Goal: Information Seeking & Learning: Find contact information

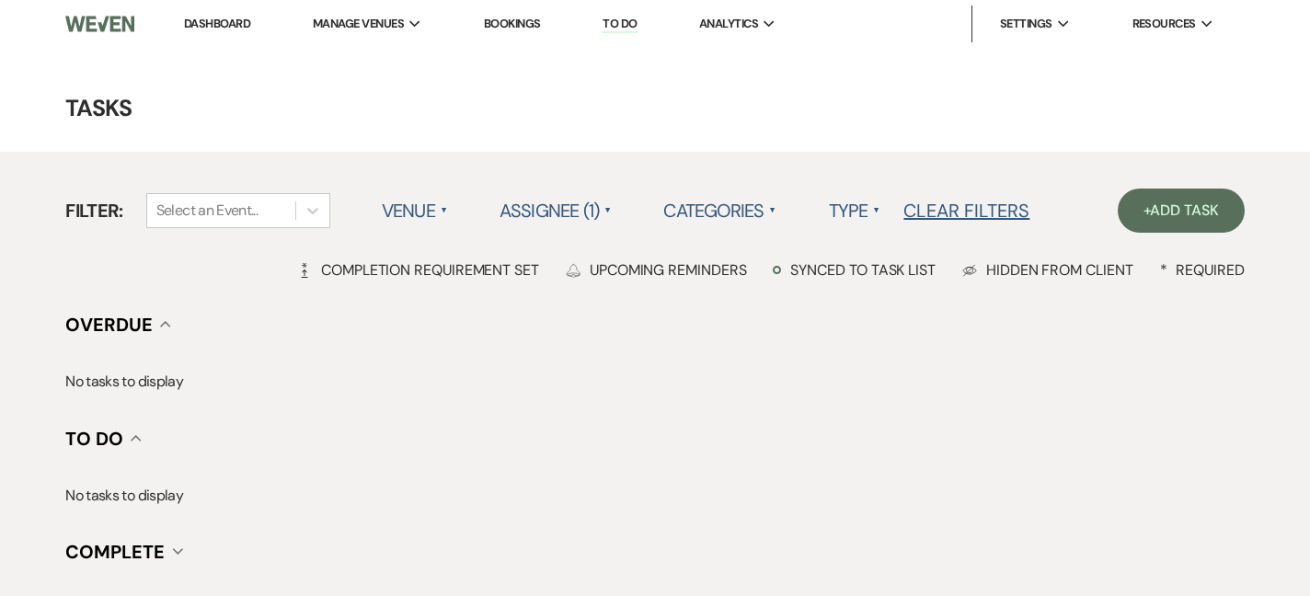
click at [199, 30] on link "Dashboard" at bounding box center [217, 24] width 66 height 16
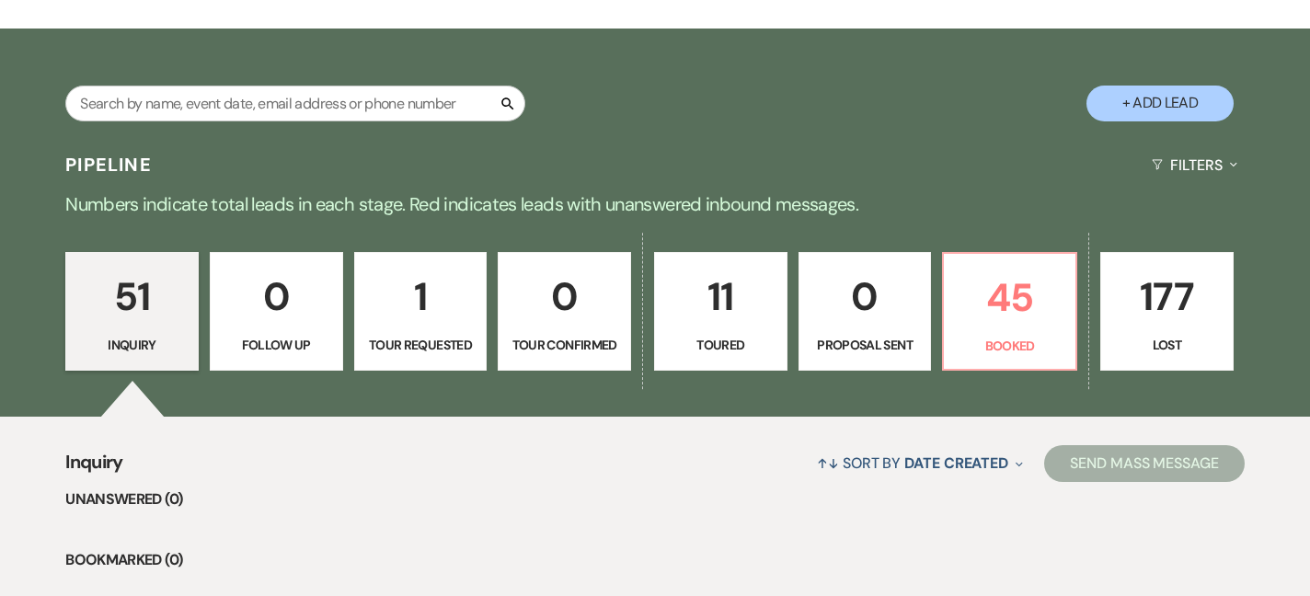
scroll to position [322, 0]
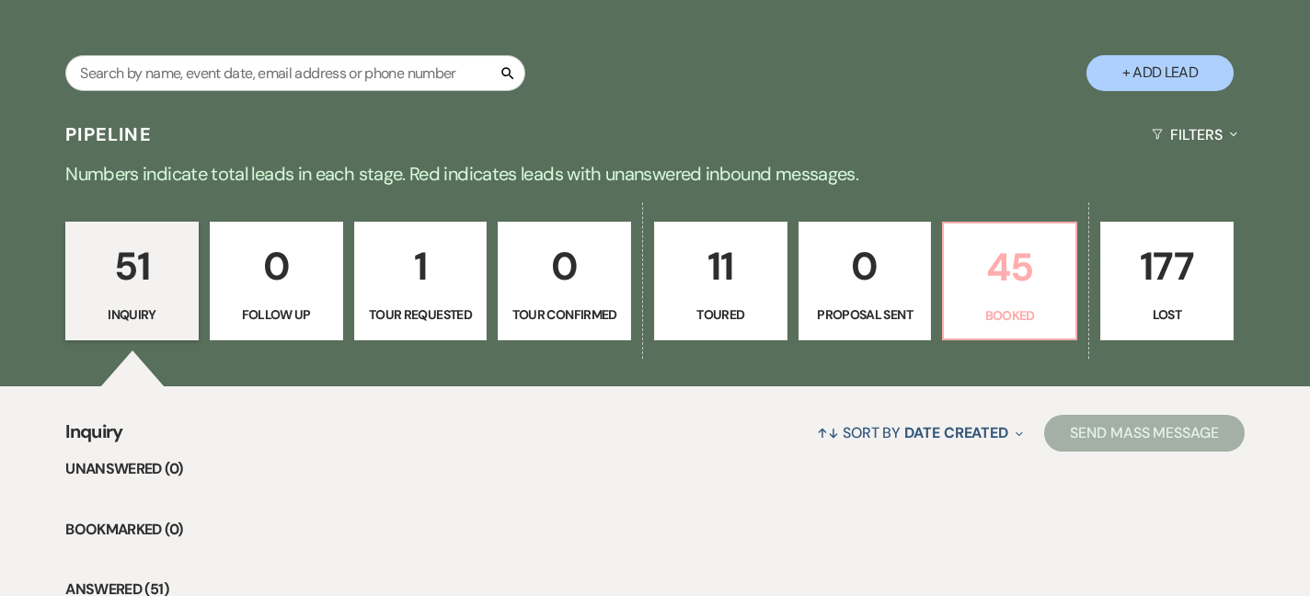
click at [1039, 282] on p "45" at bounding box center [1009, 267] width 109 height 62
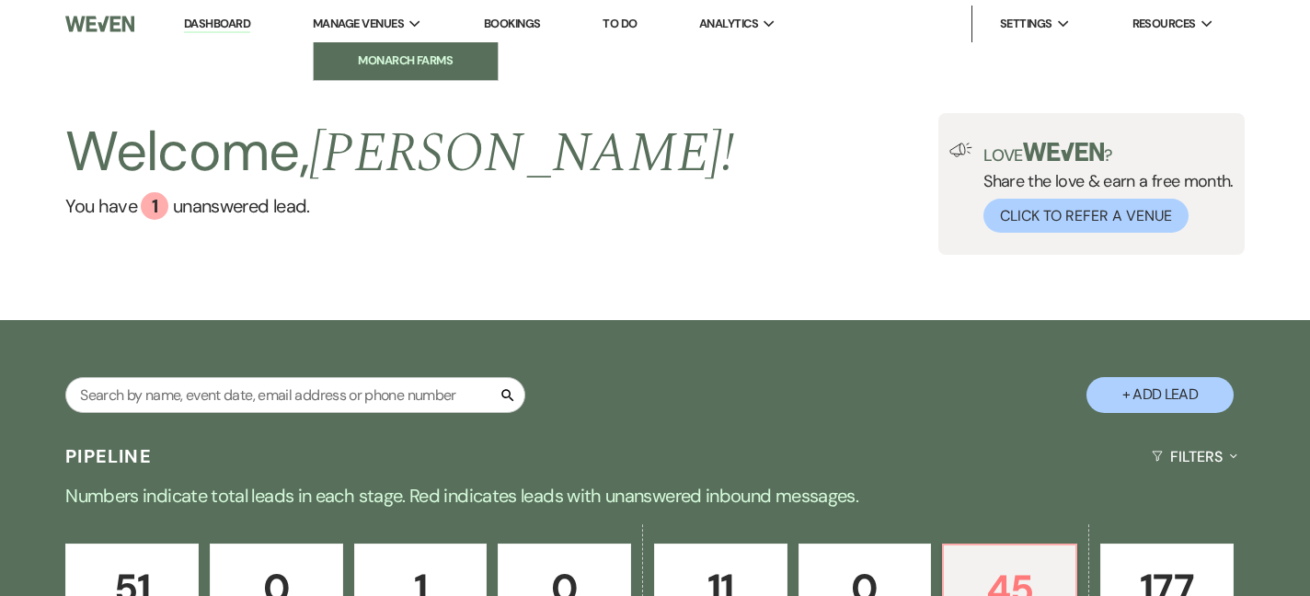
click at [403, 49] on link "Monarch Farms" at bounding box center [406, 60] width 184 height 37
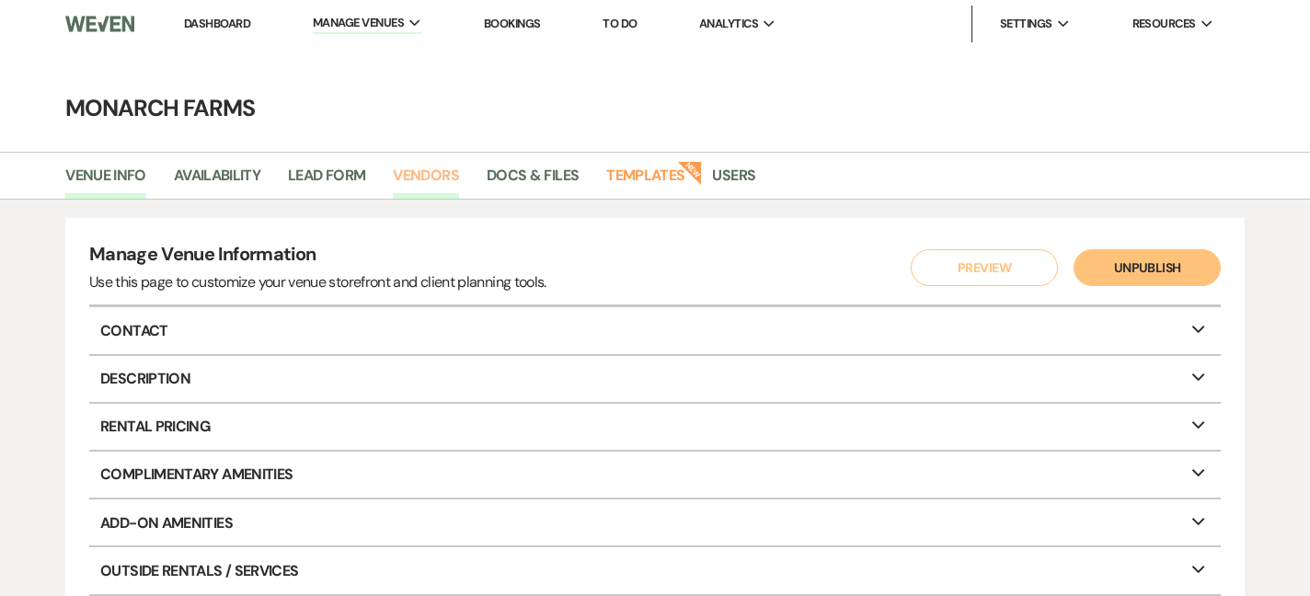
click at [398, 175] on link "Vendors" at bounding box center [426, 181] width 66 height 35
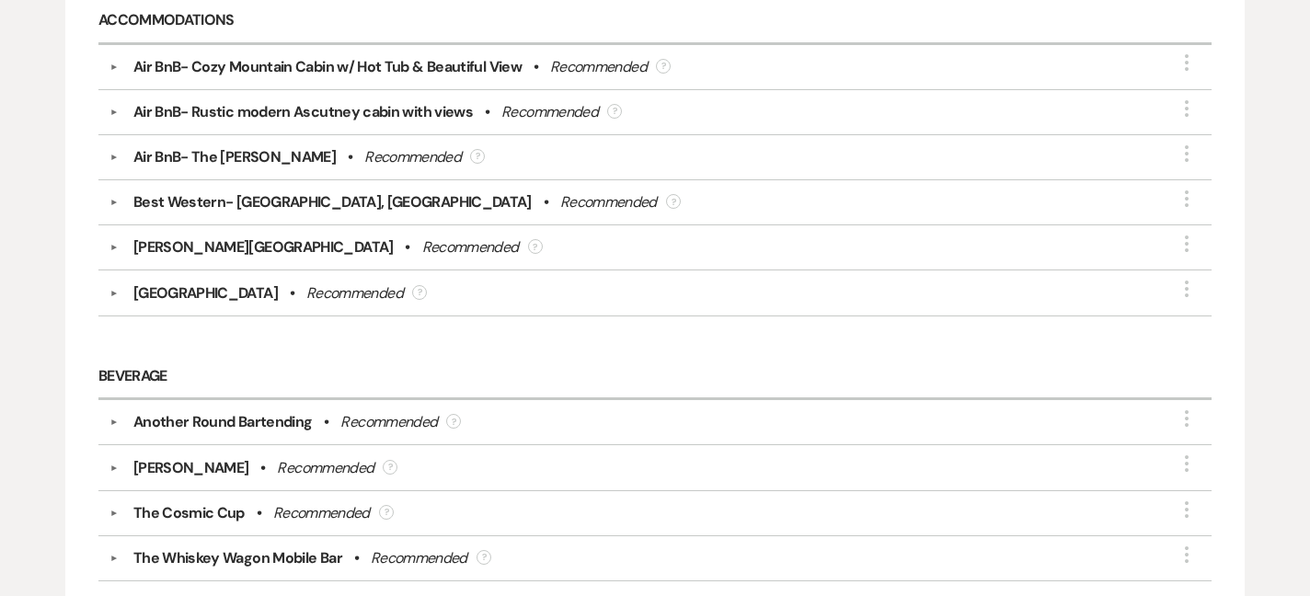
scroll to position [322, 0]
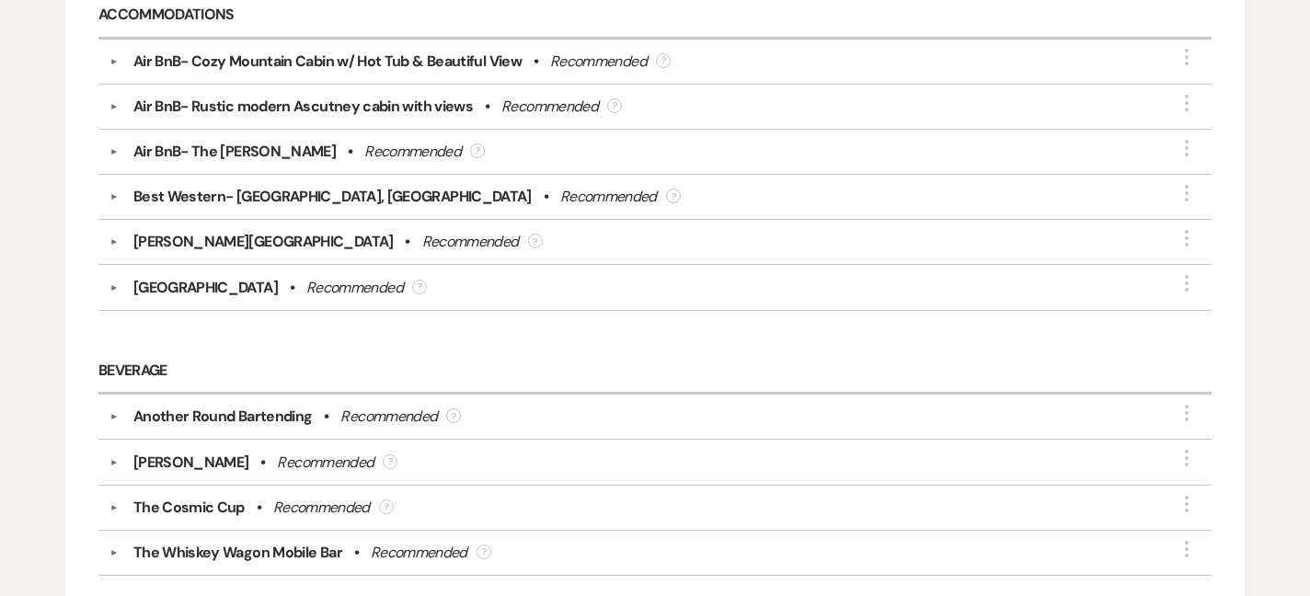
click at [207, 413] on div "Another Round Bartending" at bounding box center [222, 417] width 179 height 22
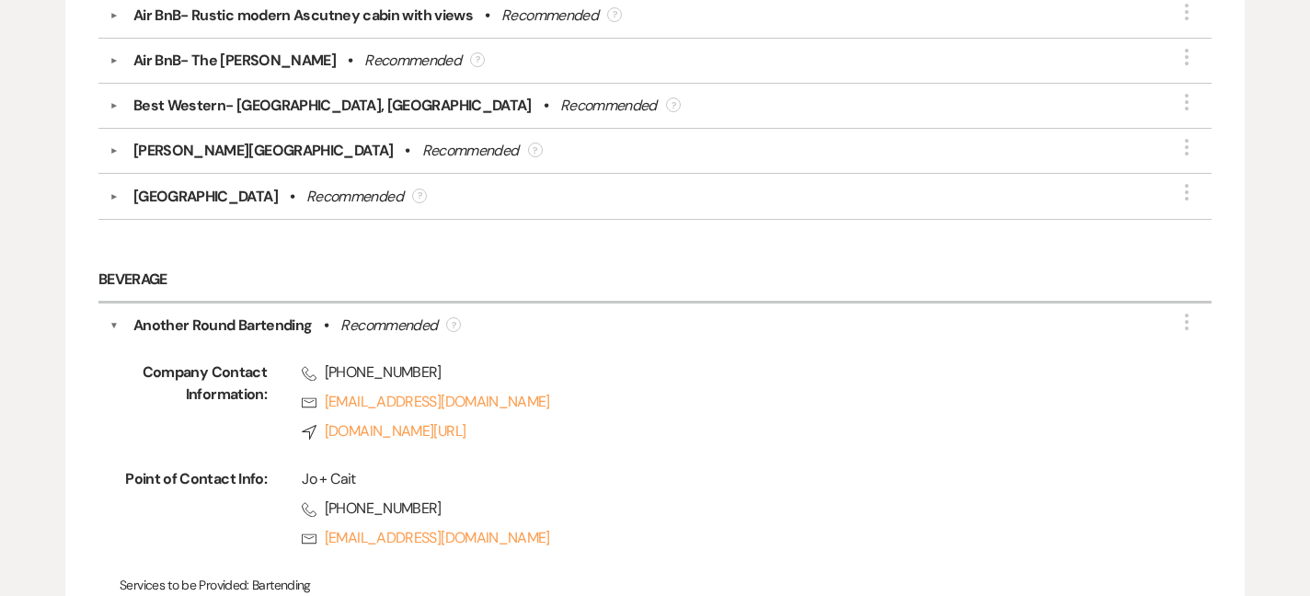
scroll to position [480, 0]
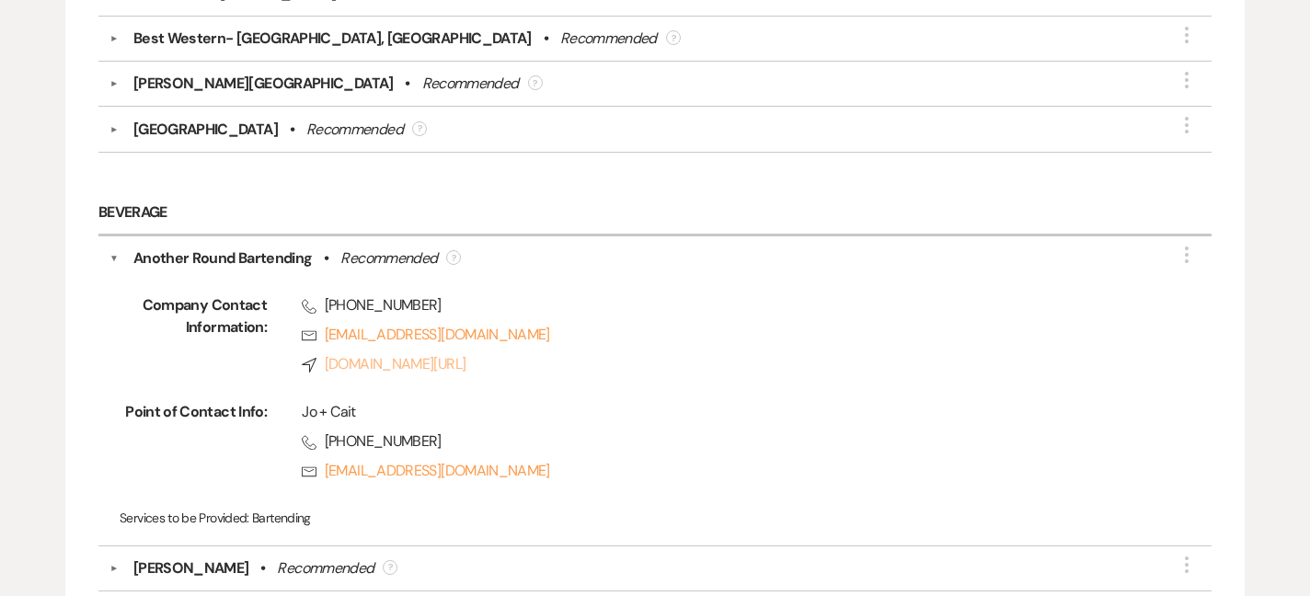
drag, startPoint x: 326, startPoint y: 300, endPoint x: 806, endPoint y: 360, distance: 484.8
click at [806, 360] on div "Phone [PHONE_NUMBER] Rsvp [EMAIL_ADDRESS][DOMAIN_NAME] Compass [DOMAIN_NAME][UR…" at bounding box center [707, 338] width 880 height 88
copy div "[PHONE_NUMBER] Rsvp [EMAIL_ADDRESS][DOMAIN_NAME] Compass [DOMAIN_NAME][URL]"
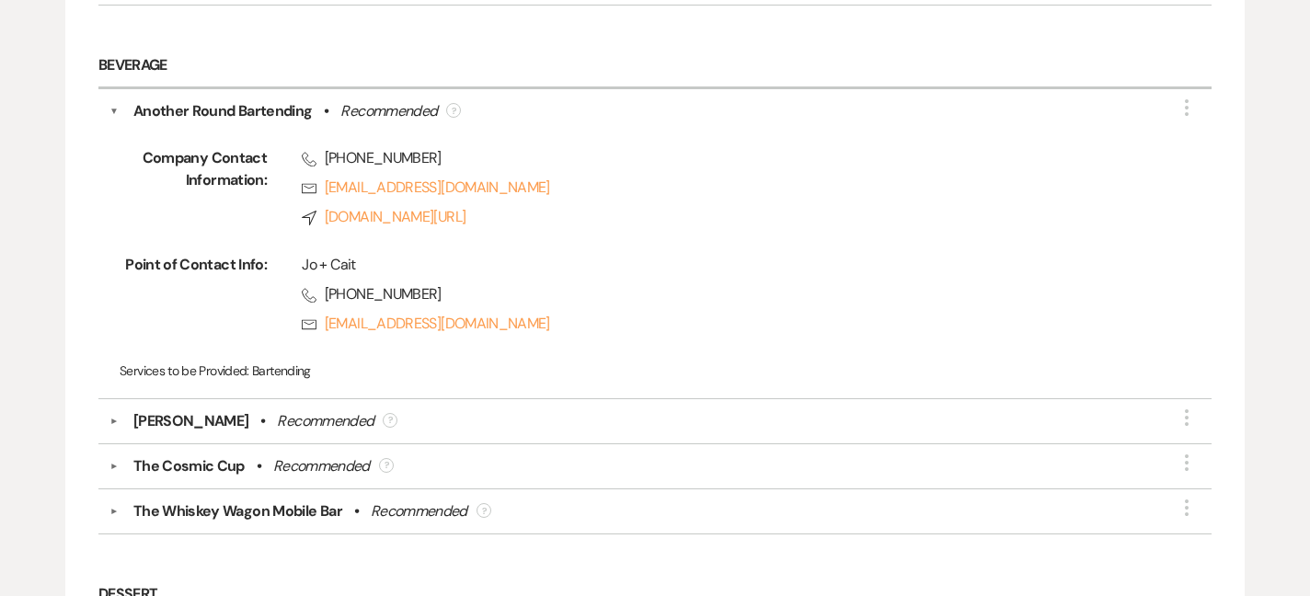
scroll to position [626, 0]
click at [133, 415] on div "[PERSON_NAME]" at bounding box center [191, 422] width 116 height 22
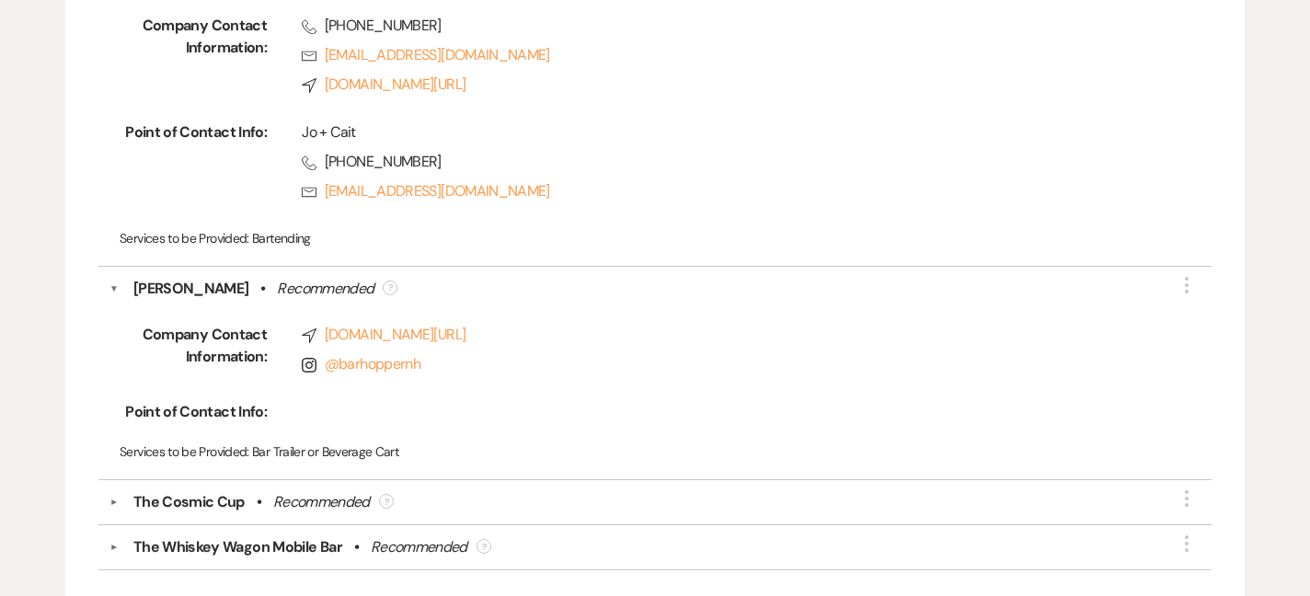
scroll to position [761, 0]
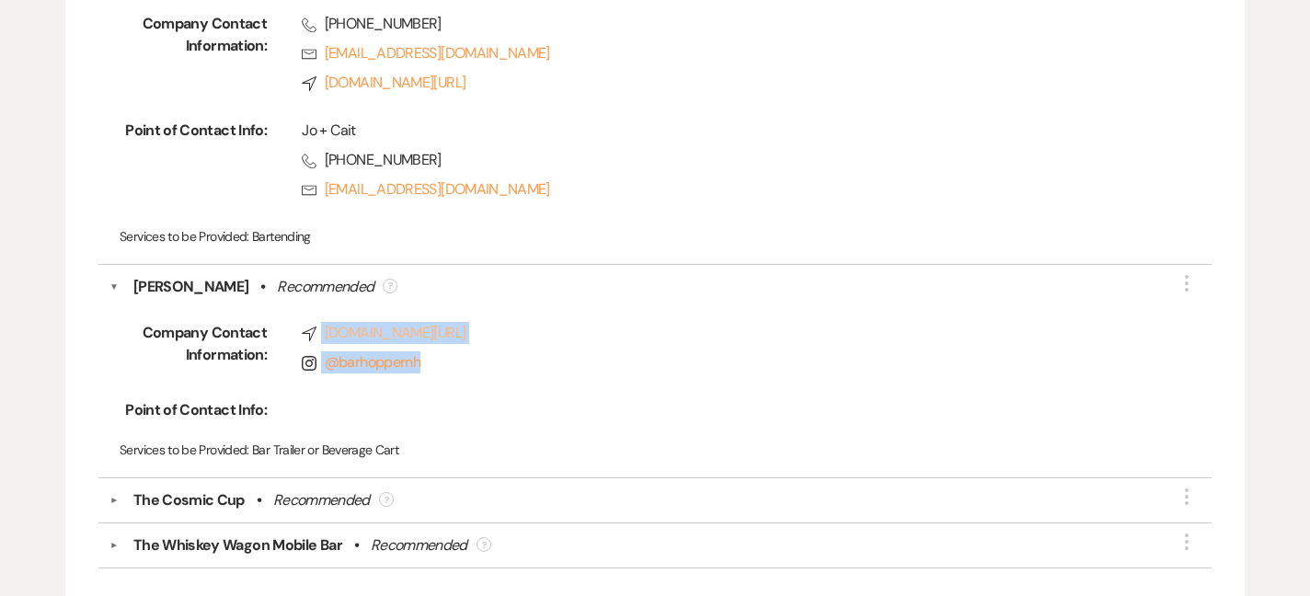
drag, startPoint x: 452, startPoint y: 362, endPoint x: 307, endPoint y: 333, distance: 148.2
click at [307, 333] on div "Compass [DOMAIN_NAME][URL] Instagram @ barhoppernh" at bounding box center [707, 351] width 880 height 59
copy div "[DOMAIN_NAME][URL] Instagram @ barhoppernh"
click at [138, 493] on div "The Cosmic Cup" at bounding box center [188, 500] width 111 height 22
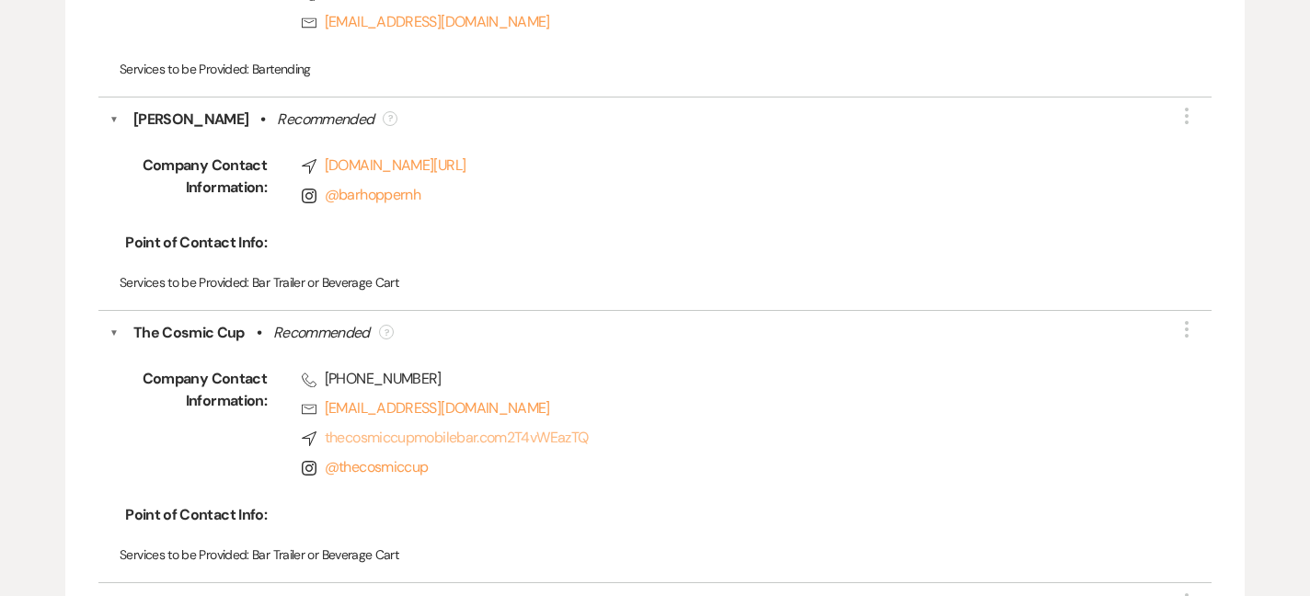
scroll to position [928, 0]
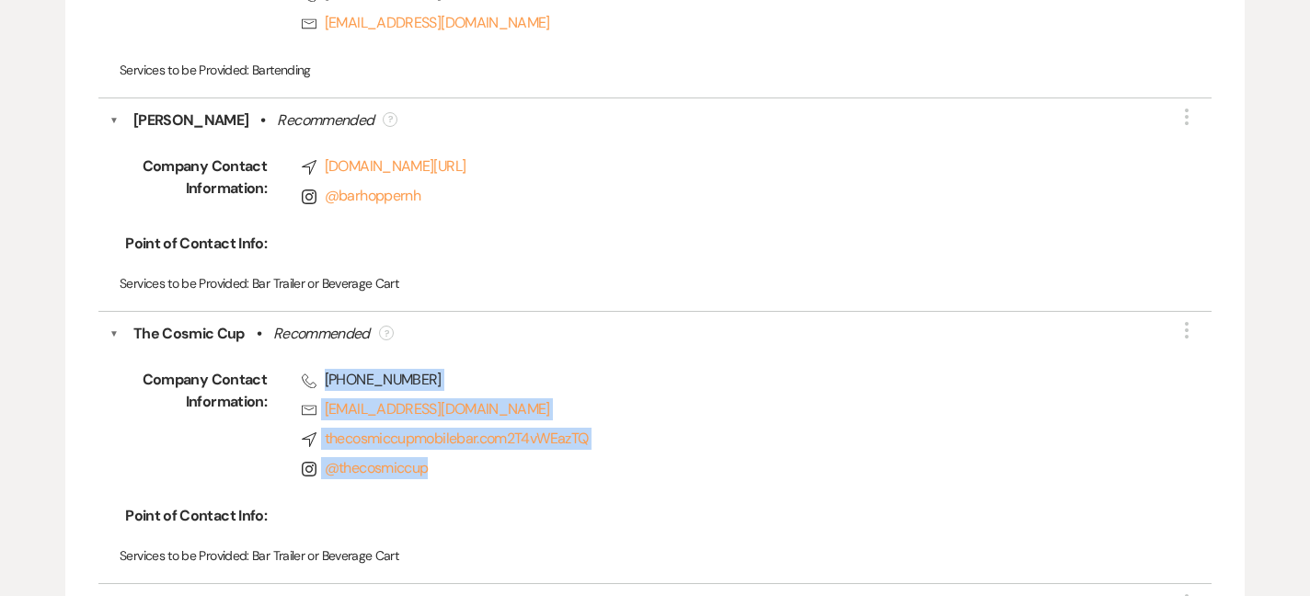
drag, startPoint x: 461, startPoint y: 466, endPoint x: 325, endPoint y: 372, distance: 165.3
click at [325, 372] on div "Phone [PHONE_NUMBER] Rsvp [EMAIL_ADDRESS][DOMAIN_NAME] Compass thecosmiccupmobi…" at bounding box center [707, 428] width 880 height 118
copy div "[PHONE_NUMBER] Rsvp [EMAIL_ADDRESS][DOMAIN_NAME] Compass thecosmiccupmobilebar.…"
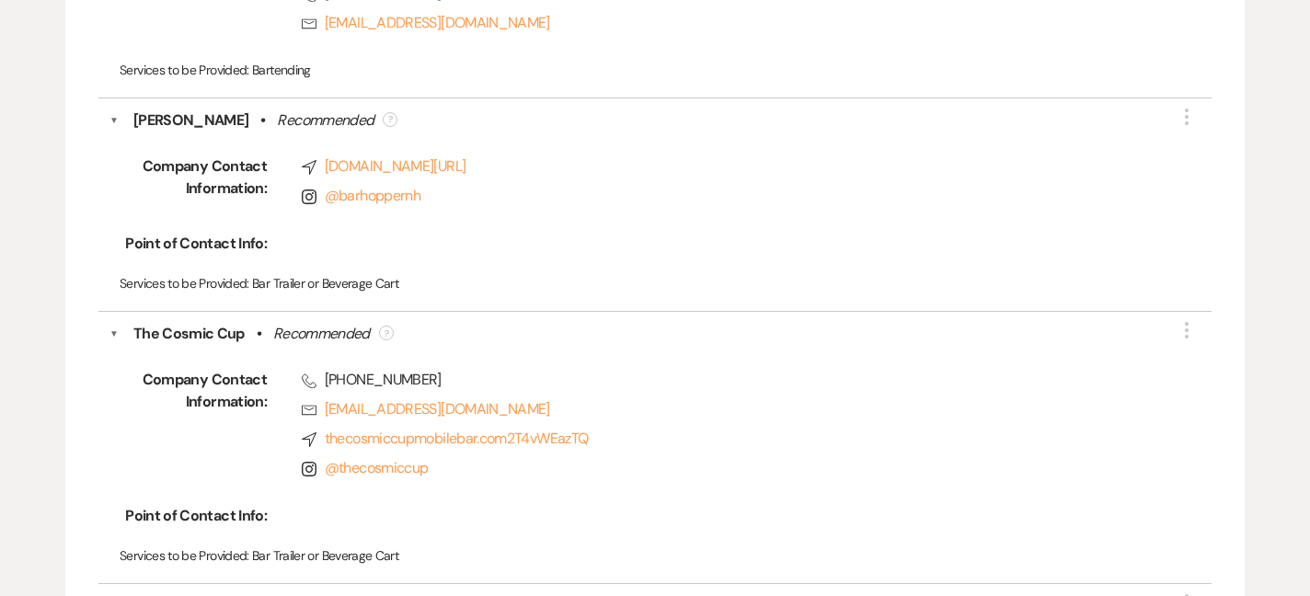
click at [574, 508] on div at bounding box center [707, 516] width 880 height 22
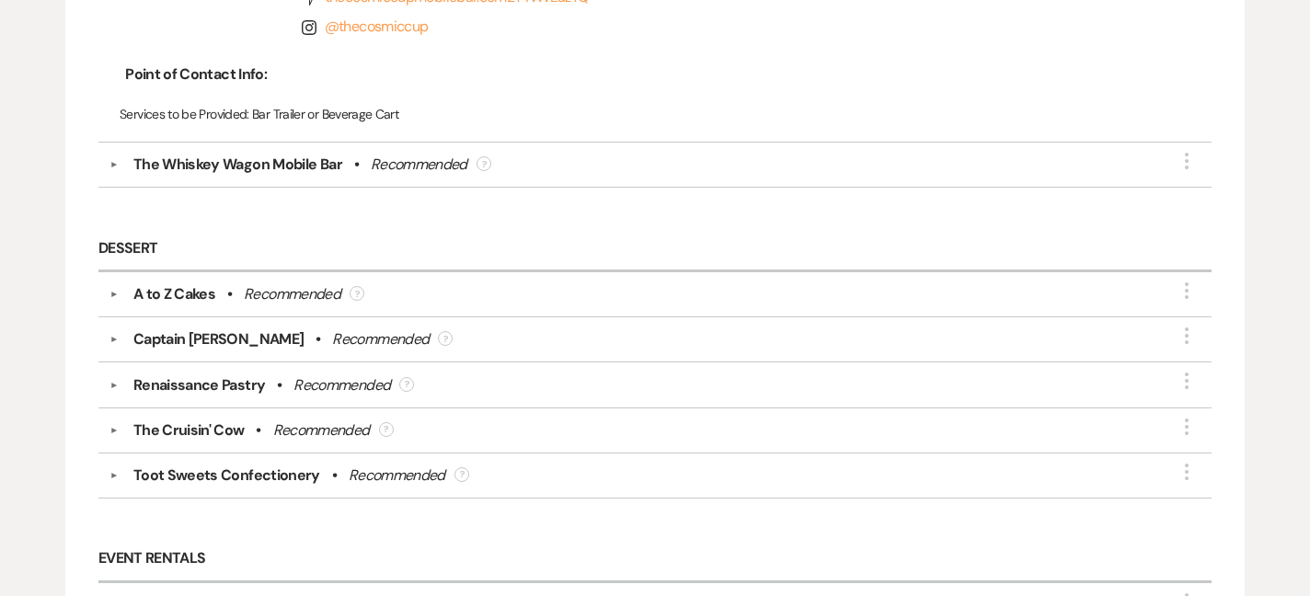
scroll to position [1366, 0]
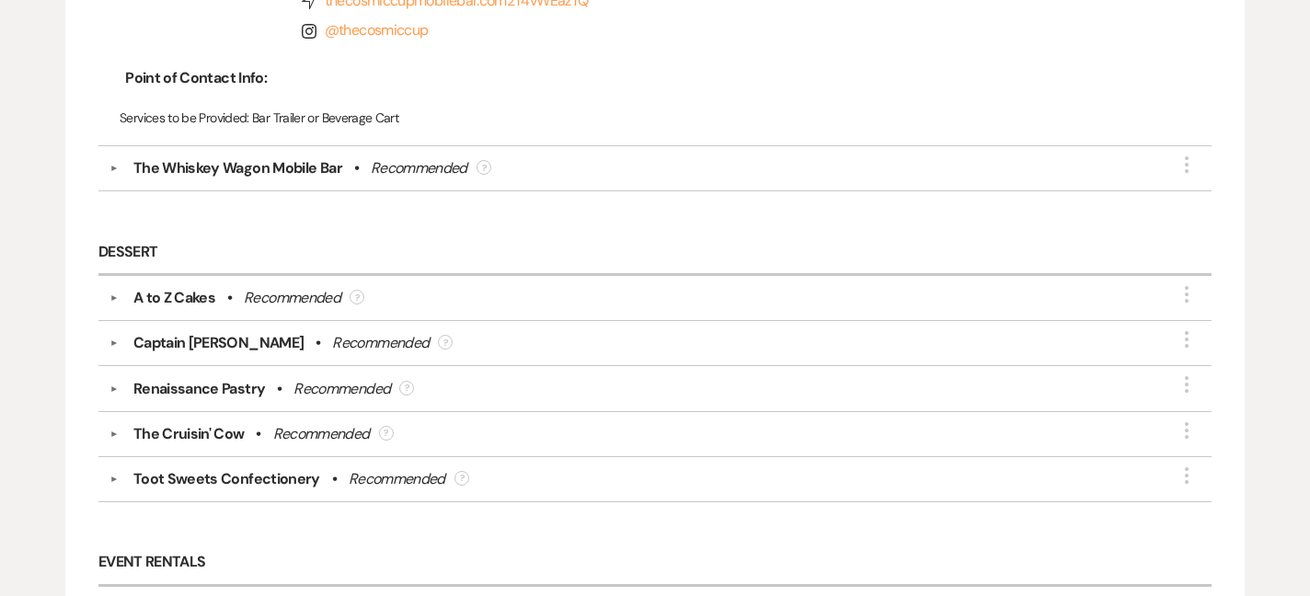
click at [143, 294] on div "A to Z Cakes" at bounding box center [174, 298] width 82 height 22
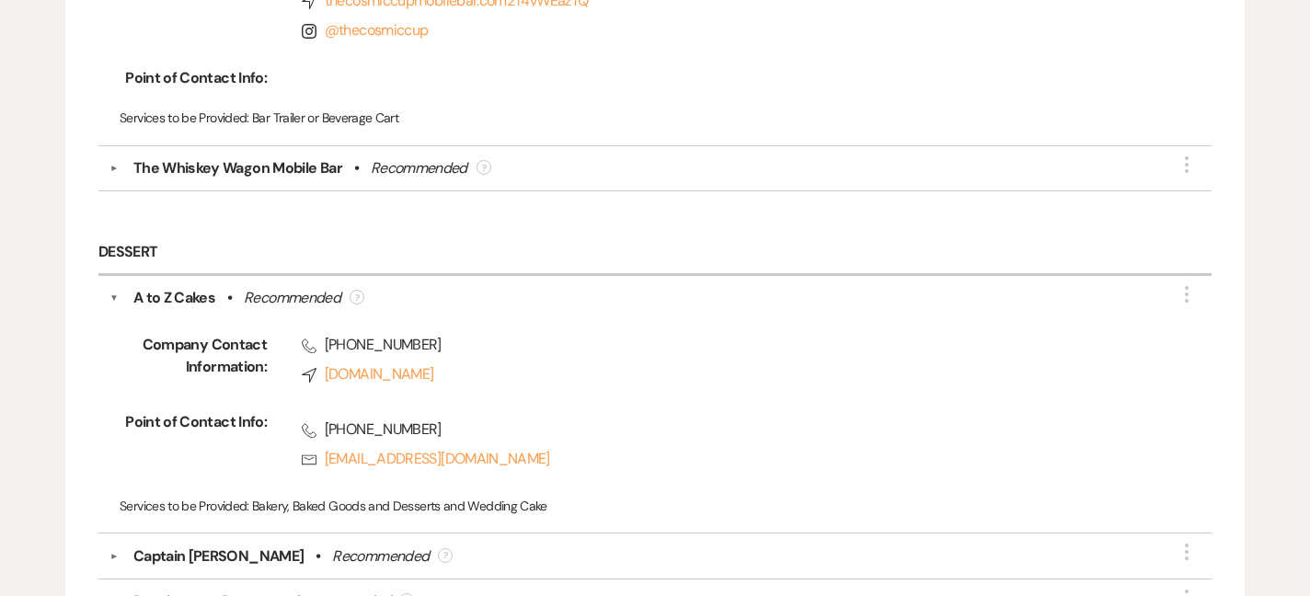
click at [143, 294] on div "A to Z Cakes" at bounding box center [174, 298] width 82 height 22
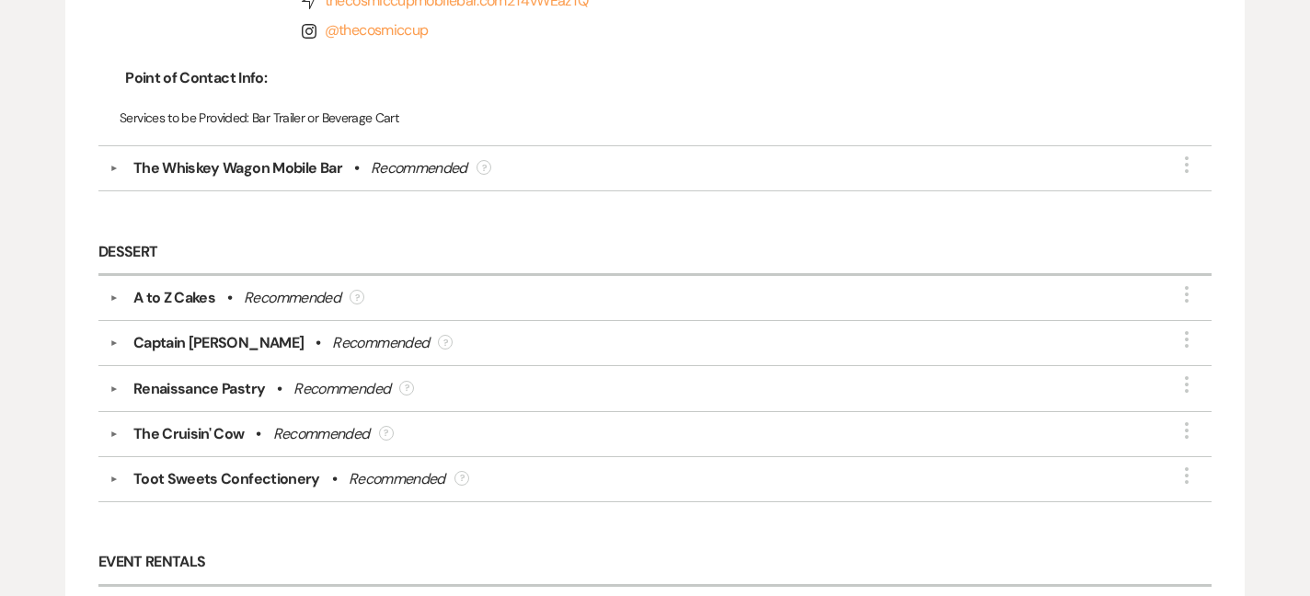
click at [143, 434] on div "The Cruisin' Cow" at bounding box center [188, 434] width 111 height 22
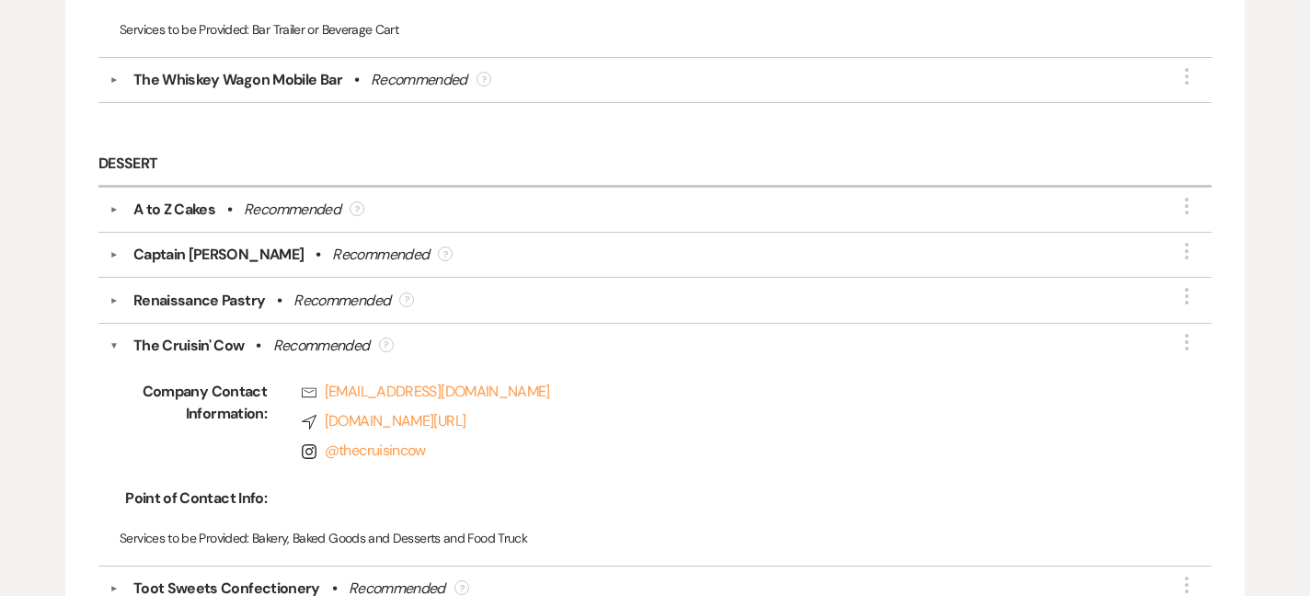
scroll to position [1513, 0]
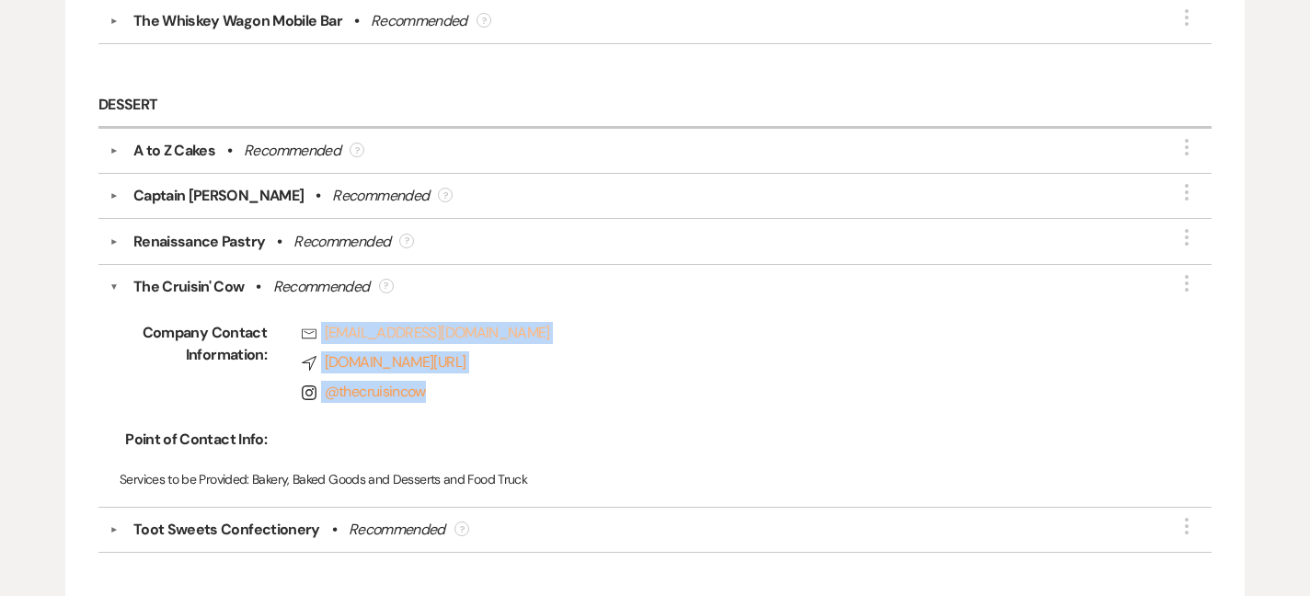
drag, startPoint x: 455, startPoint y: 387, endPoint x: 308, endPoint y: 339, distance: 154.7
click at [308, 339] on div "Rsvp [EMAIL_ADDRESS][DOMAIN_NAME] Compass [DOMAIN_NAME][URL] Instagram @ thecru…" at bounding box center [707, 366] width 880 height 88
copy div "[EMAIL_ADDRESS][DOMAIN_NAME] Compass [DOMAIN_NAME][URL] Instagram @ thecruisinc…"
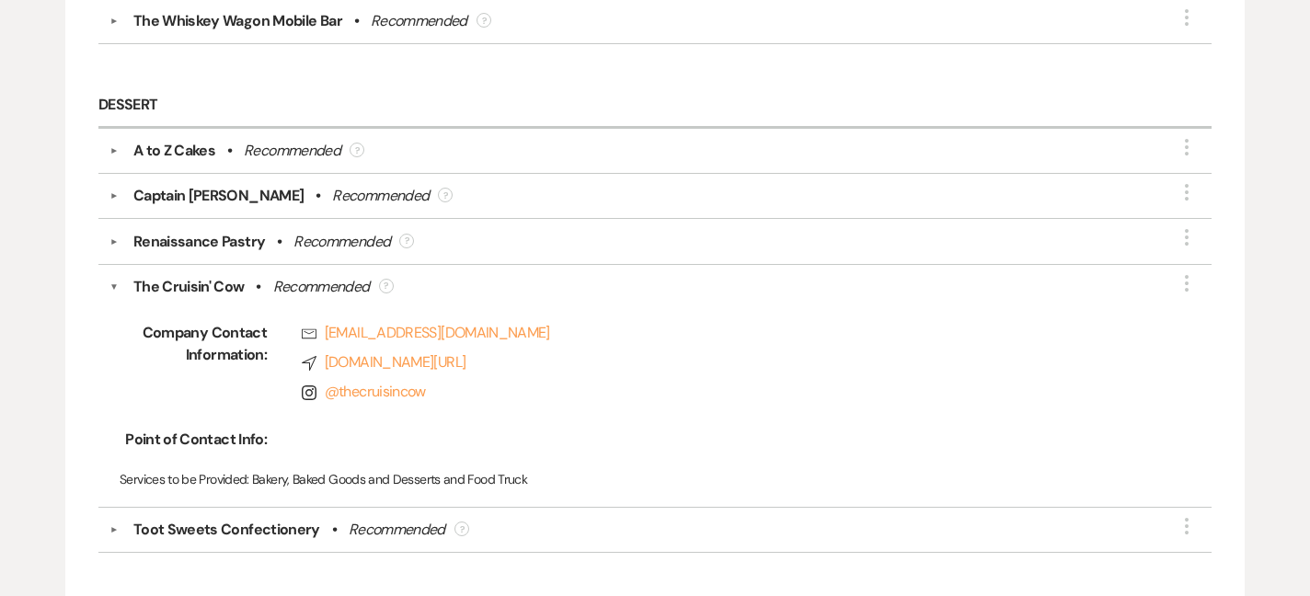
click at [155, 276] on div "The Cruisin' Cow" at bounding box center [188, 287] width 111 height 22
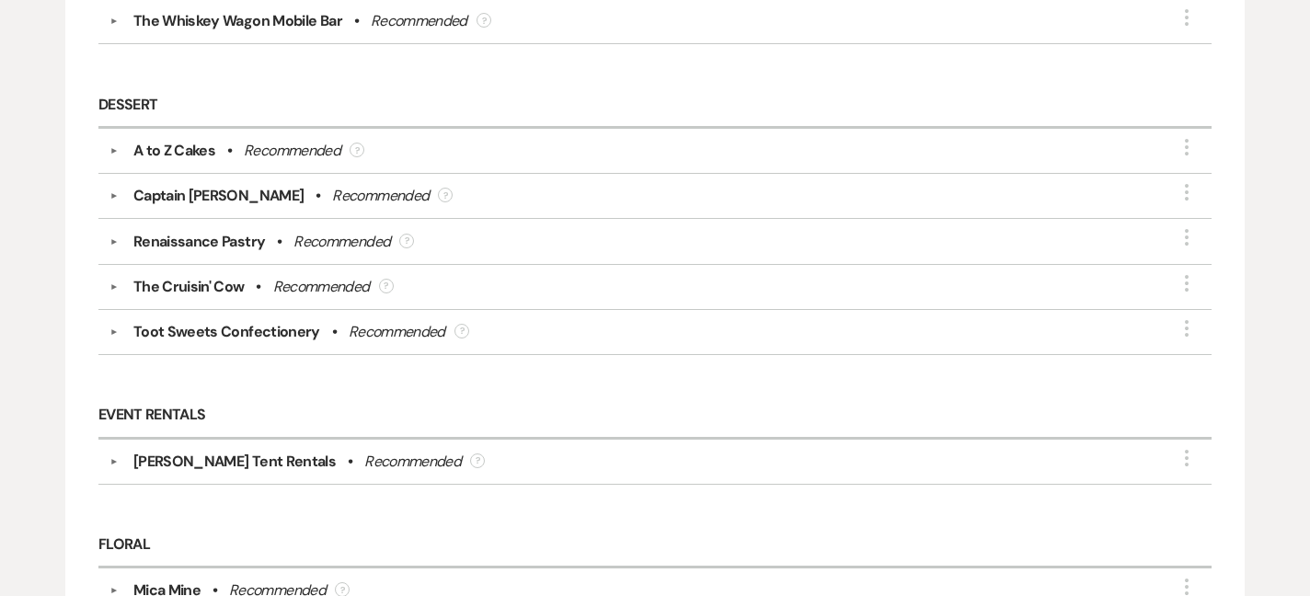
click at [186, 196] on div "Captain [PERSON_NAME]" at bounding box center [218, 196] width 171 height 22
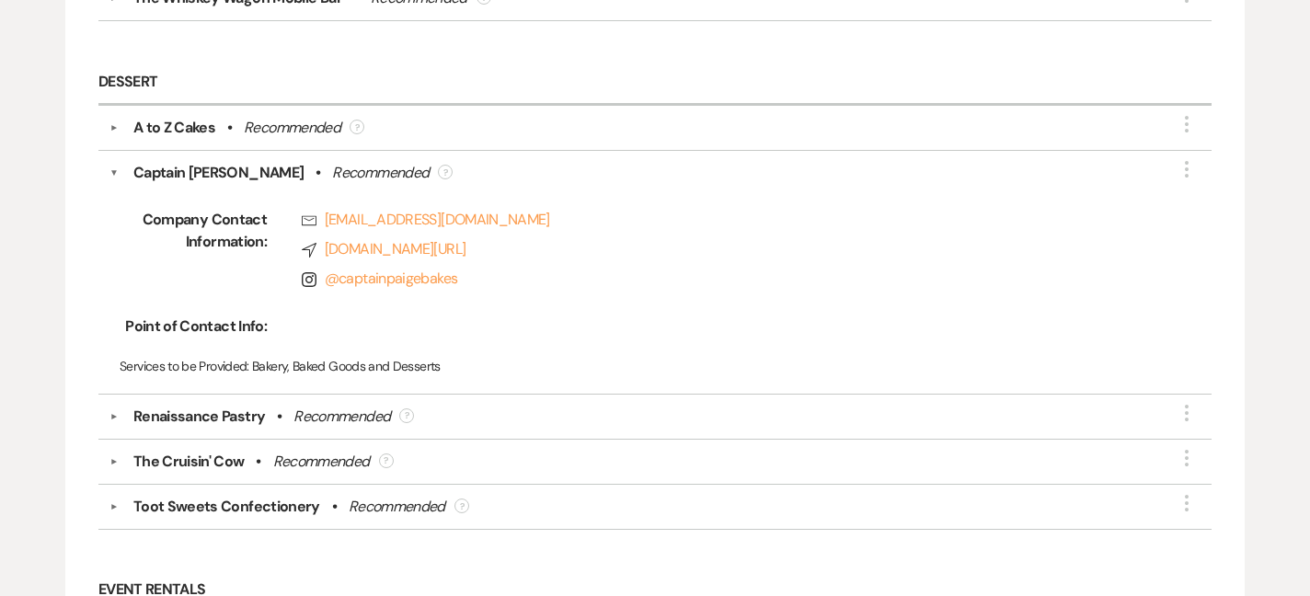
scroll to position [1541, 0]
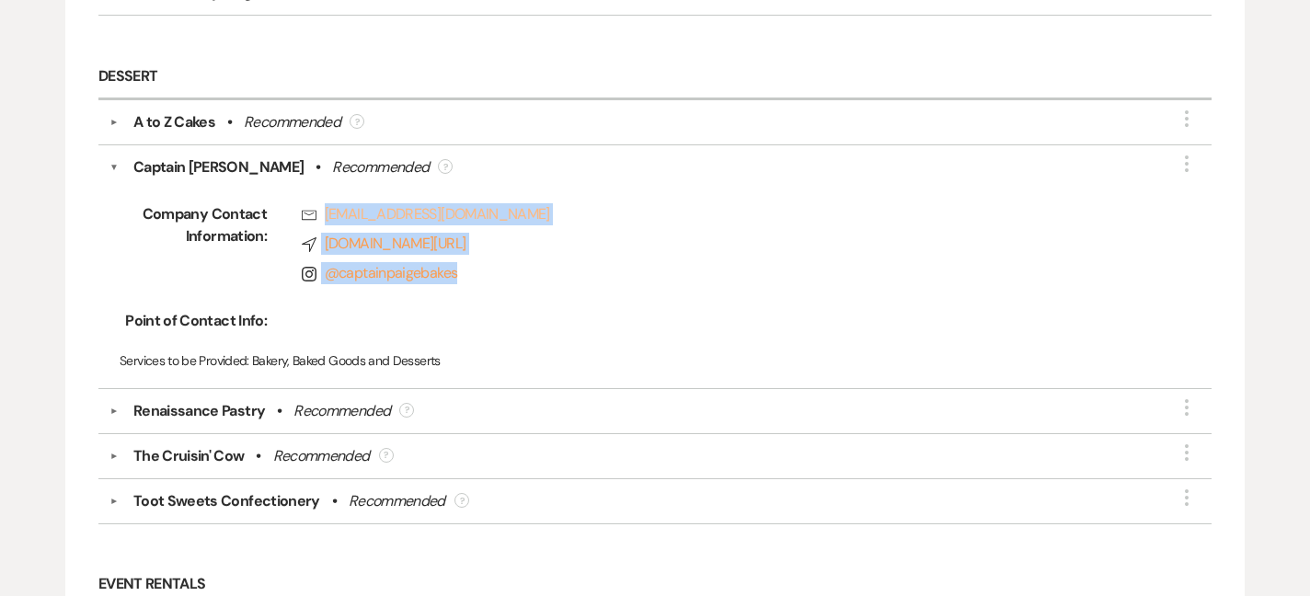
drag, startPoint x: 475, startPoint y: 269, endPoint x: 324, endPoint y: 212, distance: 162.4
click at [324, 212] on div "Rsvp [EMAIL_ADDRESS][DOMAIN_NAME] Compass [DOMAIN_NAME][URL] Instagram @ captai…" at bounding box center [707, 247] width 880 height 88
copy div "[EMAIL_ADDRESS][DOMAIN_NAME] Compass [DOMAIN_NAME][URL] Instagram @ captainpaig…"
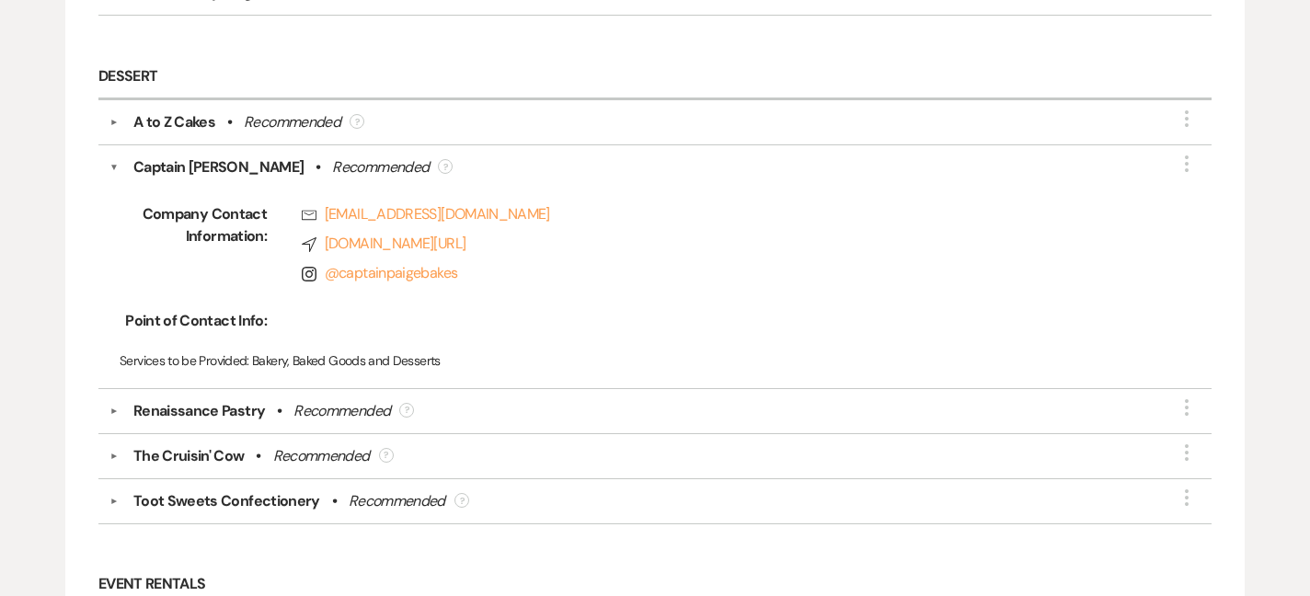
click at [615, 263] on span "Instagram @ captainpaigebakes" at bounding box center [724, 273] width 845 height 22
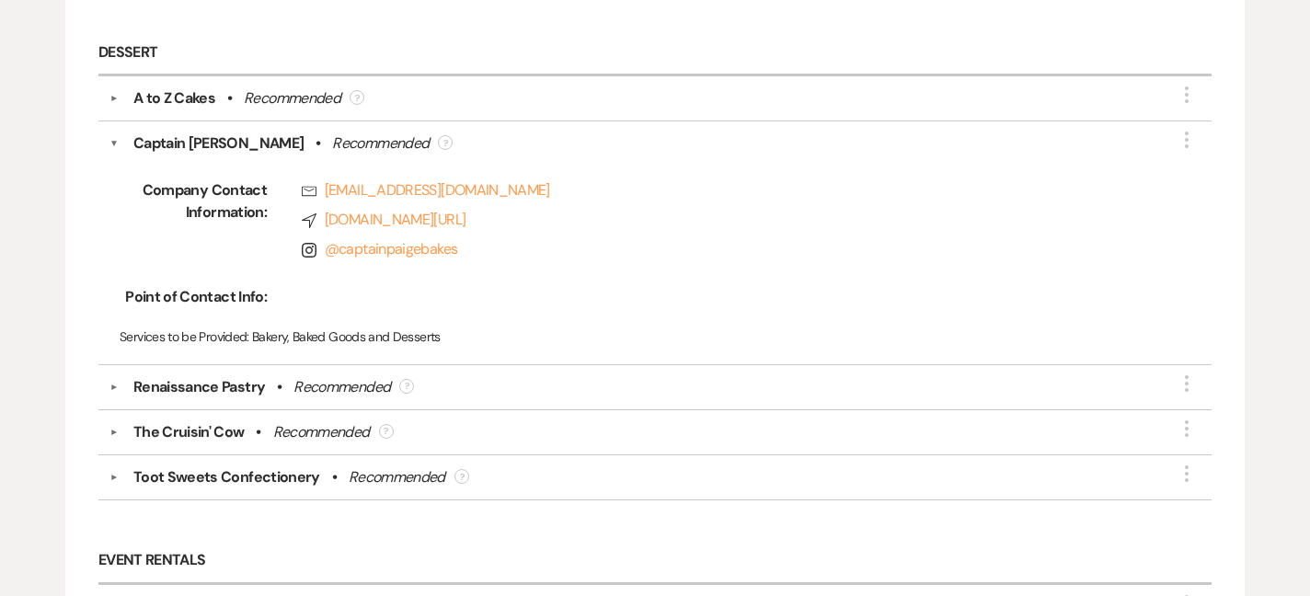
scroll to position [1568, 0]
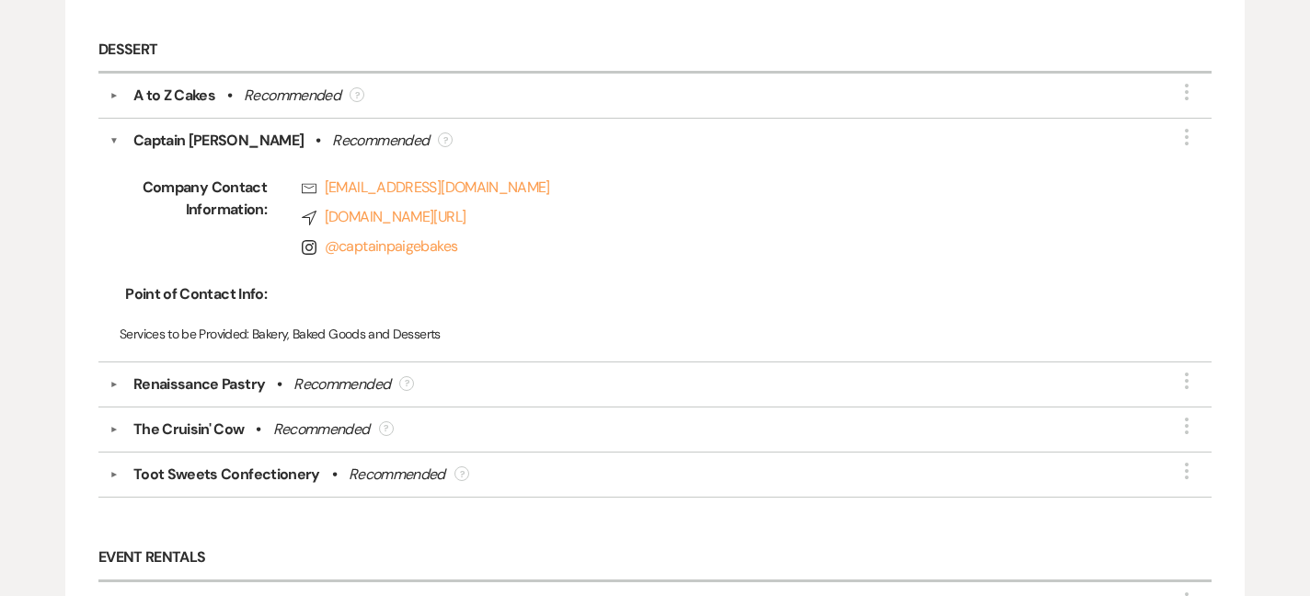
click at [173, 85] on div "A to Z Cakes" at bounding box center [174, 96] width 82 height 22
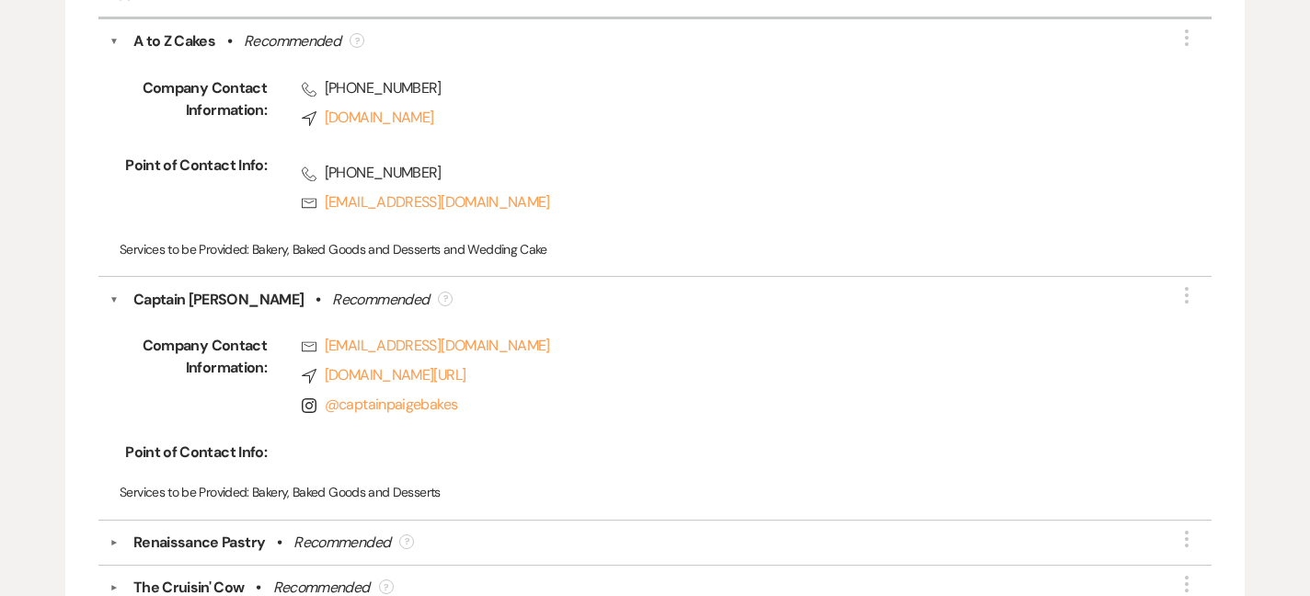
scroll to position [1603, 0]
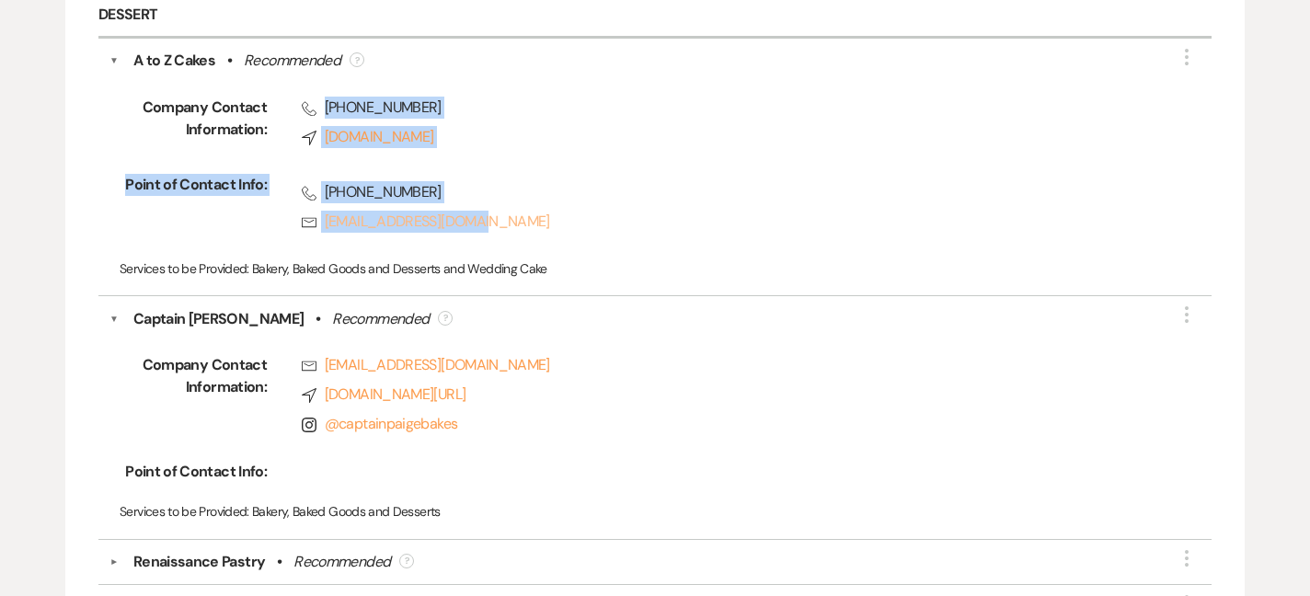
drag, startPoint x: 324, startPoint y: 102, endPoint x: 493, endPoint y: 219, distance: 205.6
click at [493, 219] on div "Company Contact Information: Phone [PHONE_NUMBER] Compass [DOMAIN_NAME] Point o…" at bounding box center [654, 178] width 1091 height 212
copy div "[PHONE_NUMBER] Compass [DOMAIN_NAME] Point of Contact Info: Phone [PHONE_NUMBER…"
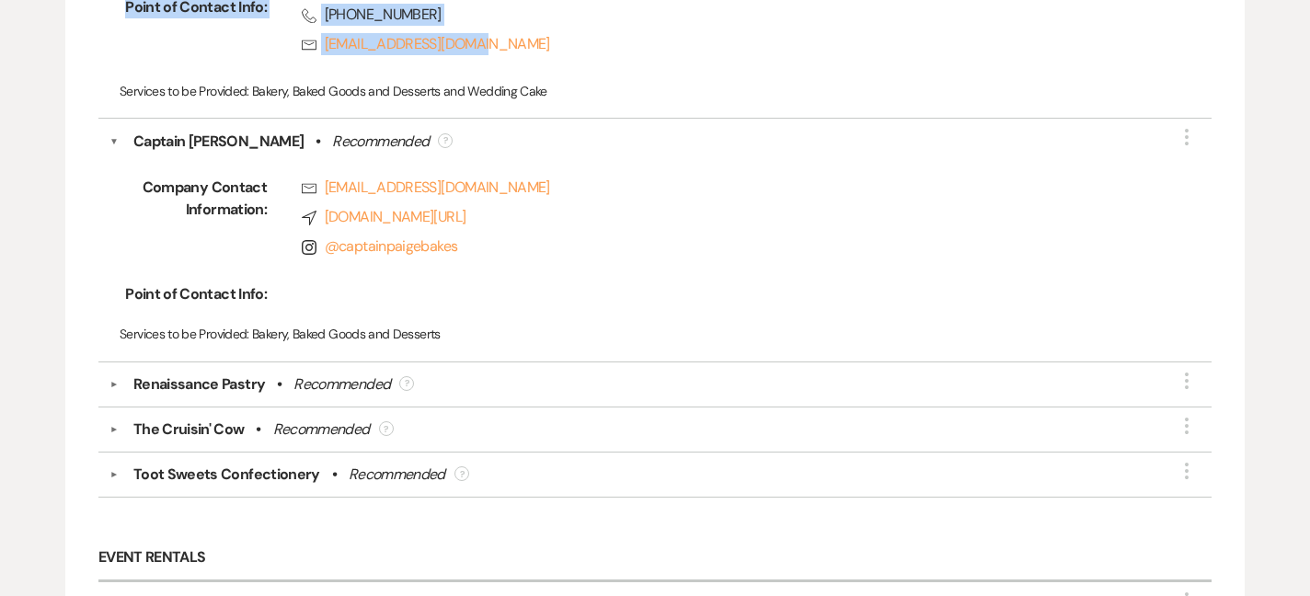
scroll to position [1781, 0]
click at [149, 372] on div "Renaissance Pastry" at bounding box center [199, 383] width 132 height 22
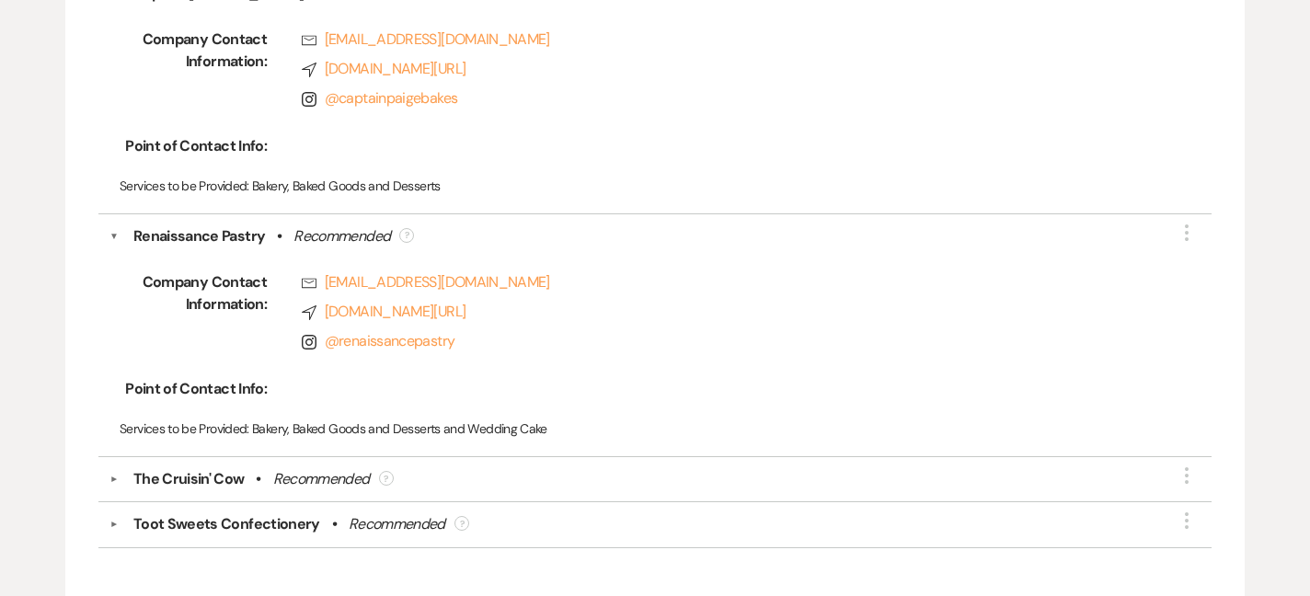
scroll to position [1940, 0]
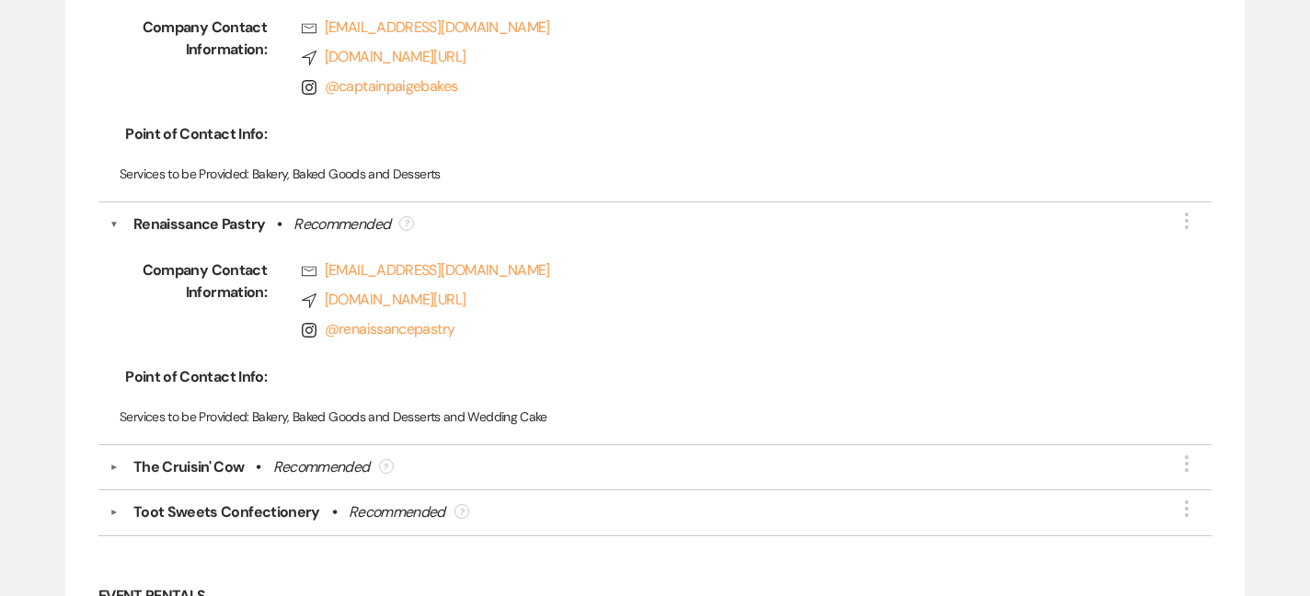
click at [166, 511] on div "Toot Sweets Confectionery" at bounding box center [226, 512] width 187 height 22
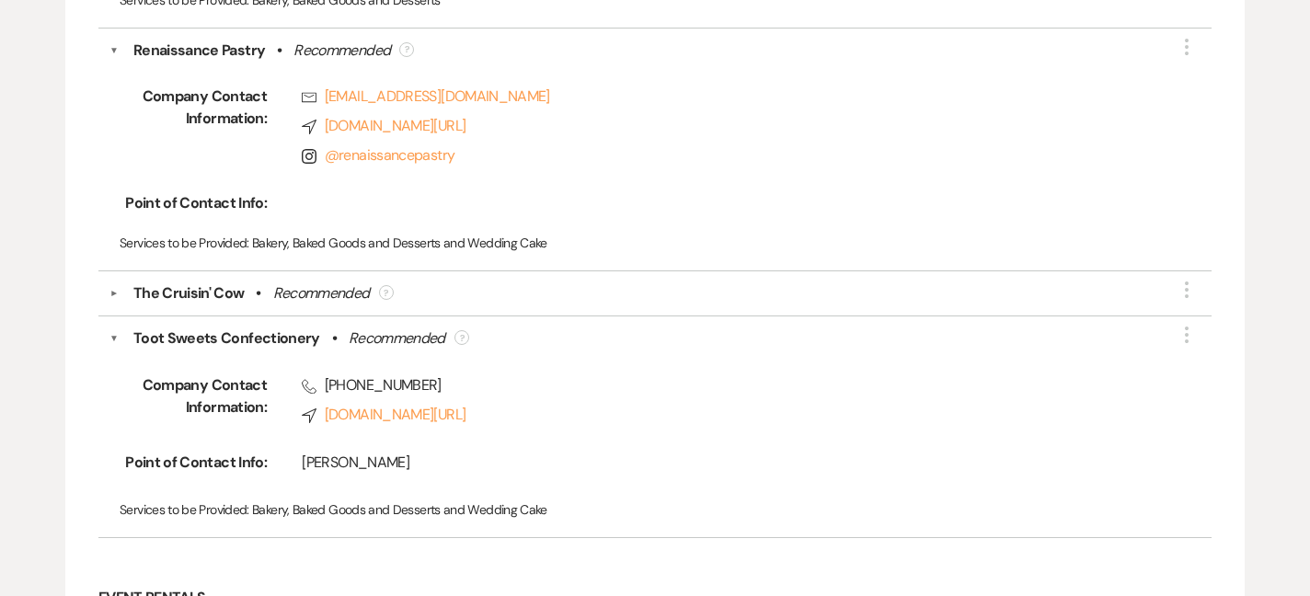
scroll to position [2122, 0]
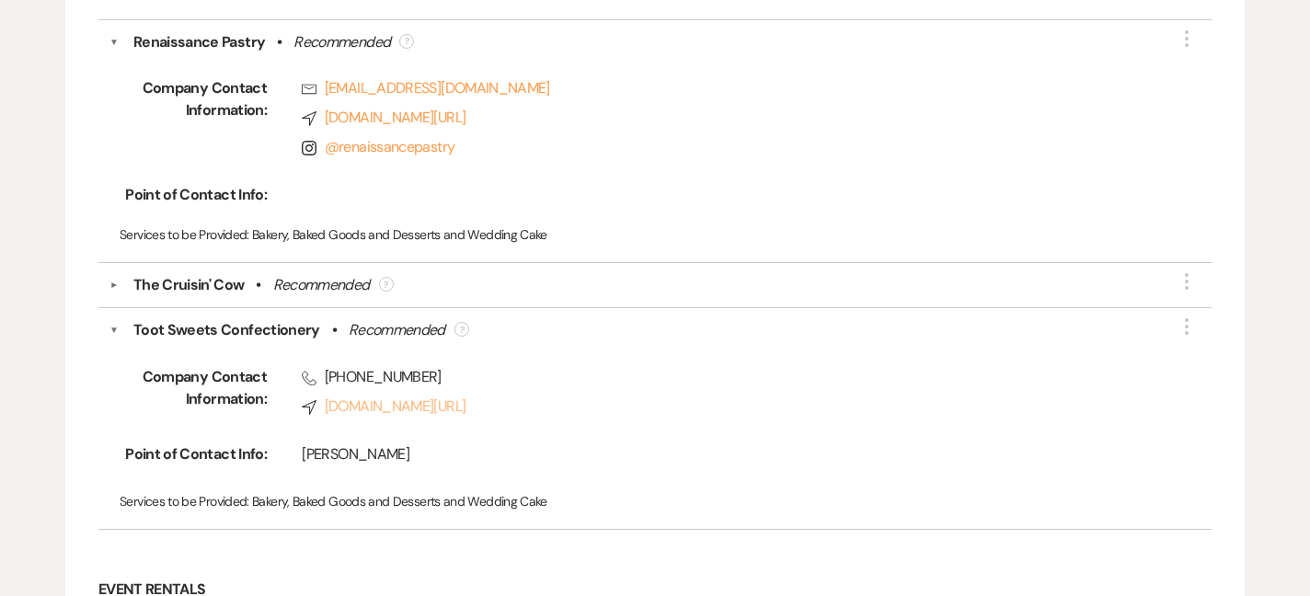
drag, startPoint x: 325, startPoint y: 368, endPoint x: 633, endPoint y: 413, distance: 311.3
click at [634, 413] on div "Phone [PHONE_NUMBER] Compass [DOMAIN_NAME][URL]" at bounding box center [707, 395] width 880 height 59
copy div "[PHONE_NUMBER] Compass [DOMAIN_NAME][URL]"
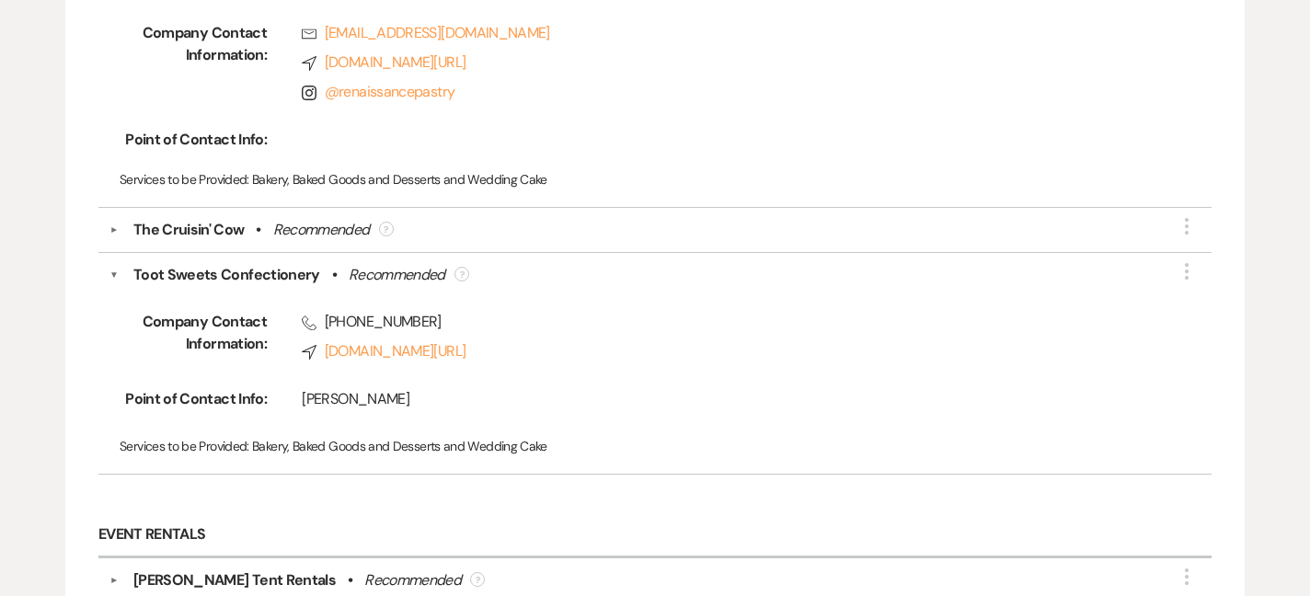
click at [112, 279] on button "▼" at bounding box center [113, 275] width 9 height 22
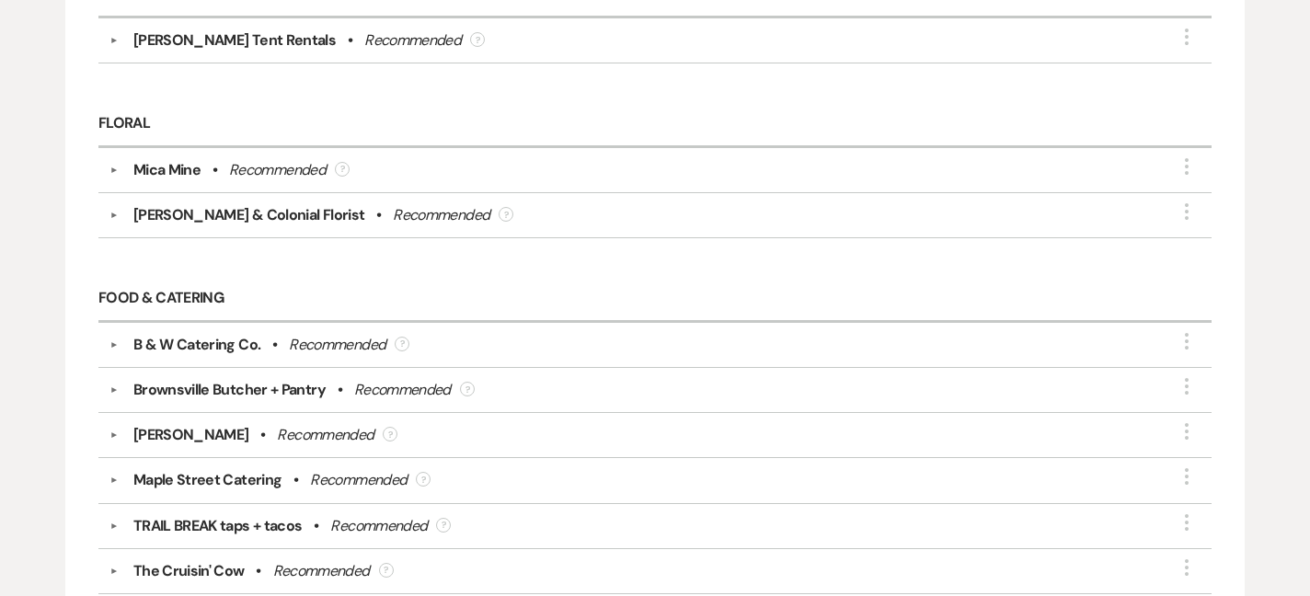
scroll to position [2535, 0]
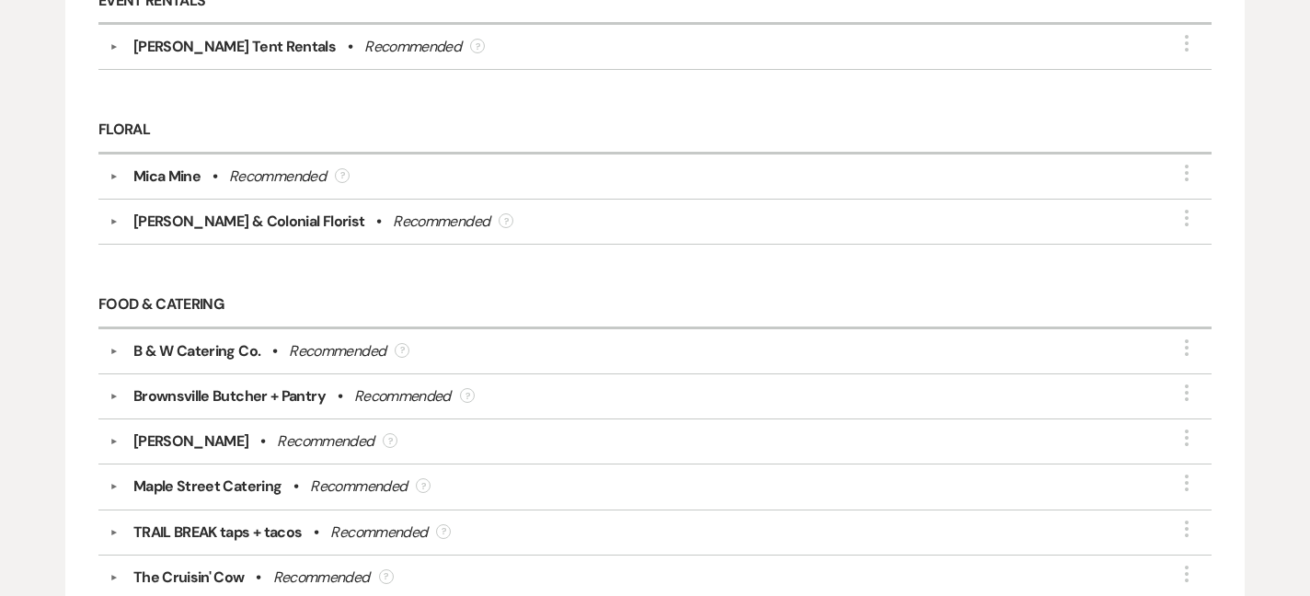
click at [124, 172] on button "▼" at bounding box center [114, 176] width 22 height 9
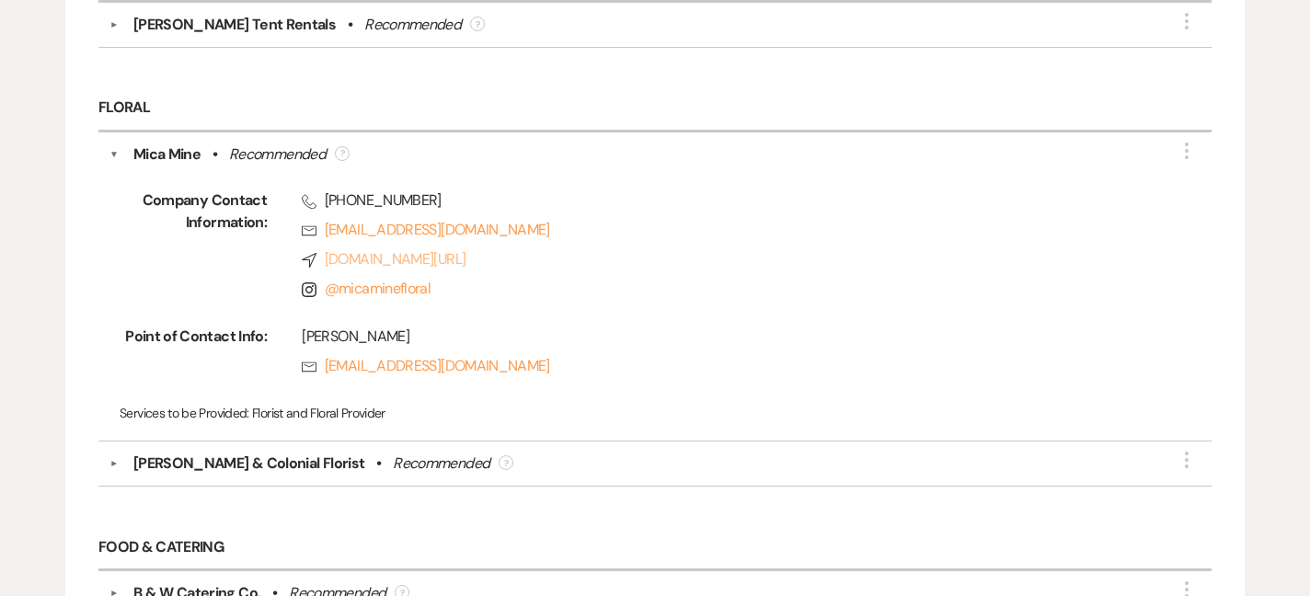
scroll to position [2560, 0]
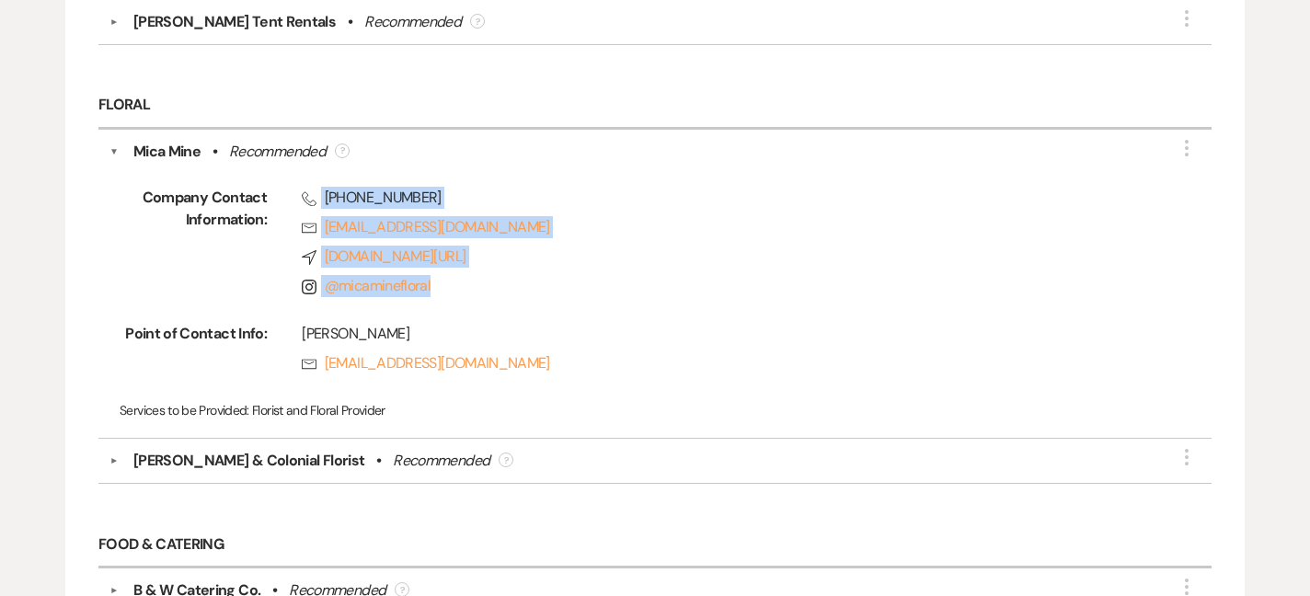
drag, startPoint x: 469, startPoint y: 292, endPoint x: 301, endPoint y: 181, distance: 201.7
click at [301, 187] on div "Phone [PHONE_NUMBER] Rsvp [EMAIL_ADDRESS][DOMAIN_NAME] Compass [DOMAIN_NAME][UR…" at bounding box center [707, 246] width 880 height 118
copy div "[PHONE_NUMBER] Rsvp [EMAIL_ADDRESS][DOMAIN_NAME] Compass [DOMAIN_NAME][URL] Ins…"
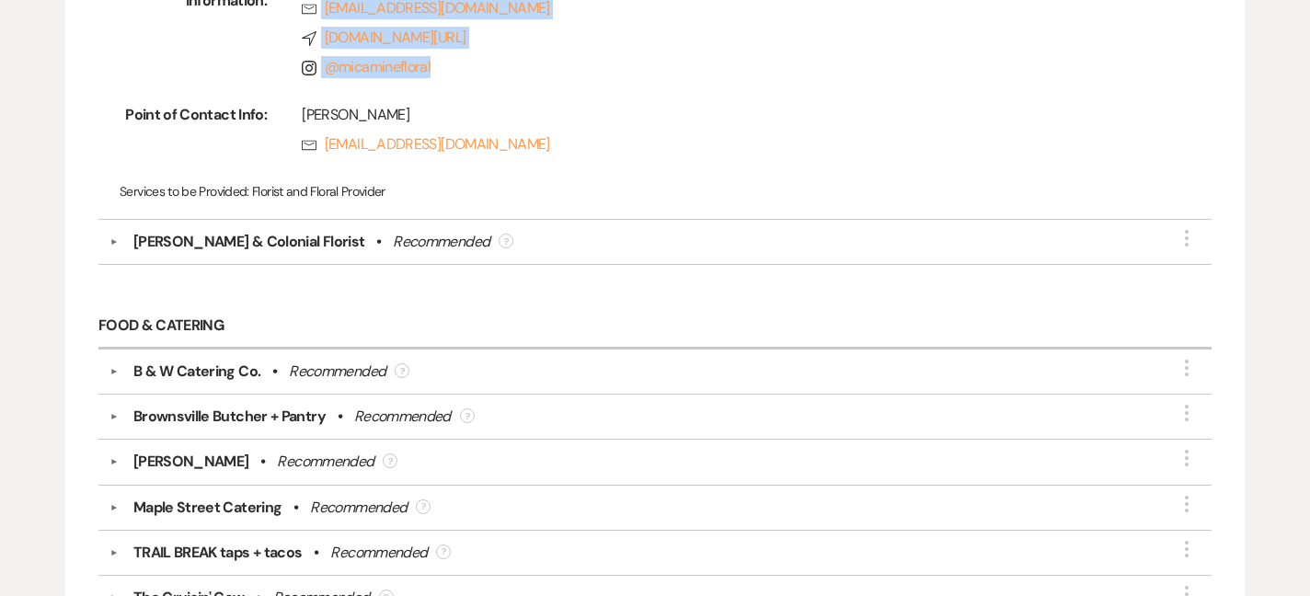
scroll to position [2780, 0]
click at [258, 230] on div "[PERSON_NAME] & Colonial Florist" at bounding box center [249, 241] width 232 height 22
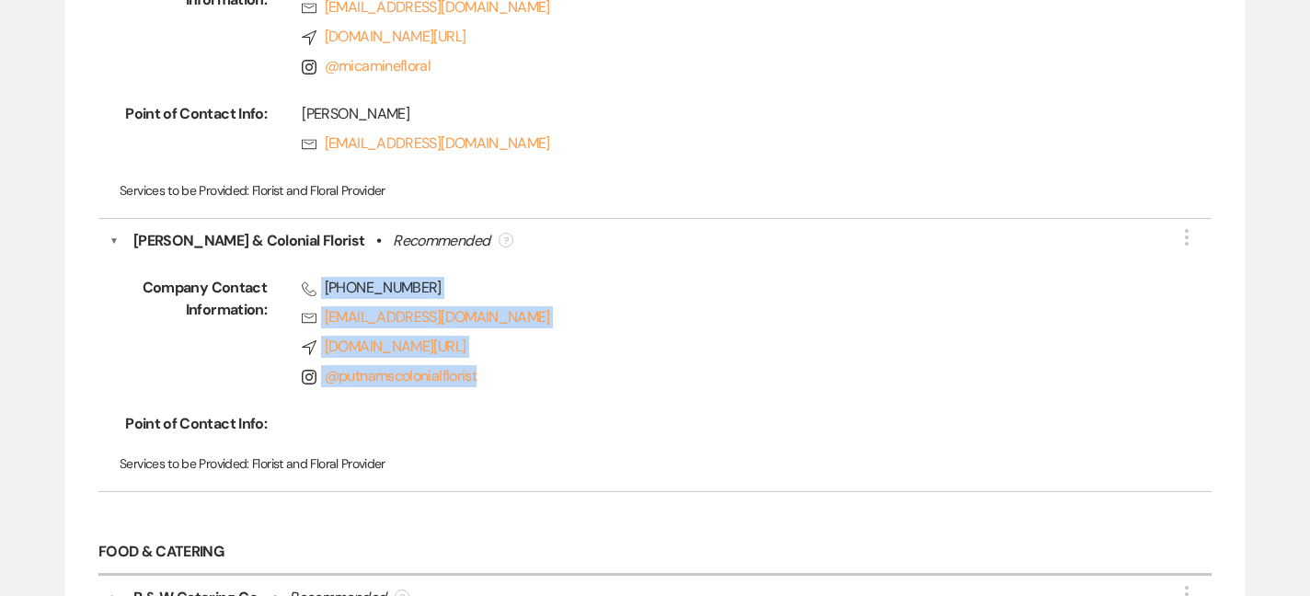
drag, startPoint x: 498, startPoint y: 374, endPoint x: 320, endPoint y: 280, distance: 201.2
click at [320, 280] on div "Phone [PHONE_NUMBER] Rsvp [EMAIL_ADDRESS][DOMAIN_NAME] Compass [DOMAIN_NAME][UR…" at bounding box center [707, 336] width 880 height 118
copy div "[PHONE_NUMBER] Rsvp [EMAIL_ADDRESS][DOMAIN_NAME] Compass [DOMAIN_NAME][URL] Ins…"
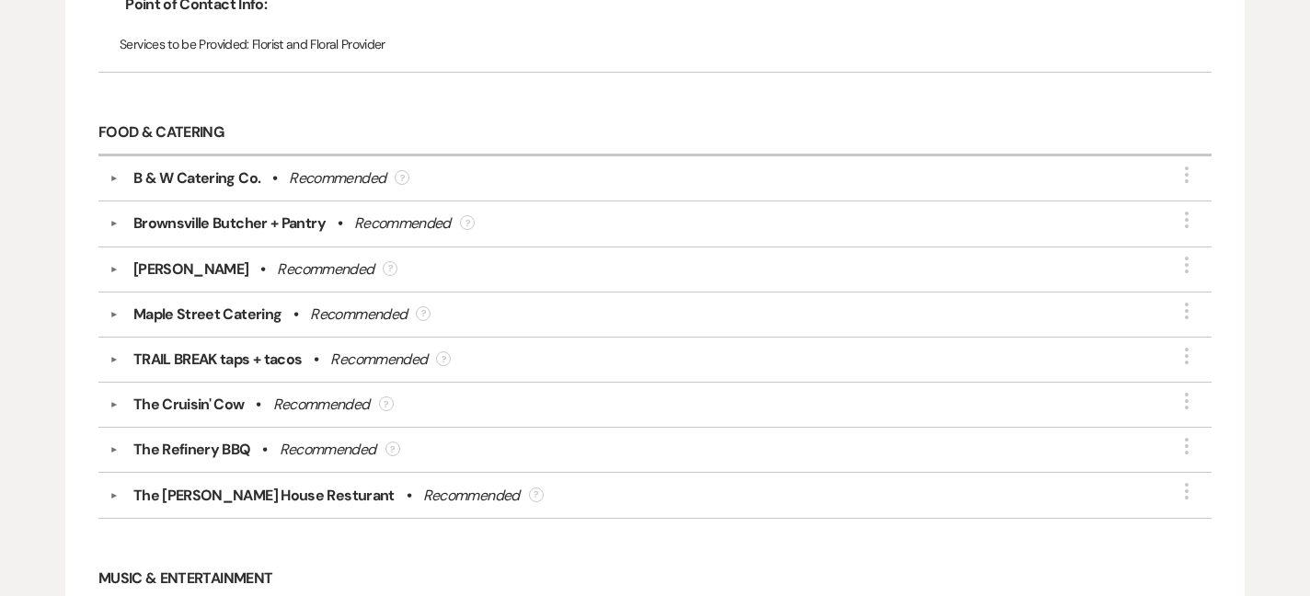
scroll to position [3204, 0]
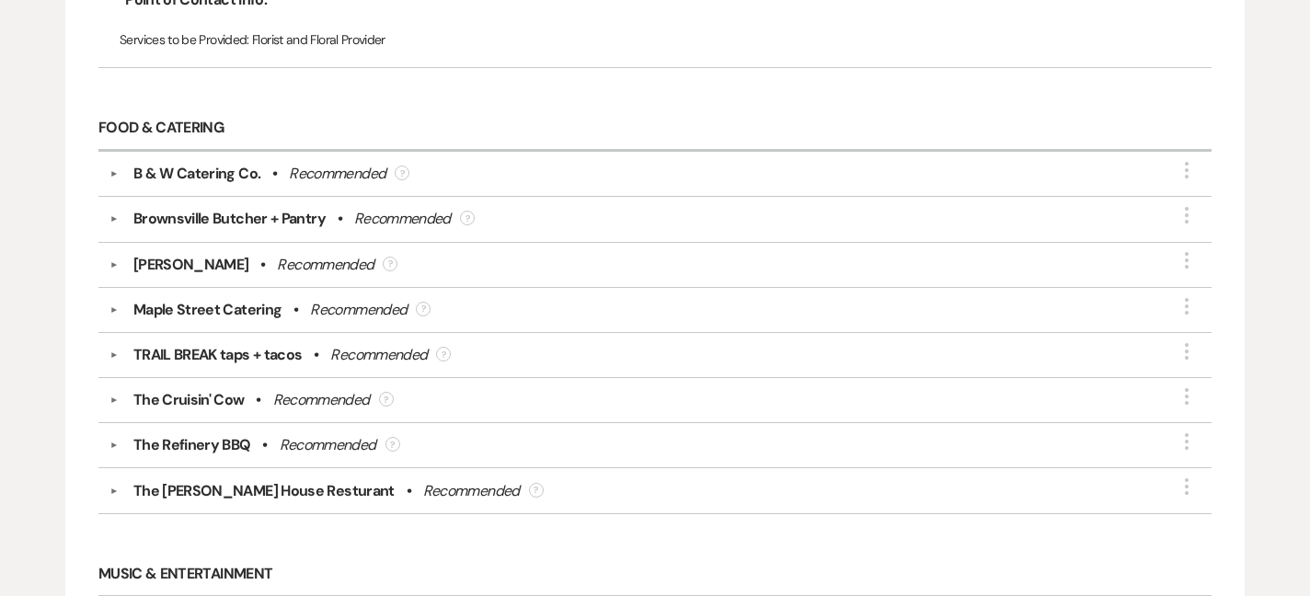
click at [111, 305] on button "▼" at bounding box center [114, 309] width 22 height 9
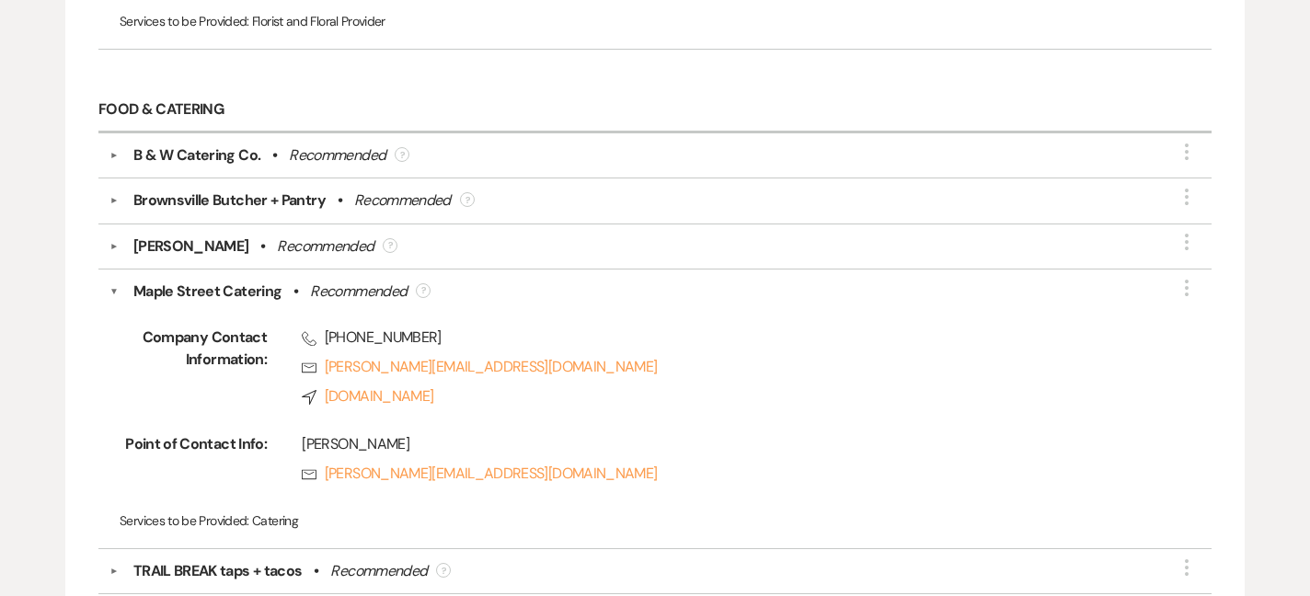
scroll to position [3225, 0]
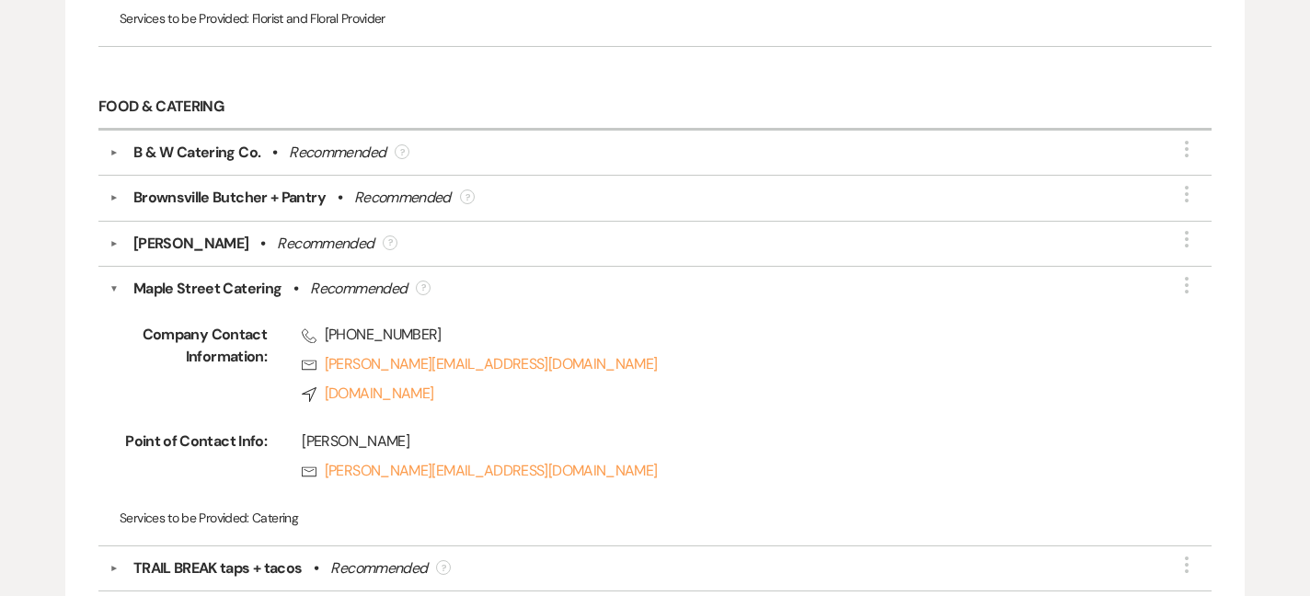
drag, startPoint x: 323, startPoint y: 327, endPoint x: 303, endPoint y: 306, distance: 28.6
click at [303, 306] on div "Company Contact Information: Phone [PHONE_NUMBER] Rsvp [PERSON_NAME][EMAIL_ADDR…" at bounding box center [654, 417] width 1091 height 234
drag, startPoint x: 326, startPoint y: 327, endPoint x: 540, endPoint y: 386, distance: 222.2
click at [540, 386] on div "Phone [PHONE_NUMBER] Rsvp [PERSON_NAME][EMAIL_ADDRESS][DOMAIN_NAME] Compass [DO…" at bounding box center [707, 368] width 880 height 88
copy div "[PHONE_NUMBER] Rsvp [PERSON_NAME][EMAIL_ADDRESS][DOMAIN_NAME] Compass [DOMAIN_N…"
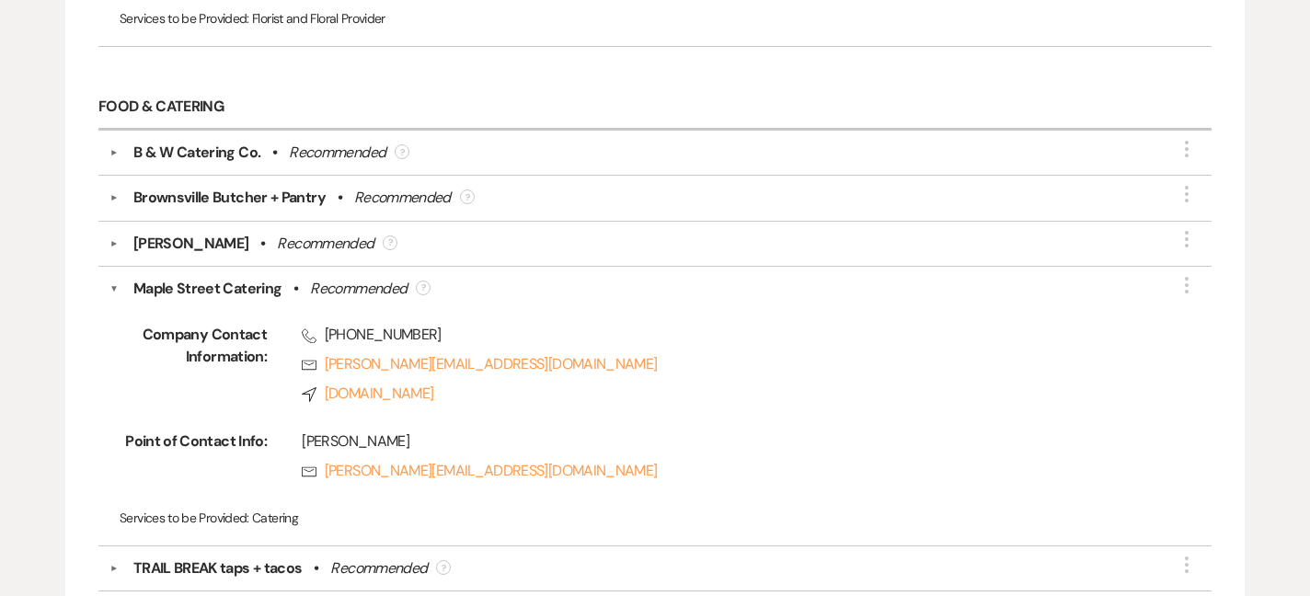
click at [109, 279] on div "▼ Maple Street Catering • Recommended ? More Company Contact Information: Phone…" at bounding box center [654, 407] width 1113 height 280
click at [114, 278] on button "▼" at bounding box center [113, 289] width 9 height 22
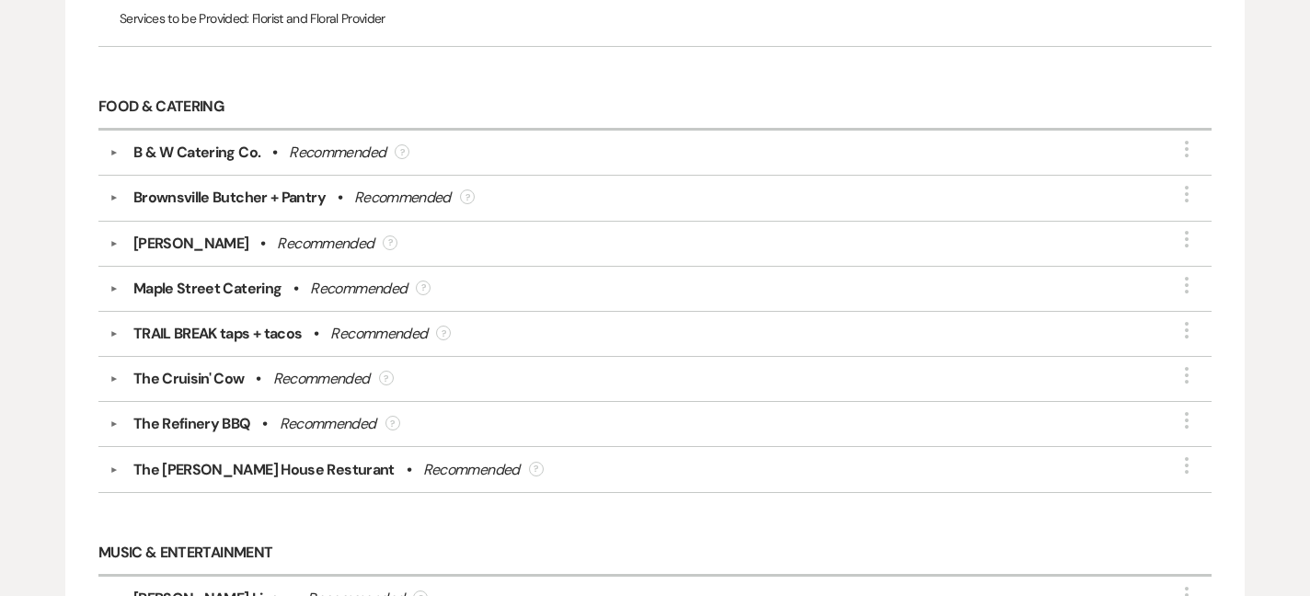
click at [119, 323] on div "TRAIL BREAK taps + tacos • Recommended ?" at bounding box center [659, 334] width 1081 height 22
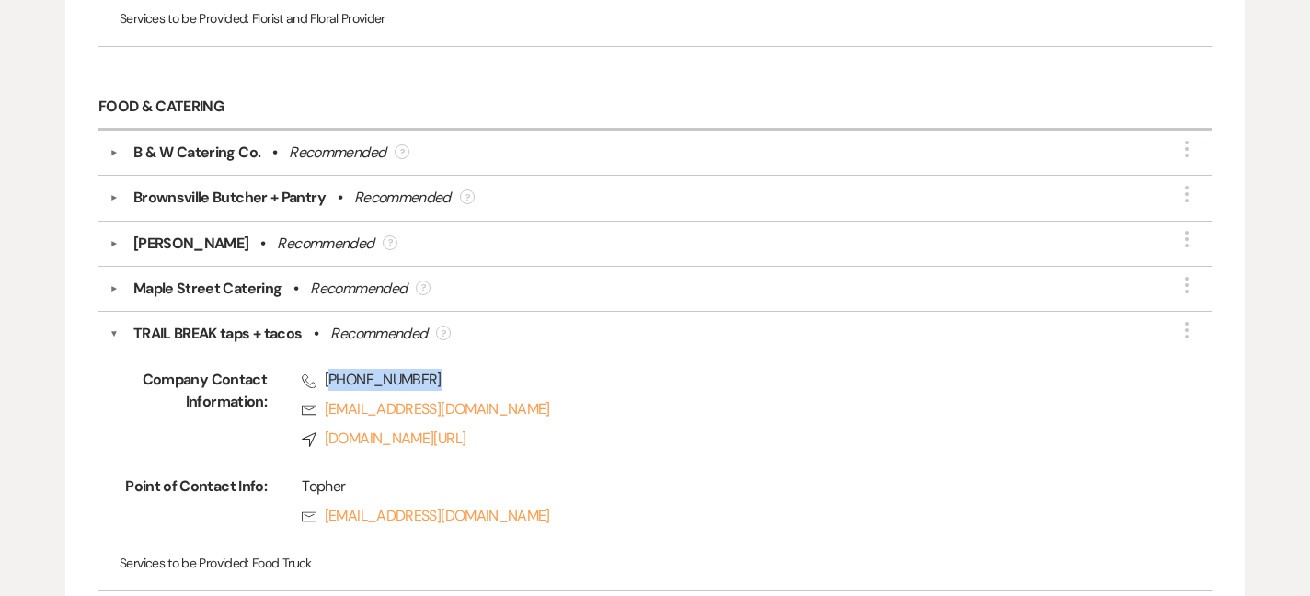
drag, startPoint x: 327, startPoint y: 370, endPoint x: 456, endPoint y: 383, distance: 129.5
click at [456, 383] on div "Phone [PHONE_NUMBER] Rsvp [EMAIL_ADDRESS][DOMAIN_NAME] Compass [DOMAIN_NAME][UR…" at bounding box center [707, 413] width 880 height 88
drag, startPoint x: 318, startPoint y: 372, endPoint x: 656, endPoint y: 426, distance: 341.7
click at [656, 426] on div "Phone [PHONE_NUMBER] Rsvp [EMAIL_ADDRESS][DOMAIN_NAME] Compass [DOMAIN_NAME][UR…" at bounding box center [707, 413] width 880 height 88
click at [117, 323] on button "▼" at bounding box center [113, 334] width 9 height 22
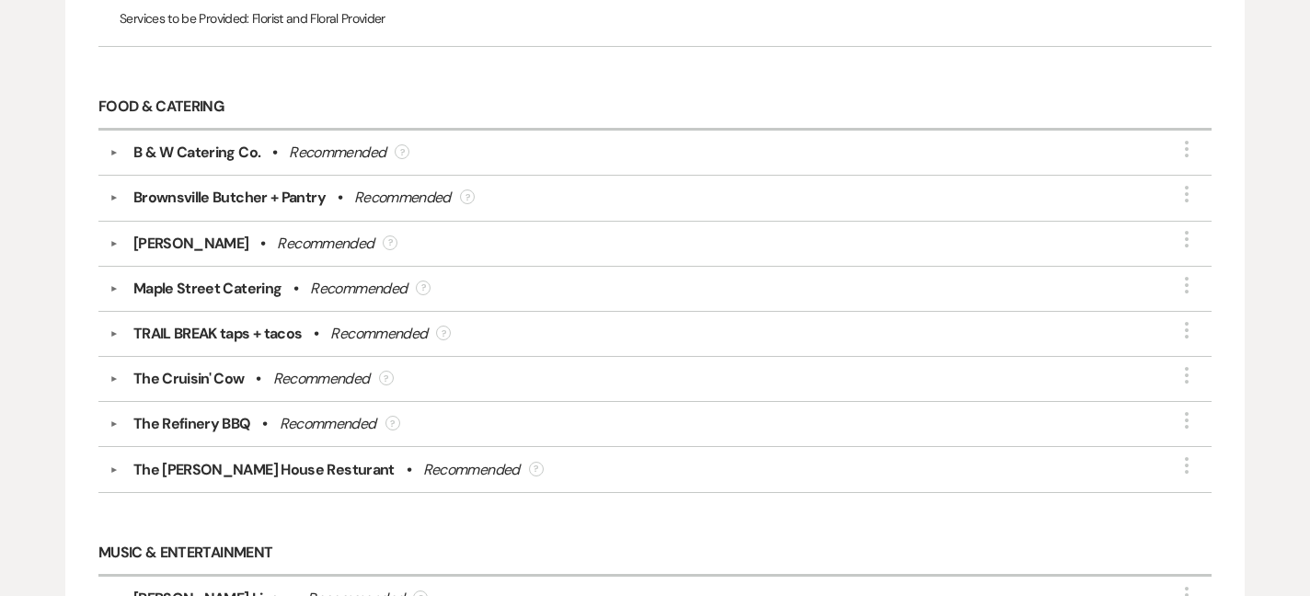
click at [122, 222] on div "▼ [PERSON_NAME] Catering • Recommended ? More" at bounding box center [654, 244] width 1113 height 45
click at [122, 243] on div "[PERSON_NAME] • Recommended ?" at bounding box center [659, 244] width 1081 height 22
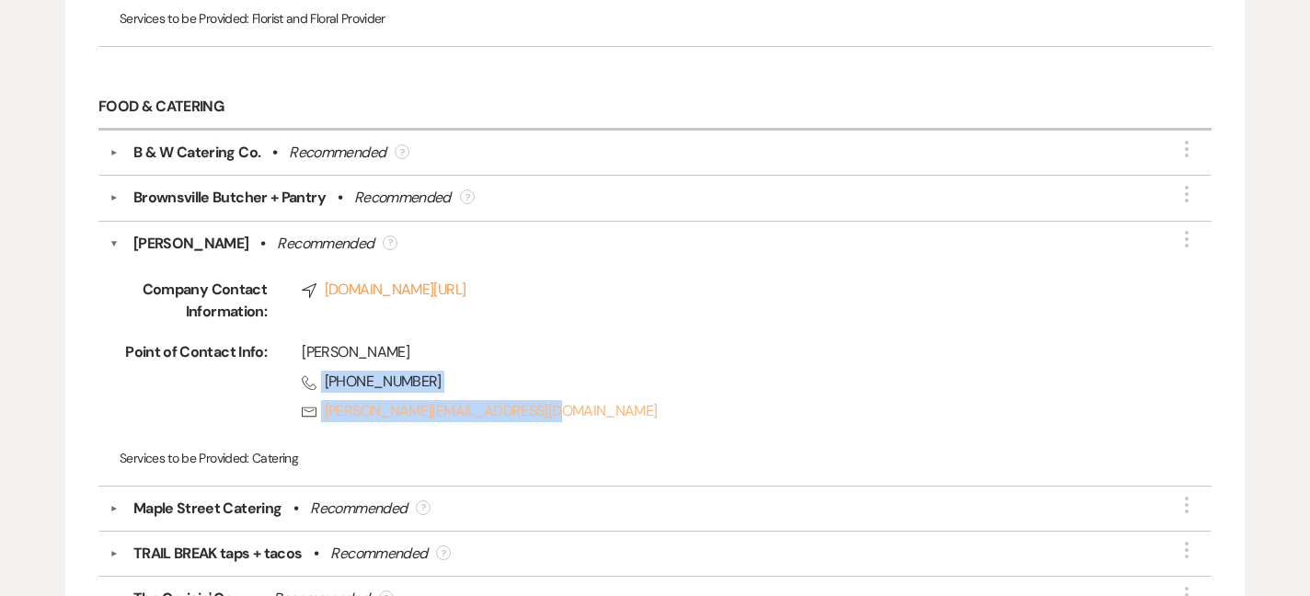
drag, startPoint x: 321, startPoint y: 372, endPoint x: 542, endPoint y: 401, distance: 222.5
click at [542, 401] on div "[PERSON_NAME] Phone [PHONE_NUMBER] Rsvp [PERSON_NAME][EMAIL_ADDRESS][DOMAIN_NAM…" at bounding box center [707, 385] width 880 height 88
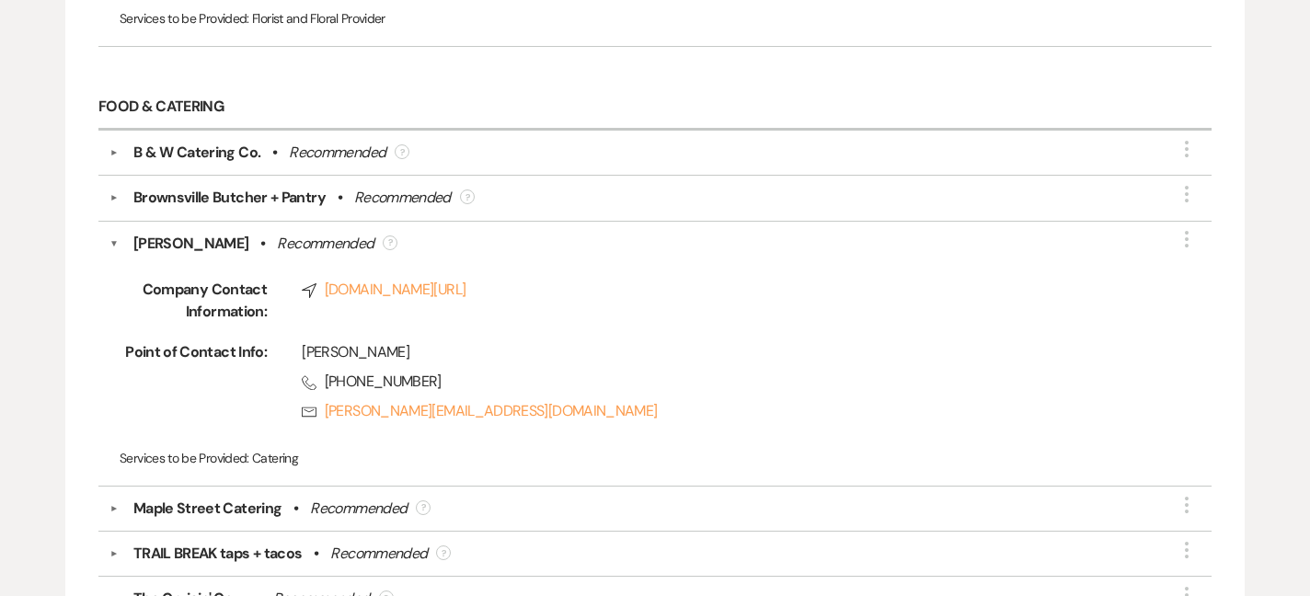
click at [352, 255] on div "Company Contact Information: Compass [DOMAIN_NAME][URL] Point of Contact Info: …" at bounding box center [654, 365] width 1091 height 220
drag, startPoint x: 326, startPoint y: 266, endPoint x: 527, endPoint y: 274, distance: 201.6
click at [527, 274] on div "Company Contact Information: Compass [DOMAIN_NAME][URL] Point of Contact Info: …" at bounding box center [654, 365] width 1091 height 220
click at [93, 223] on div "Food & Catering ▼ B & W Catering Co. • Recommended ? More ▼ Brownsville Butcher…" at bounding box center [654, 409] width 1131 height 666
click at [105, 224] on div "▼ [PERSON_NAME] Catering • Recommended ? More Company Contact Information: Comp…" at bounding box center [654, 354] width 1113 height 265
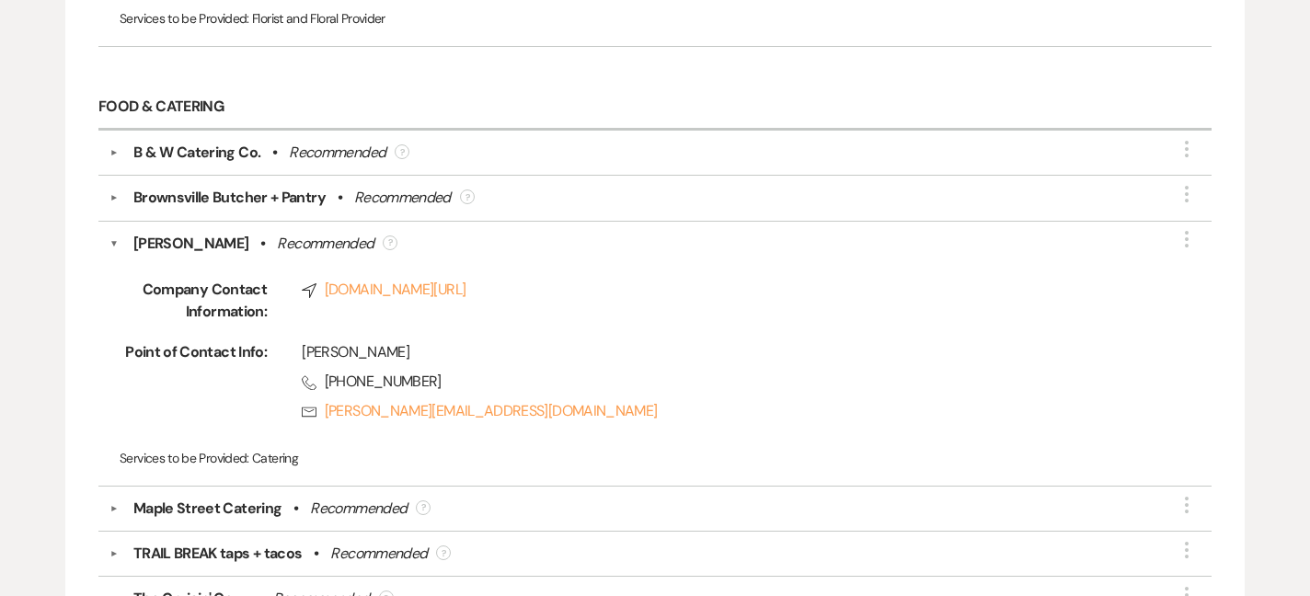
click at [110, 233] on button "▼" at bounding box center [113, 244] width 9 height 22
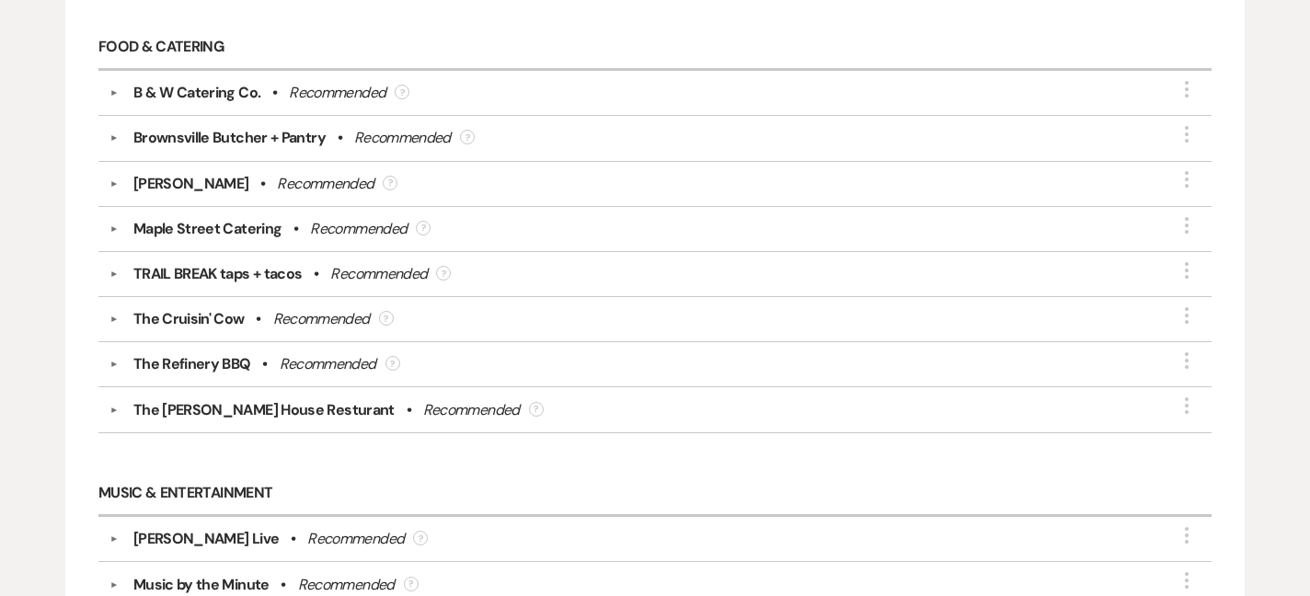
scroll to position [3283, 0]
click at [117, 407] on button "▼" at bounding box center [114, 411] width 22 height 9
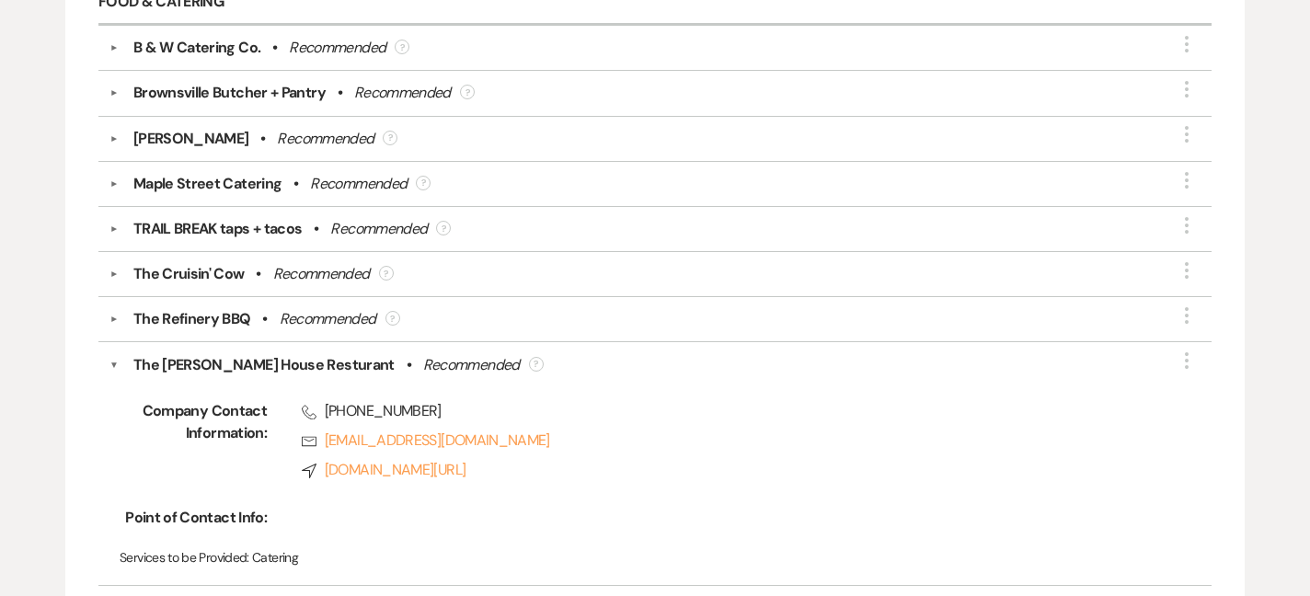
scroll to position [3350, 0]
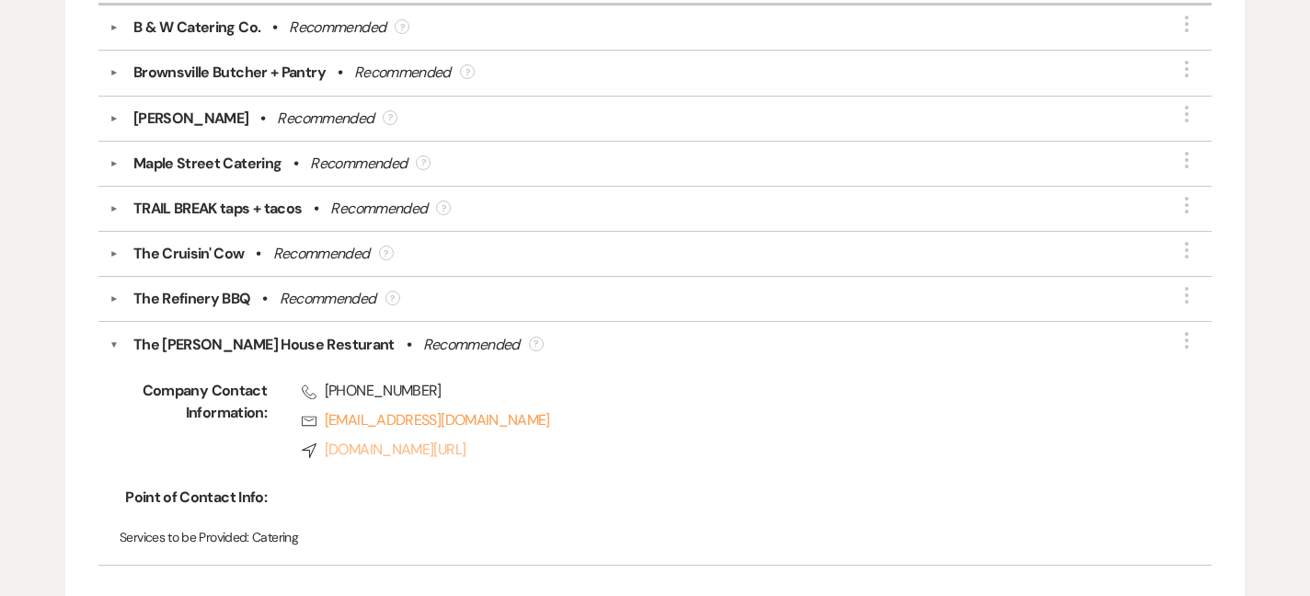
drag, startPoint x: 323, startPoint y: 382, endPoint x: 619, endPoint y: 450, distance: 303.8
click at [619, 450] on div "Phone [PHONE_NUMBER] Rsvp [EMAIL_ADDRESS][DOMAIN_NAME] Compass [DOMAIN_NAME][UR…" at bounding box center [707, 424] width 880 height 88
click at [341, 505] on div "Company Contact Information: Phone [PHONE_NUMBER] Rsvp [EMAIL_ADDRESS][DOMAIN_N…" at bounding box center [654, 455] width 1091 height 198
click at [380, 443] on link "Compass [DOMAIN_NAME][URL]" at bounding box center [724, 450] width 845 height 22
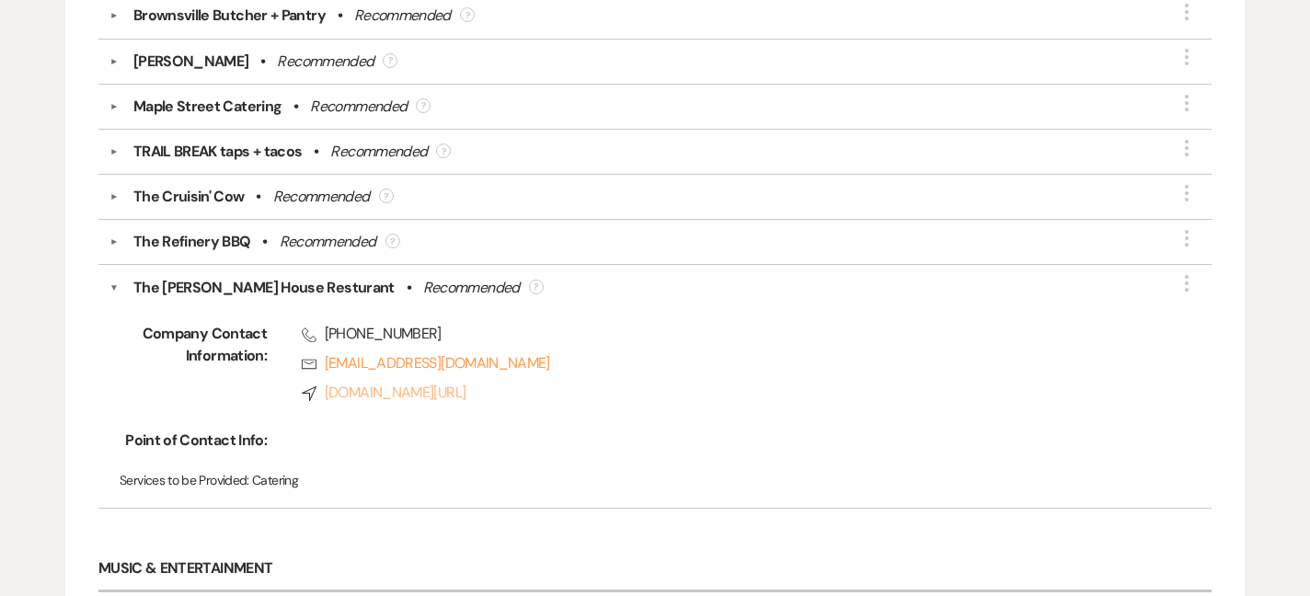
scroll to position [3409, 0]
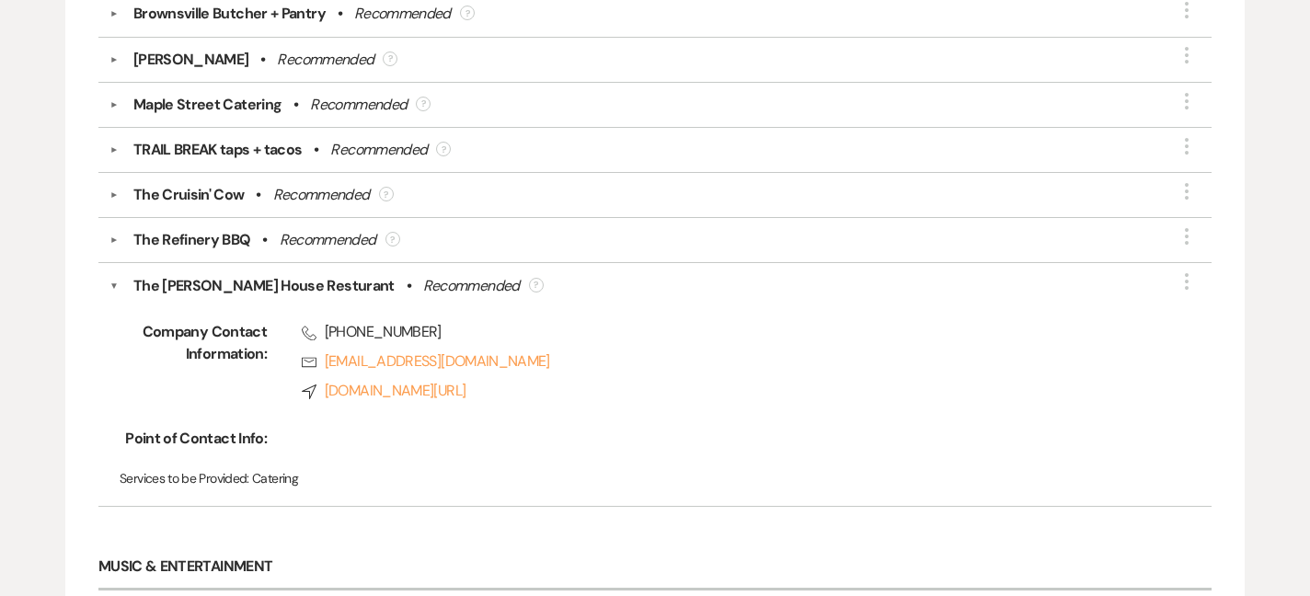
click at [125, 275] on div "The [PERSON_NAME] House Resturant • Recommended ?" at bounding box center [659, 286] width 1081 height 22
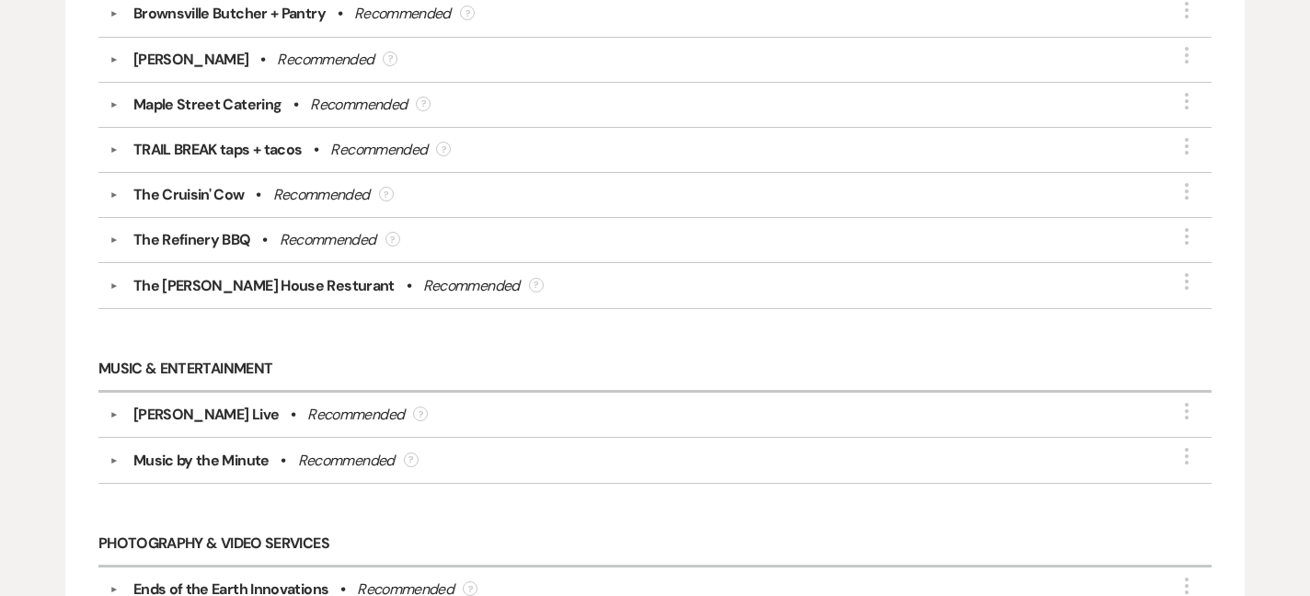
click at [143, 231] on div "The Refinery BBQ" at bounding box center [192, 240] width 118 height 22
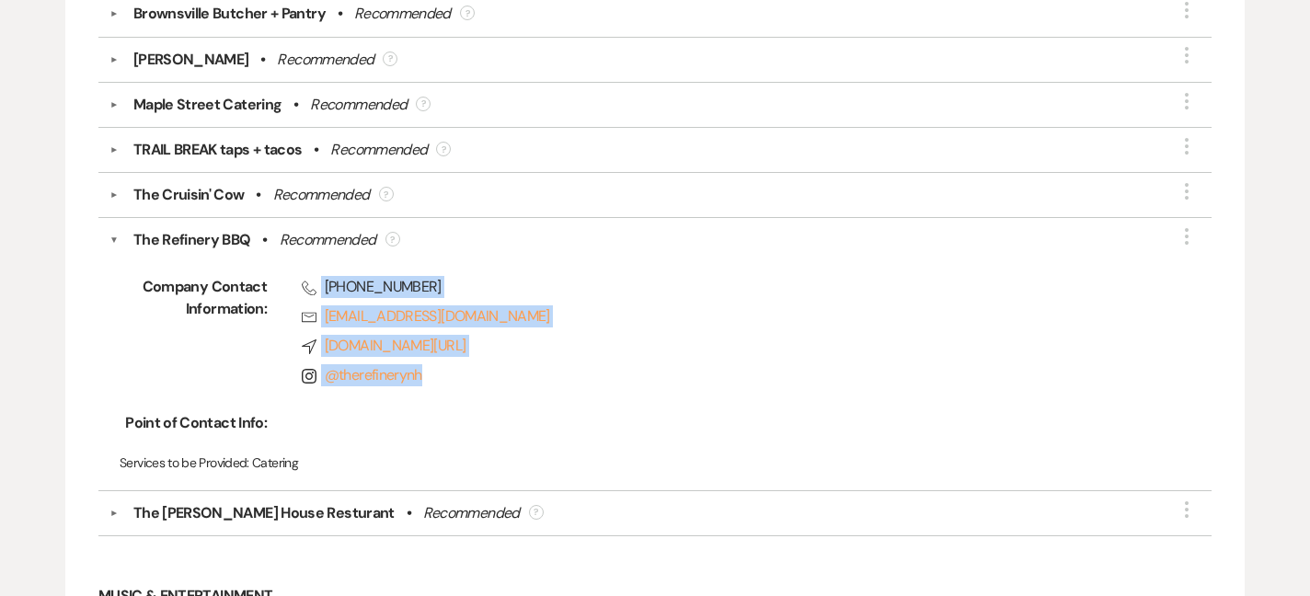
drag, startPoint x: 317, startPoint y: 276, endPoint x: 510, endPoint y: 363, distance: 212.0
click at [510, 363] on div "Phone [PHONE_NUMBER] Rsvp [EMAIL_ADDRESS][DOMAIN_NAME] Compass [DOMAIN_NAME][UR…" at bounding box center [707, 335] width 880 height 118
click at [111, 234] on button "▼" at bounding box center [113, 240] width 9 height 22
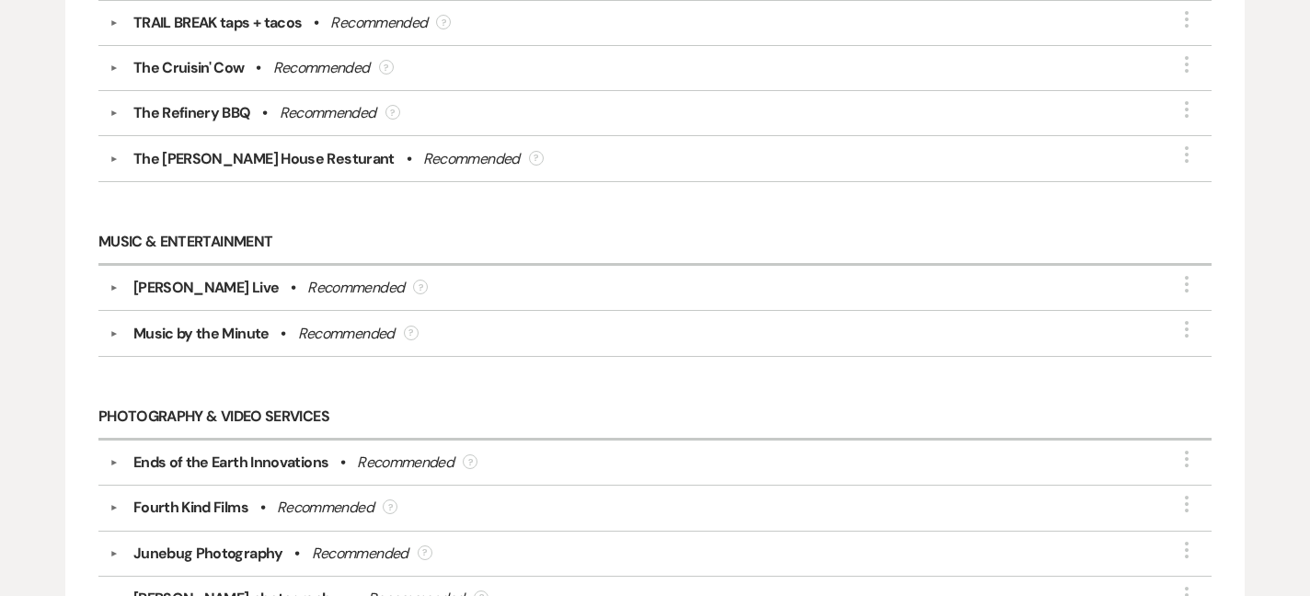
scroll to position [3569, 0]
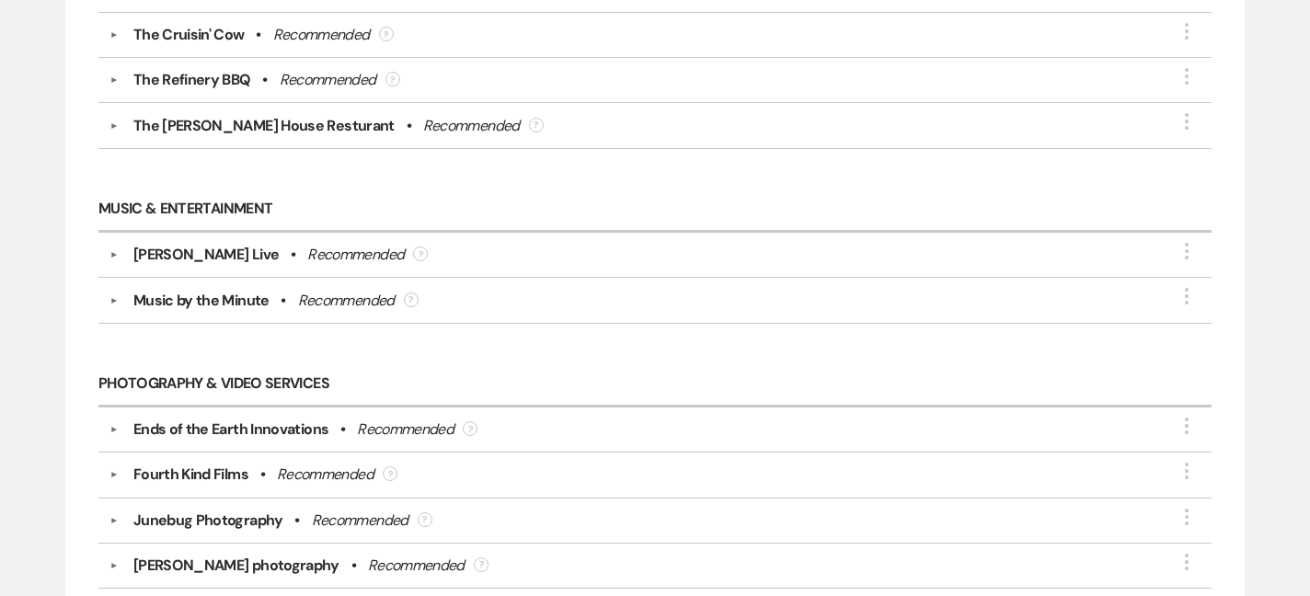
click at [202, 290] on div "Music by the Minute" at bounding box center [201, 301] width 136 height 22
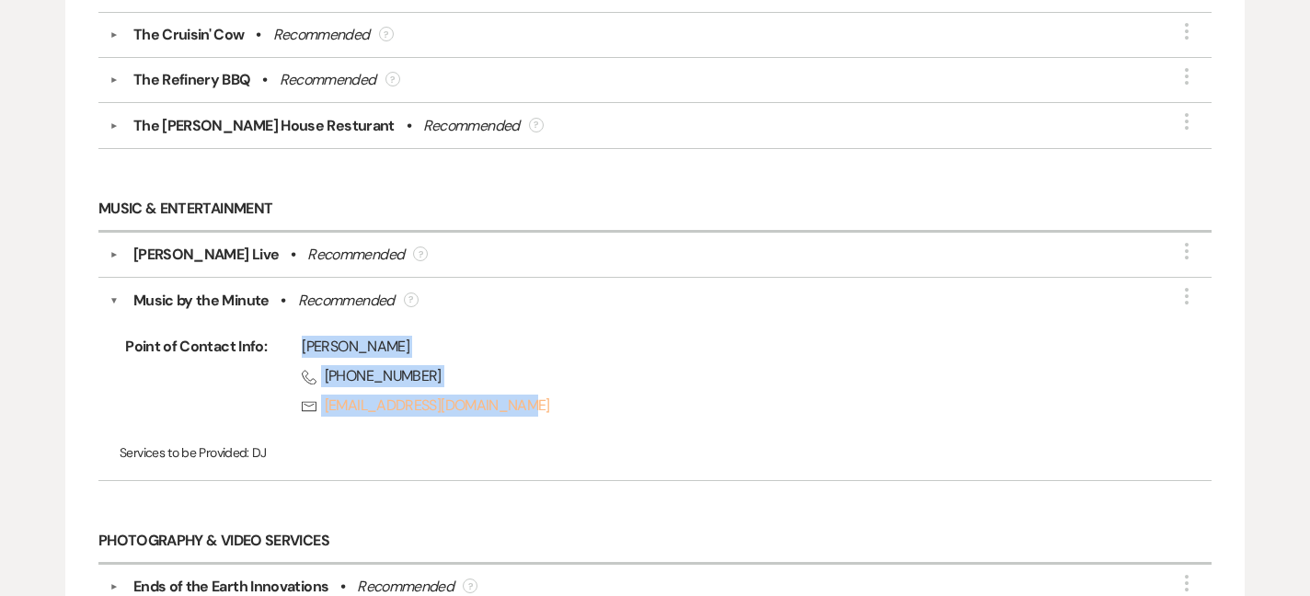
drag, startPoint x: 297, startPoint y: 336, endPoint x: 573, endPoint y: 392, distance: 281.5
click at [573, 392] on div "[PERSON_NAME] Phone [PHONE_NUMBER] Rsvp [EMAIL_ADDRESS][DOMAIN_NAME]" at bounding box center [707, 380] width 880 height 88
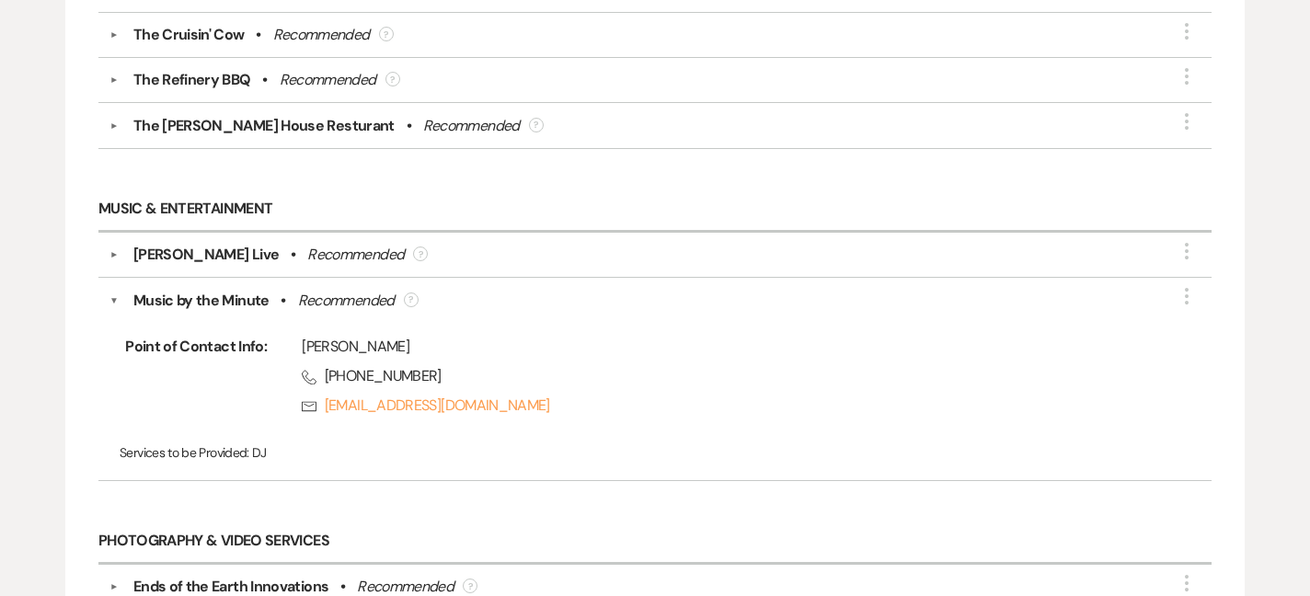
click at [178, 429] on div "Point of Contact Info: [PERSON_NAME] Phone [PHONE_NUMBER] Rsvp [EMAIL_ADDRESS][…" at bounding box center [654, 390] width 1091 height 157
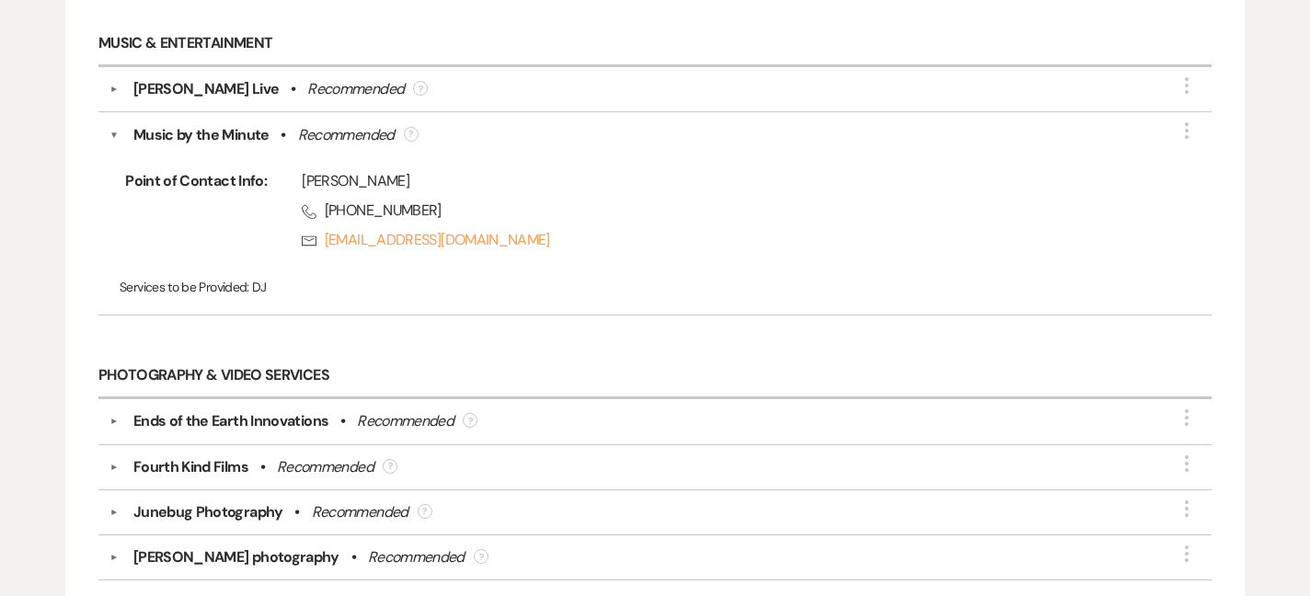
scroll to position [3723, 0]
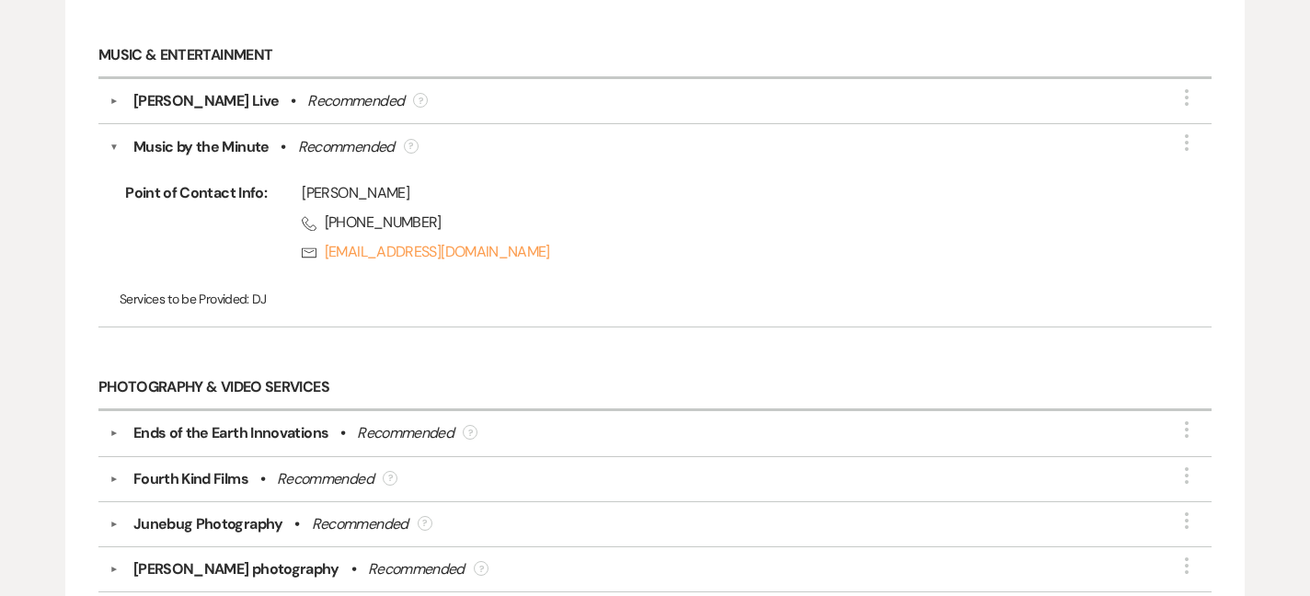
click at [109, 133] on div "▼ Music by the Minute • Recommended ? More Point of Contact Info: [PERSON_NAME]…" at bounding box center [654, 225] width 1113 height 202
click at [118, 136] on button "▼" at bounding box center [113, 147] width 9 height 22
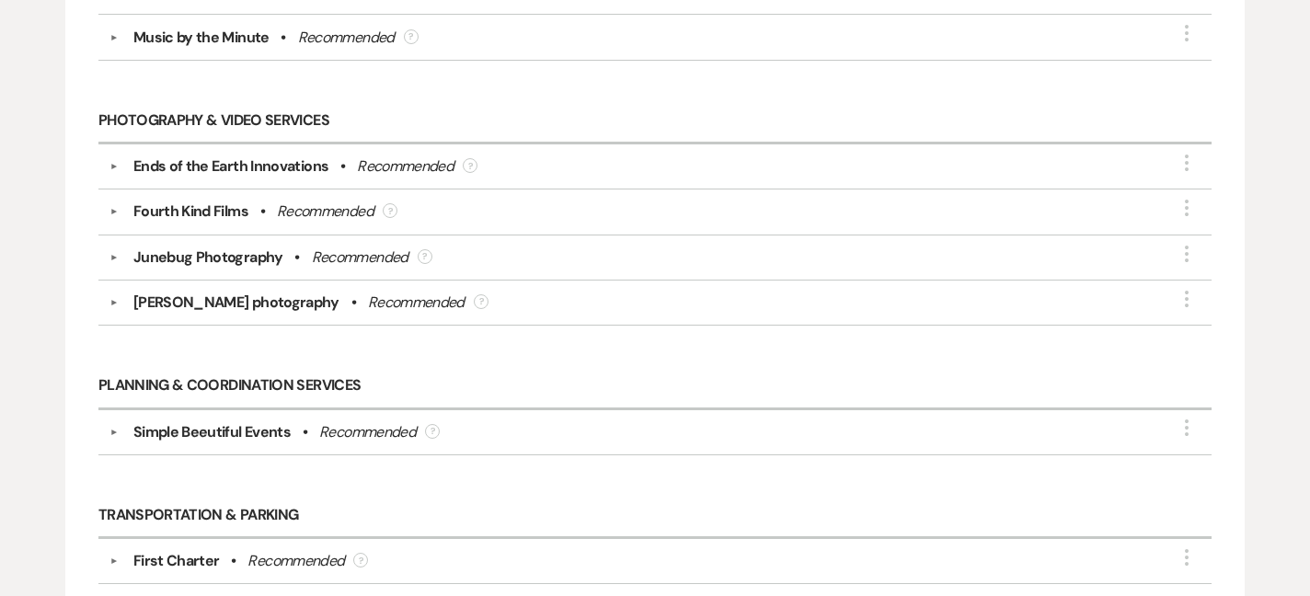
scroll to position [3837, 0]
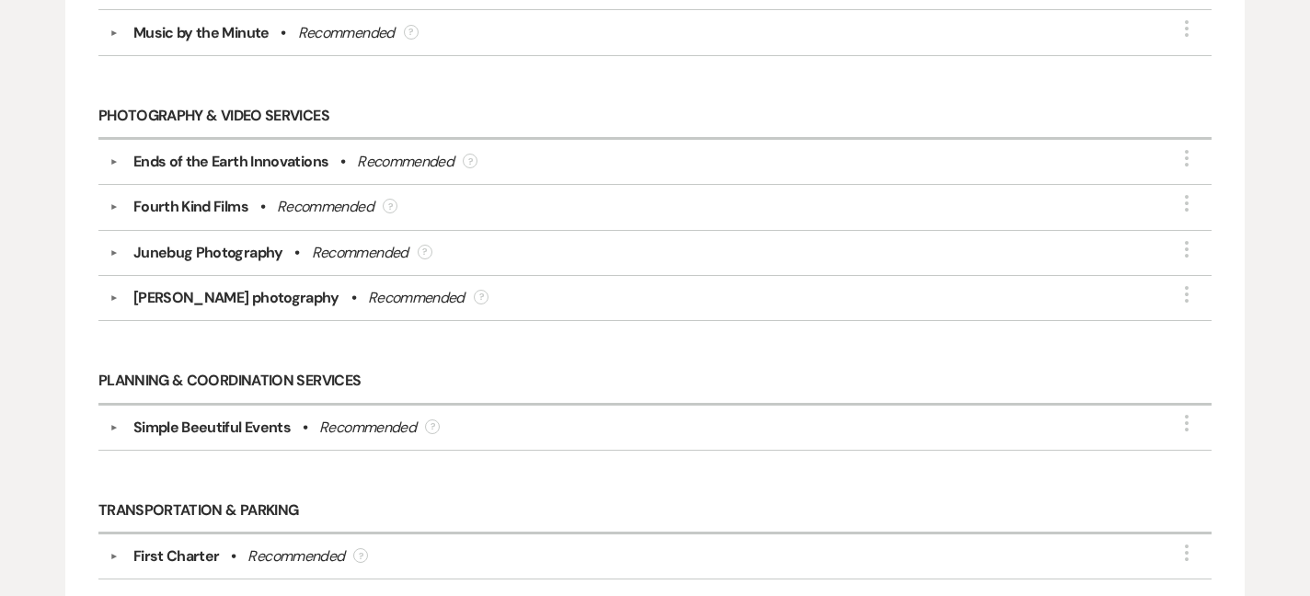
click at [115, 156] on div "▼ Ends of the Earth Innovations • Recommended ? More" at bounding box center [654, 162] width 1091 height 22
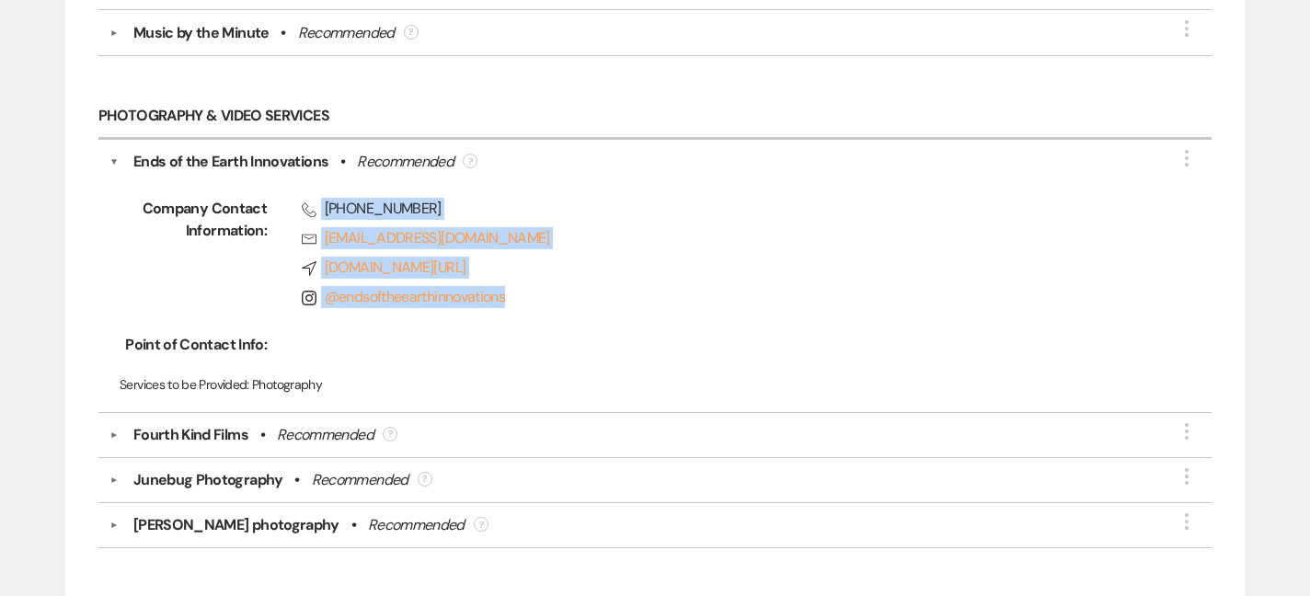
drag, startPoint x: 264, startPoint y: 198, endPoint x: 459, endPoint y: 282, distance: 212.5
click at [459, 282] on div "Phone [PHONE_NUMBER] Rsvp [EMAIL_ADDRESS][DOMAIN_NAME] Compass [DOMAIN_NAME][UR…" at bounding box center [707, 257] width 880 height 118
click at [459, 286] on span "Instagram @ endsoftheearthinnovations" at bounding box center [724, 297] width 845 height 22
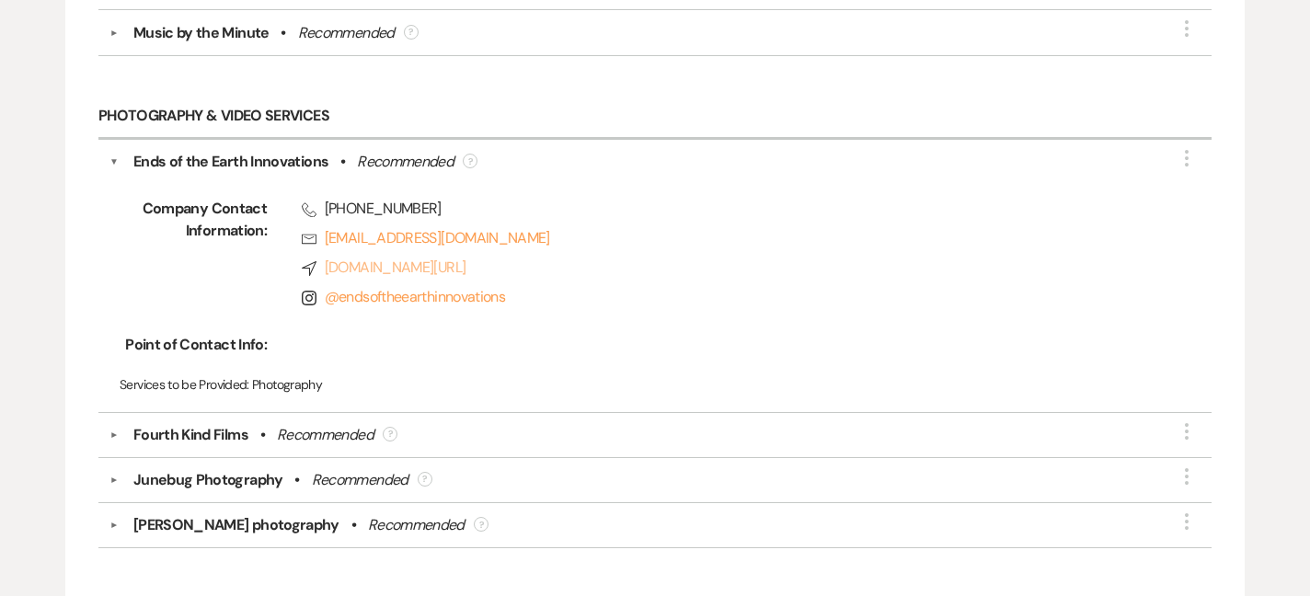
click at [483, 257] on link "Compass [DOMAIN_NAME][URL]" at bounding box center [724, 268] width 845 height 22
drag, startPoint x: 266, startPoint y: 191, endPoint x: 543, endPoint y: 223, distance: 278.6
click at [543, 223] on div "Phone [PHONE_NUMBER] Rsvp [EMAIL_ADDRESS][DOMAIN_NAME] Compass [DOMAIN_NAME][UR…" at bounding box center [707, 257] width 880 height 118
drag, startPoint x: 469, startPoint y: 286, endPoint x: 267, endPoint y: 290, distance: 202.3
click at [302, 290] on span "Instagram @ endsoftheearthinnovations" at bounding box center [724, 297] width 845 height 22
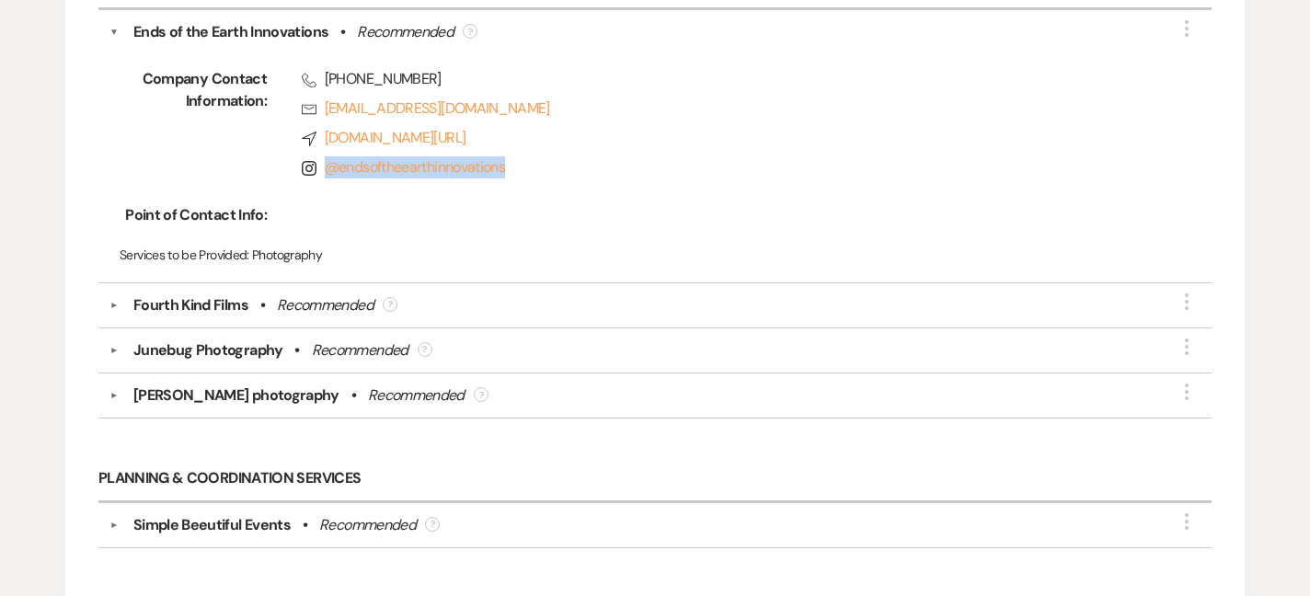
scroll to position [3967, 0]
click at [127, 295] on div "Fourth Kind Films • Recommended ?" at bounding box center [659, 304] width 1081 height 22
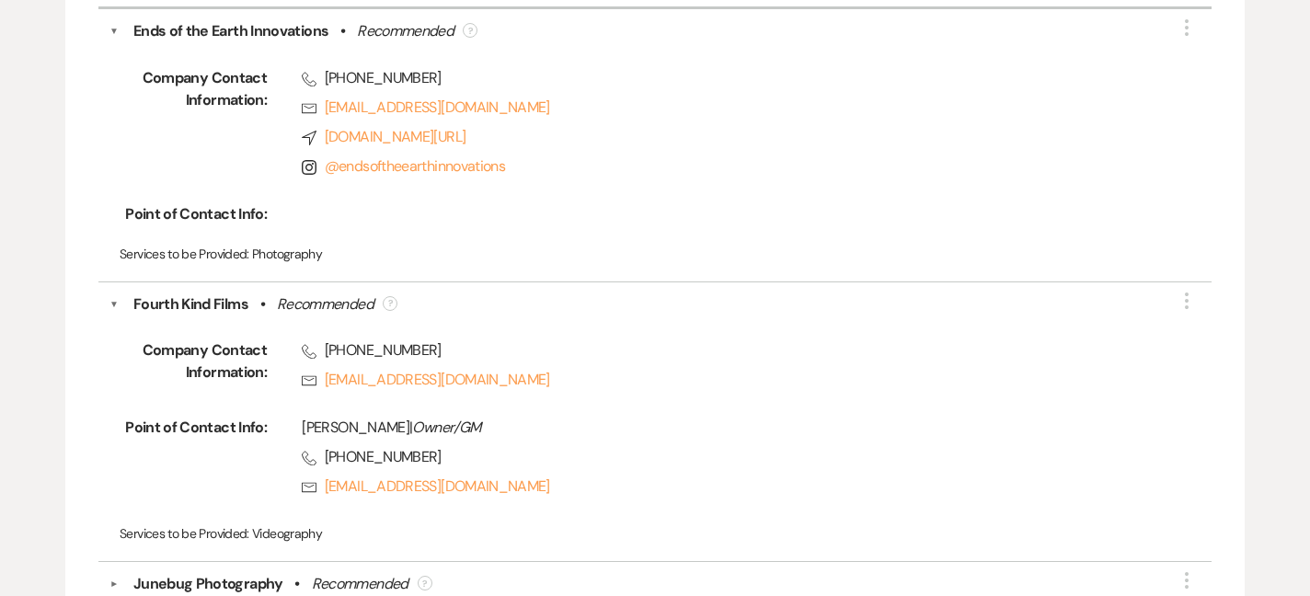
click at [127, 295] on div "Fourth Kind Films • Recommended ?" at bounding box center [659, 304] width 1081 height 22
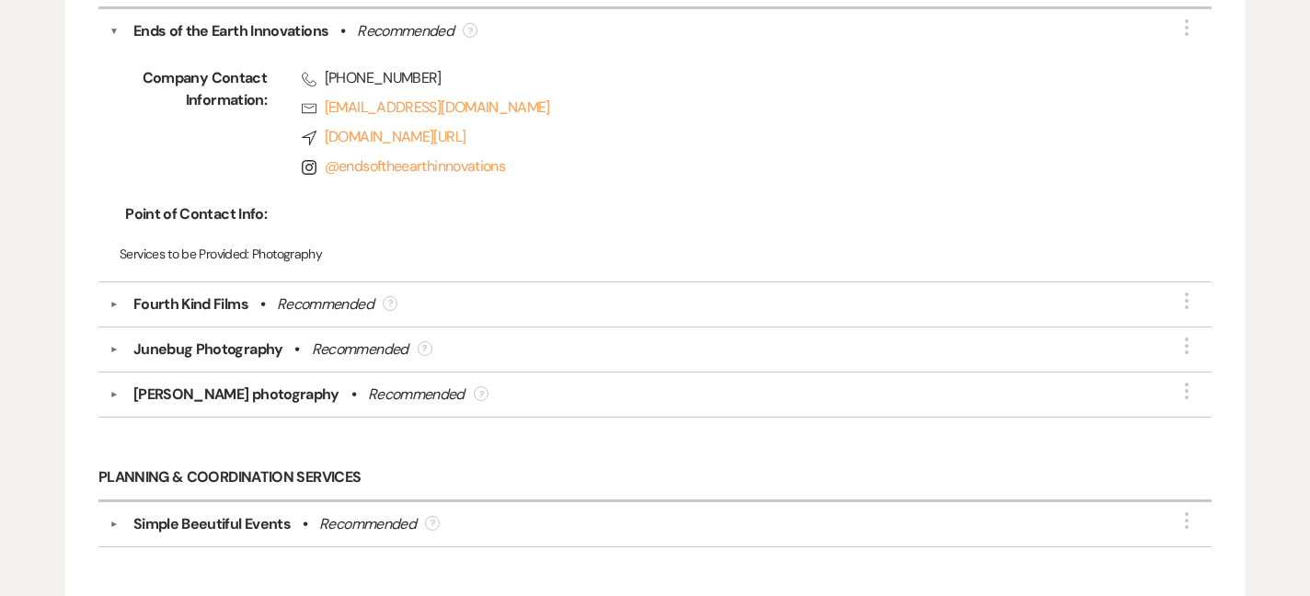
scroll to position [3983, 0]
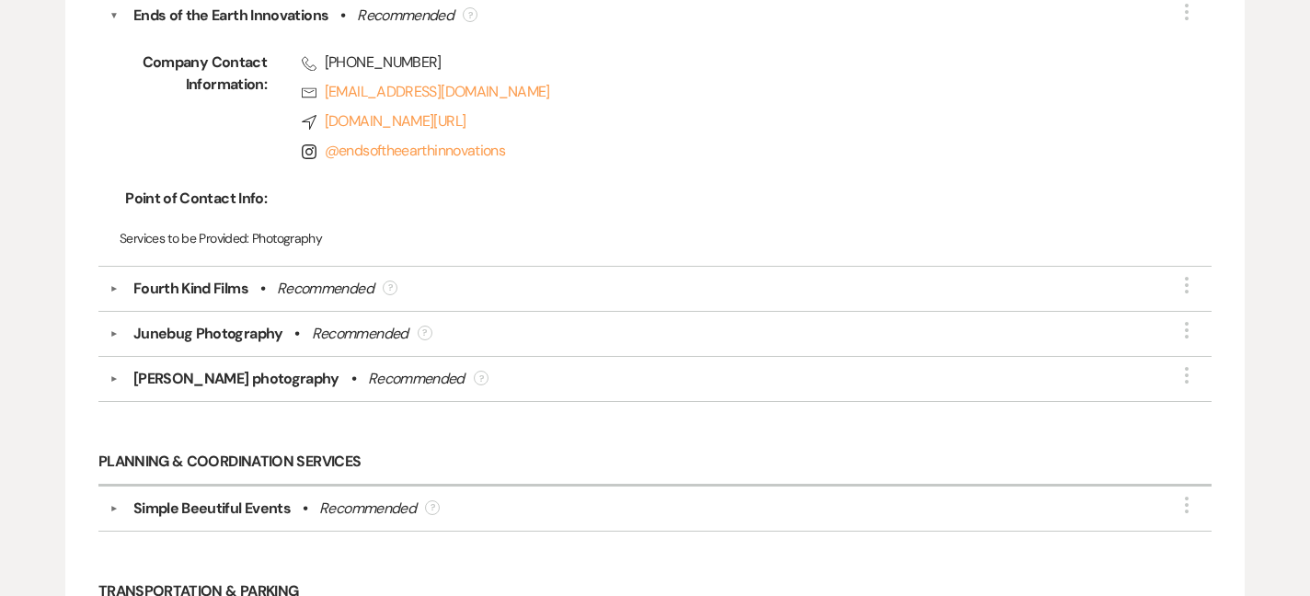
click at [163, 368] on div "[PERSON_NAME] photography" at bounding box center [236, 379] width 206 height 22
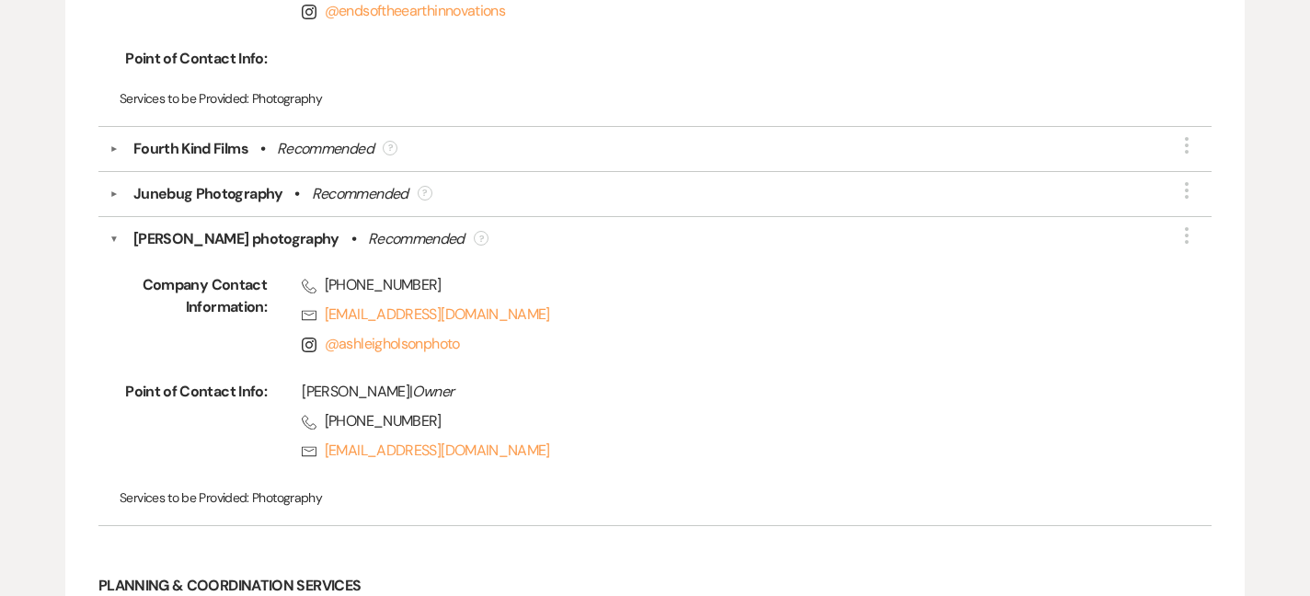
scroll to position [4124, 0]
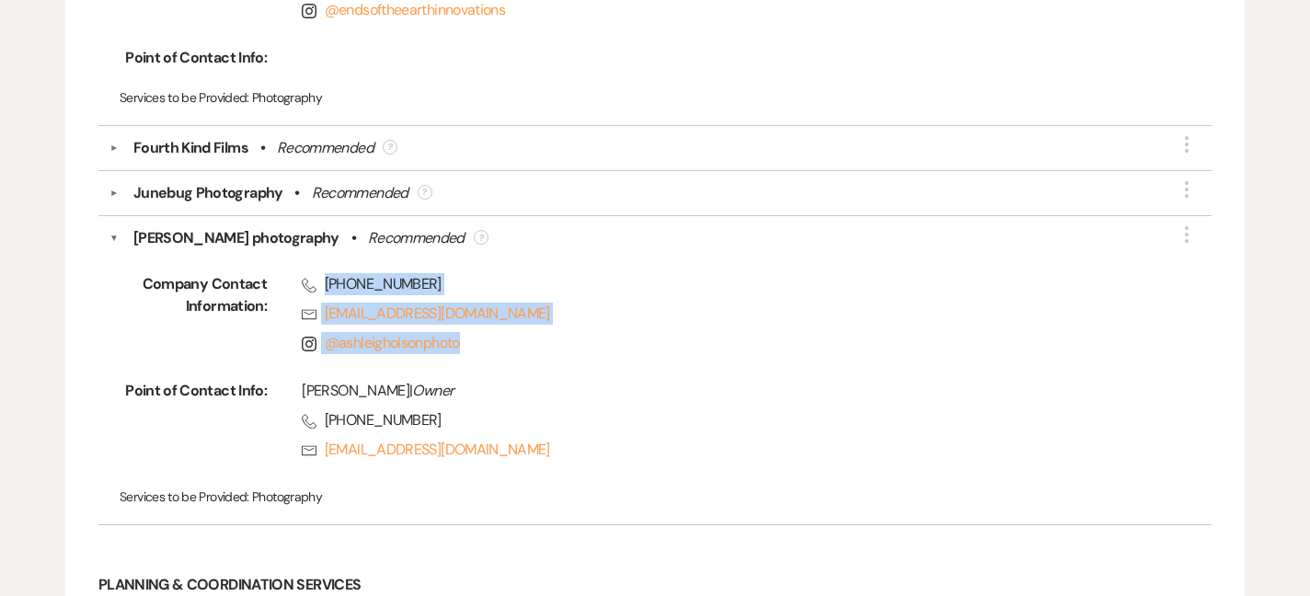
drag, startPoint x: 325, startPoint y: 271, endPoint x: 488, endPoint y: 330, distance: 173.9
click at [488, 330] on div "Phone [PHONE_NUMBER] Rsvp [EMAIL_ADDRESS][DOMAIN_NAME] Instagram @ ashleigholso…" at bounding box center [707, 317] width 880 height 88
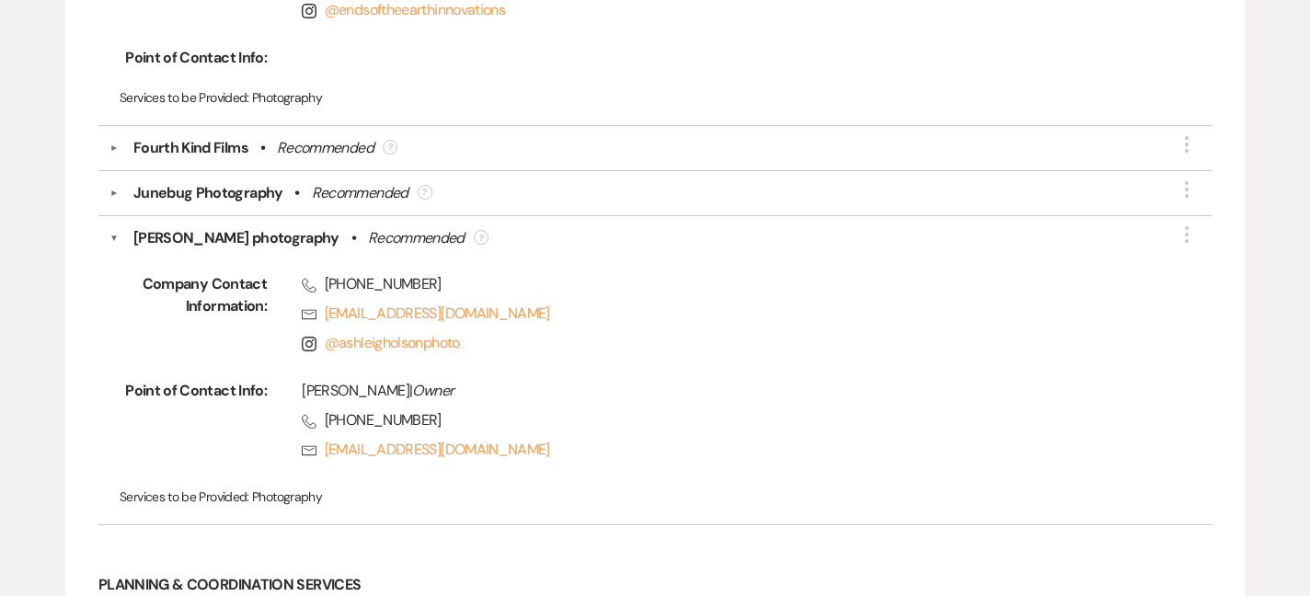
click at [101, 216] on div "▼ [PERSON_NAME] photography • Recommended ? More Company Contact Information: P…" at bounding box center [654, 370] width 1113 height 309
click at [106, 126] on div "▼ Fourth Kind Films • Recommended ? More" at bounding box center [654, 148] width 1113 height 45
click at [112, 143] on button "▼" at bounding box center [114, 147] width 22 height 9
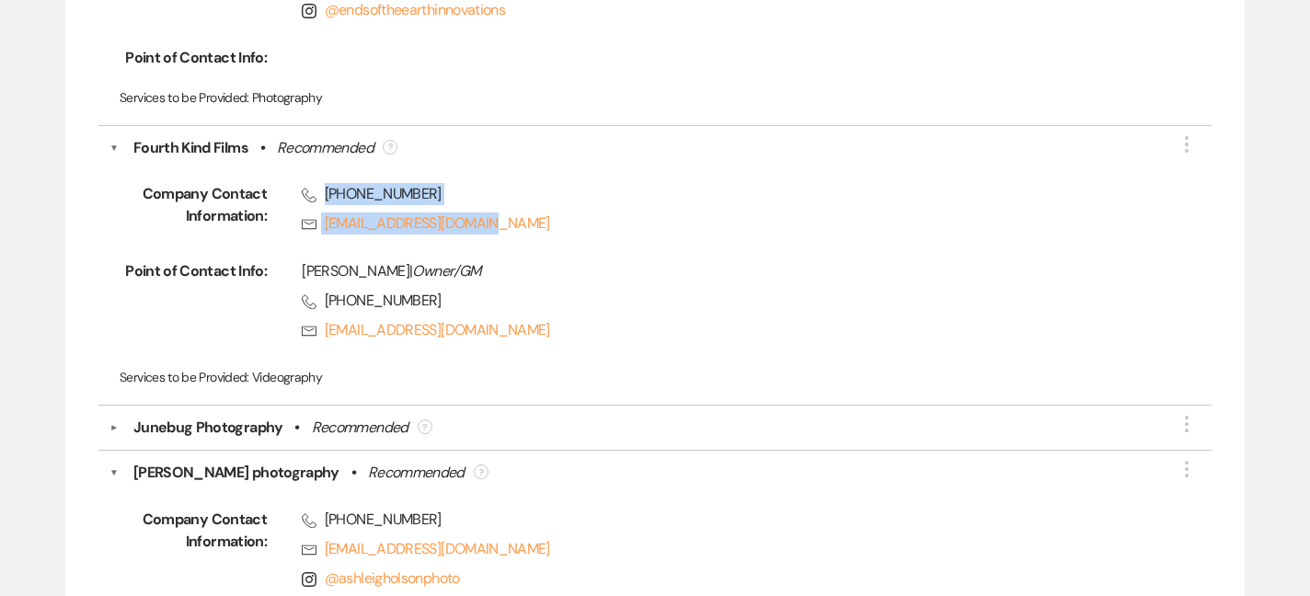
drag, startPoint x: 324, startPoint y: 182, endPoint x: 498, endPoint y: 226, distance: 180.2
click at [498, 226] on div "Phone [PHONE_NUMBER] Rsvp [EMAIL_ADDRESS][DOMAIN_NAME]" at bounding box center [707, 212] width 880 height 59
click at [111, 137] on button "▼" at bounding box center [113, 148] width 9 height 22
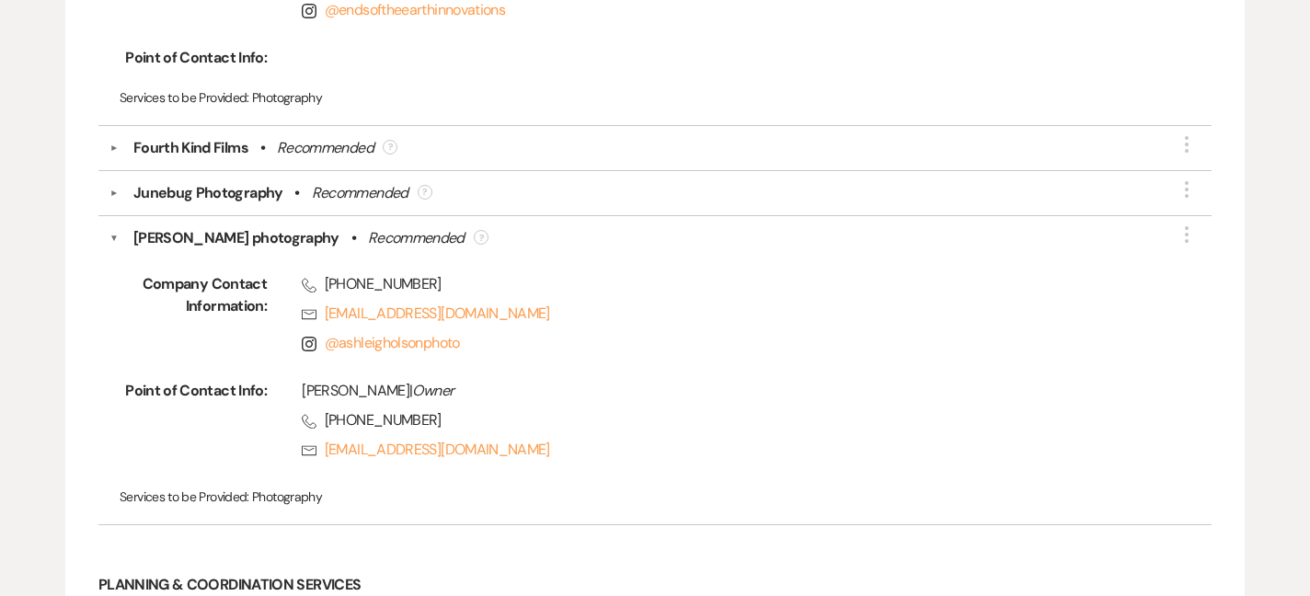
click at [125, 227] on div "[PERSON_NAME] photography • Recommended ?" at bounding box center [659, 238] width 1081 height 22
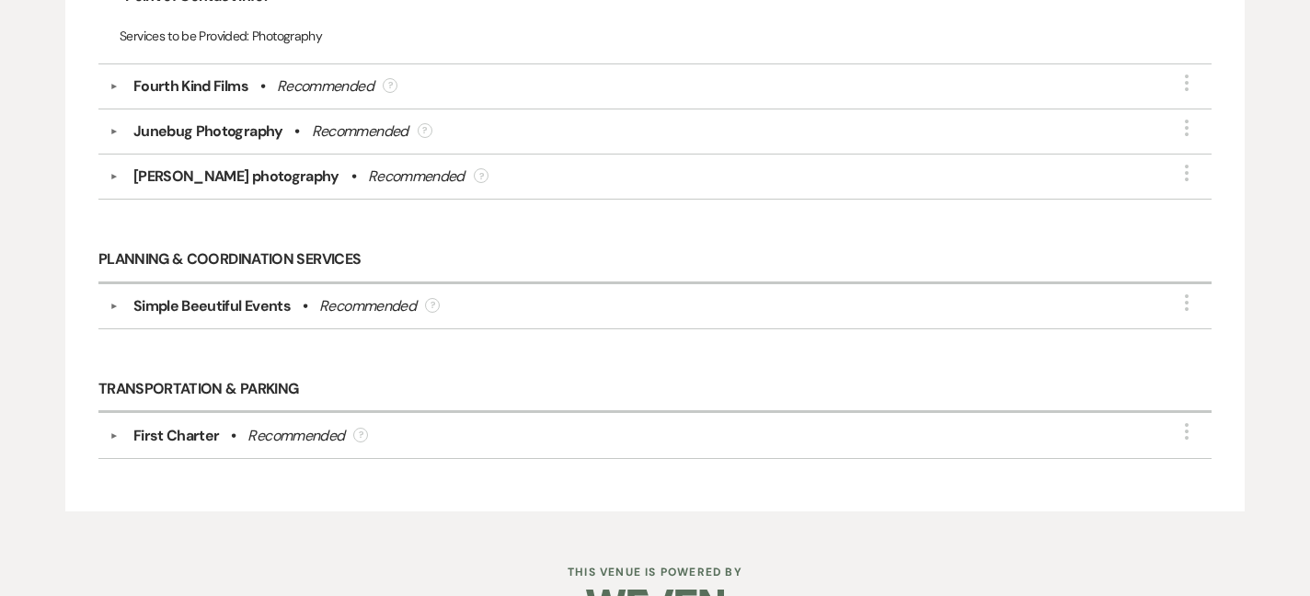
scroll to position [4186, 0]
click at [115, 430] on button "▼" at bounding box center [114, 434] width 22 height 9
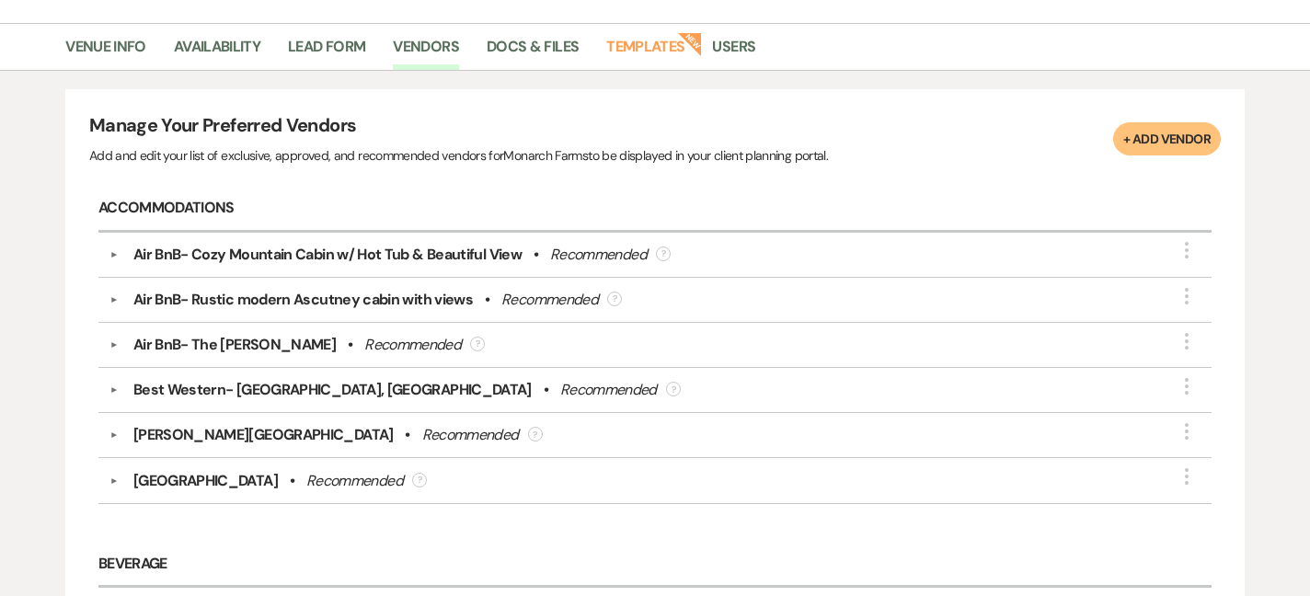
scroll to position [134, 0]
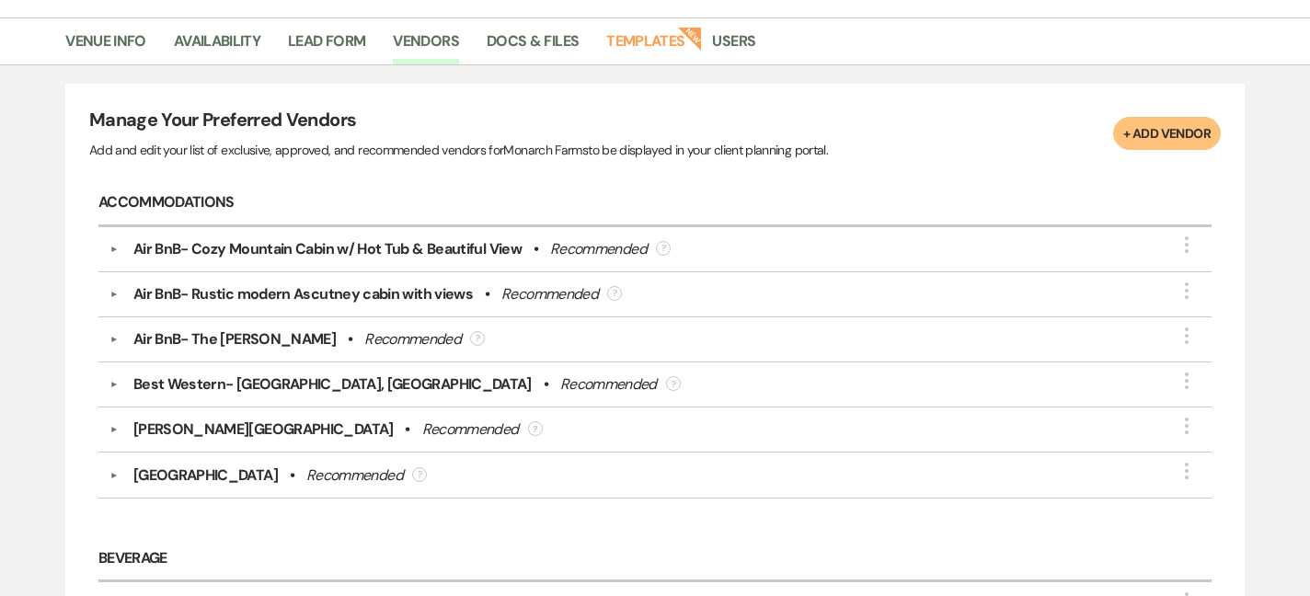
click at [120, 383] on button "▼" at bounding box center [114, 384] width 22 height 9
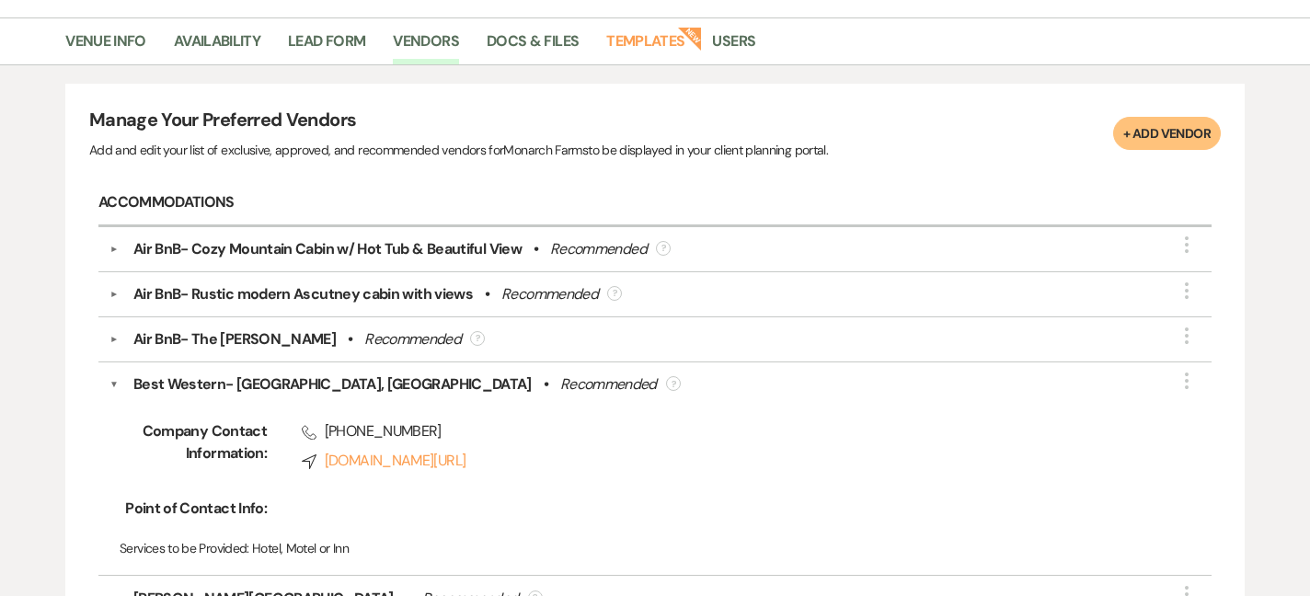
click at [120, 383] on div "Best Western- [GEOGRAPHIC_DATA], [GEOGRAPHIC_DATA] • Recommended ?" at bounding box center [659, 384] width 1081 height 22
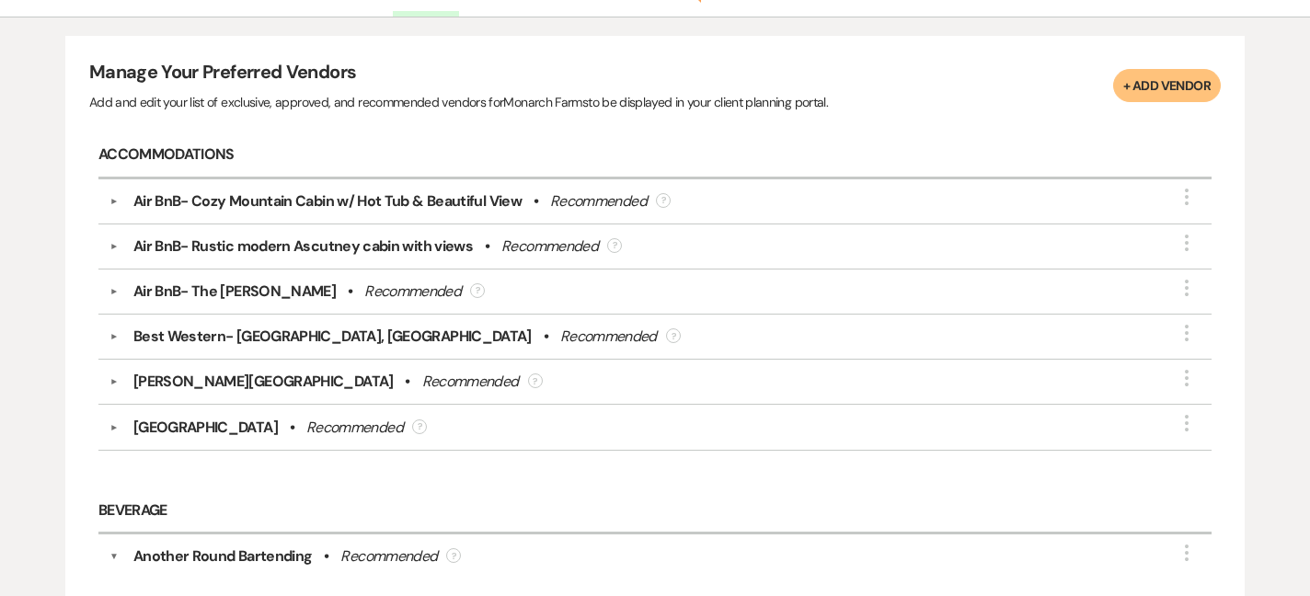
scroll to position [189, 0]
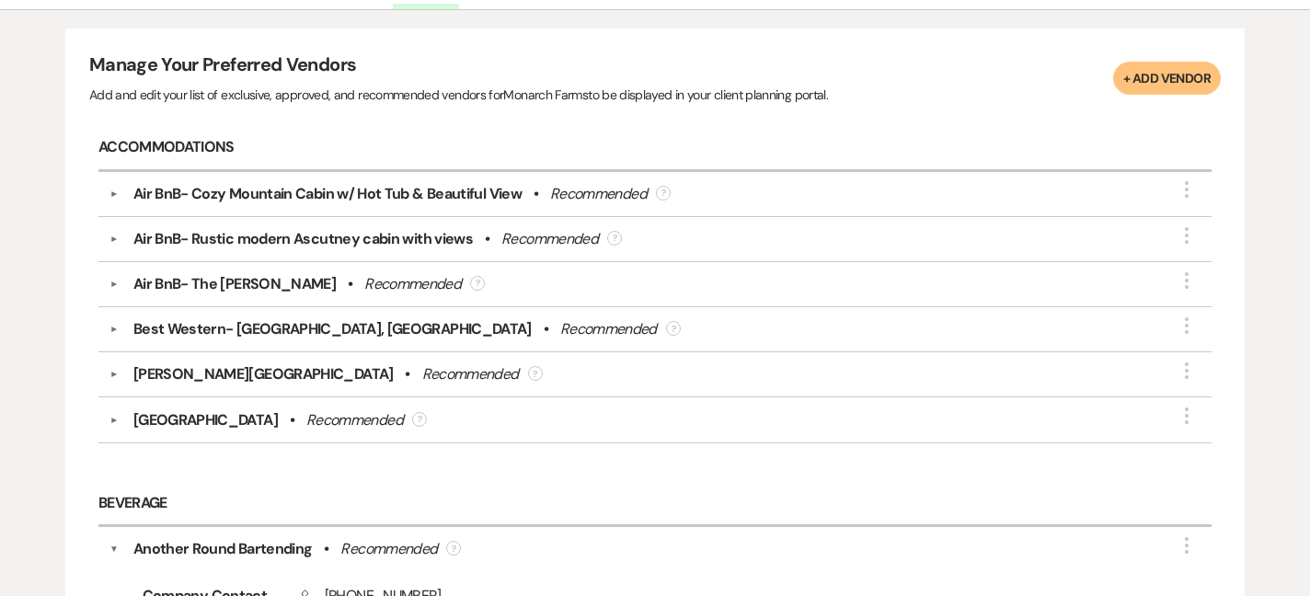
click at [224, 359] on div "▼ [PERSON_NAME][GEOGRAPHIC_DATA] • Recommended ? More" at bounding box center [654, 374] width 1113 height 45
click at [226, 372] on div "[PERSON_NAME][GEOGRAPHIC_DATA]" at bounding box center [263, 374] width 260 height 22
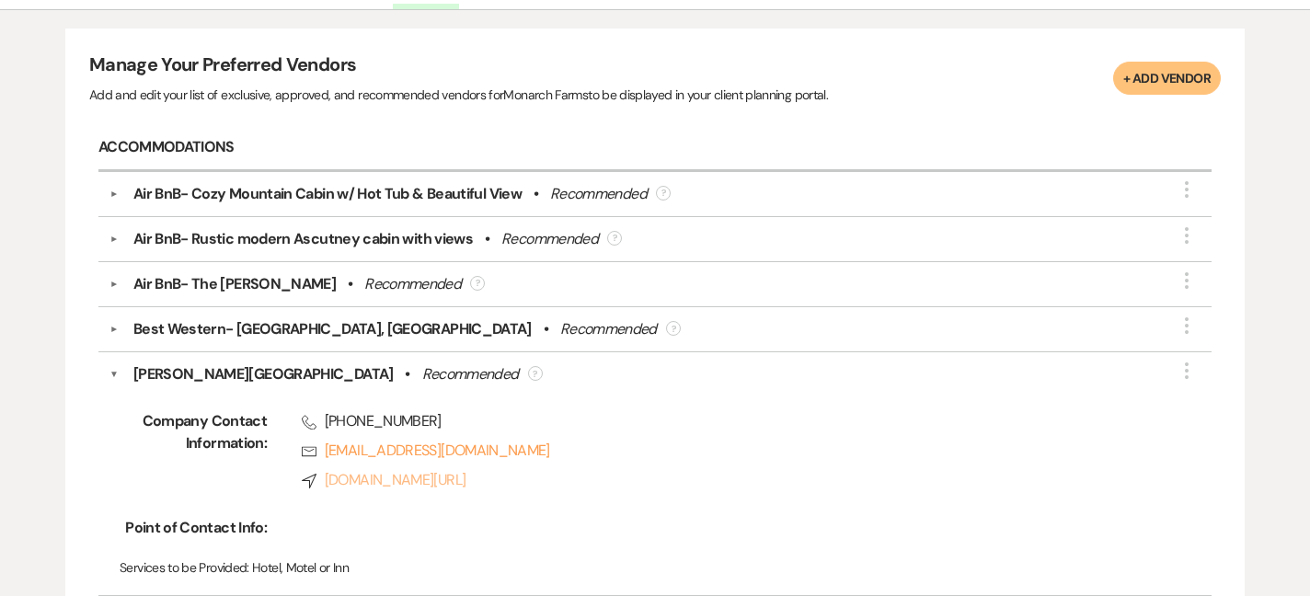
drag, startPoint x: 326, startPoint y: 417, endPoint x: 551, endPoint y: 477, distance: 233.3
click at [551, 477] on div "Phone [PHONE_NUMBER] Rsvp [EMAIL_ADDRESS][DOMAIN_NAME] Compass [DOMAIN_NAME][UR…" at bounding box center [707, 454] width 880 height 88
click at [128, 374] on div "[PERSON_NAME][GEOGRAPHIC_DATA] • Recommended ?" at bounding box center [659, 374] width 1081 height 22
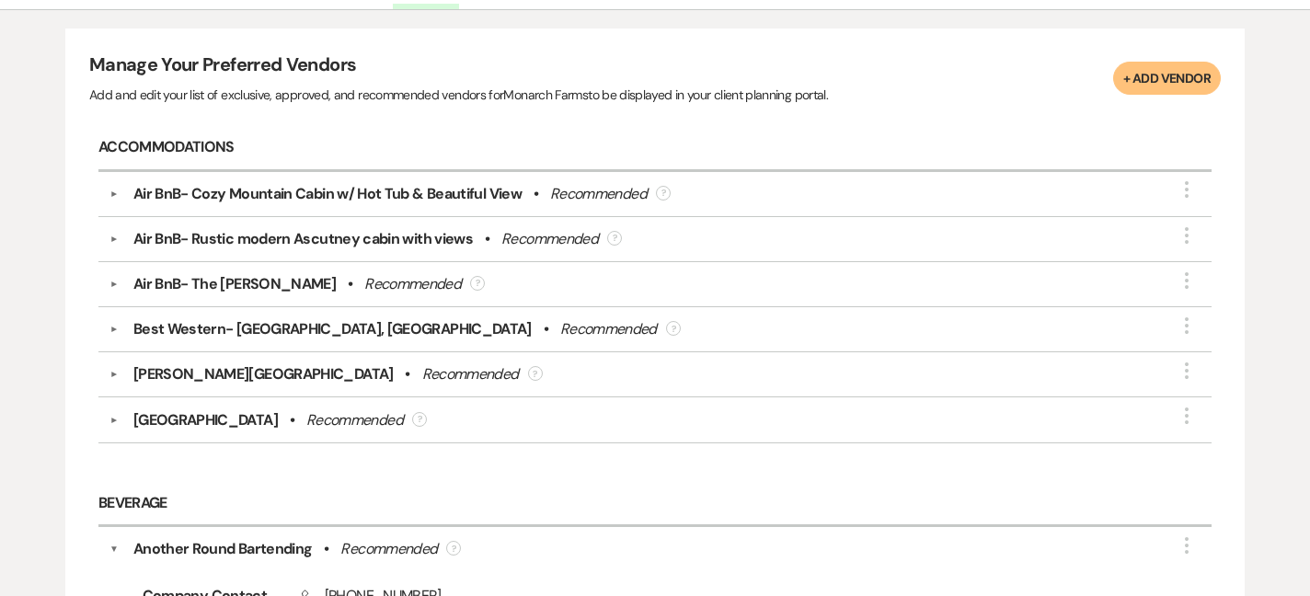
click at [135, 323] on div "Best Western- [GEOGRAPHIC_DATA], [GEOGRAPHIC_DATA]" at bounding box center [332, 329] width 398 height 22
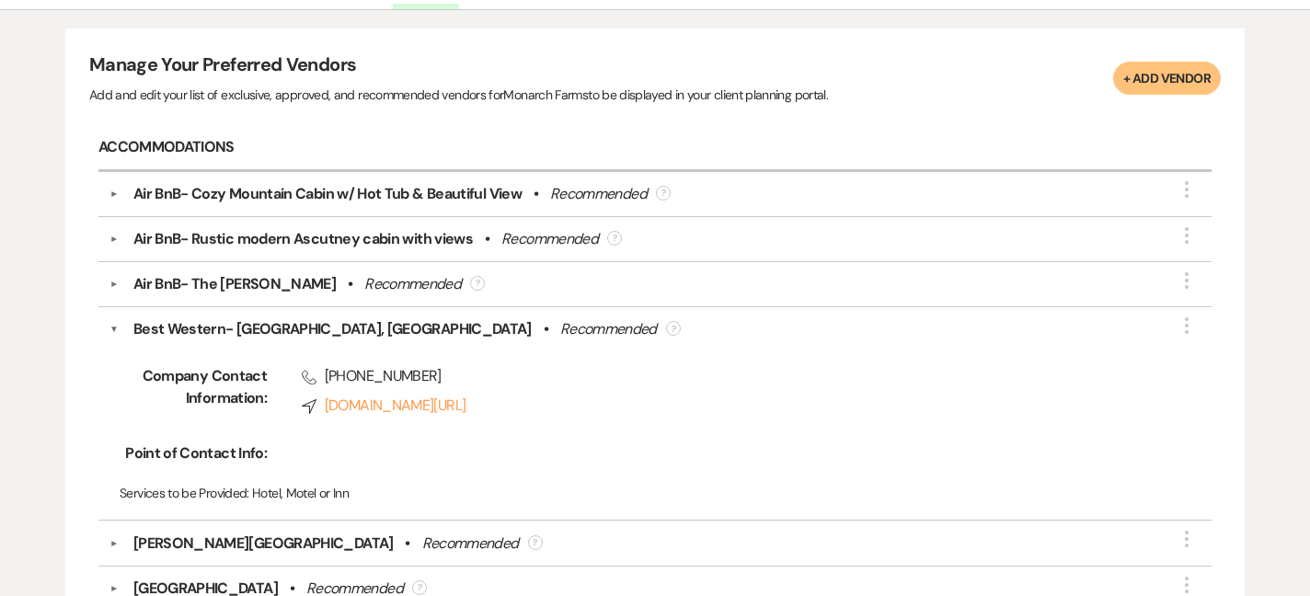
scroll to position [189, 1664]
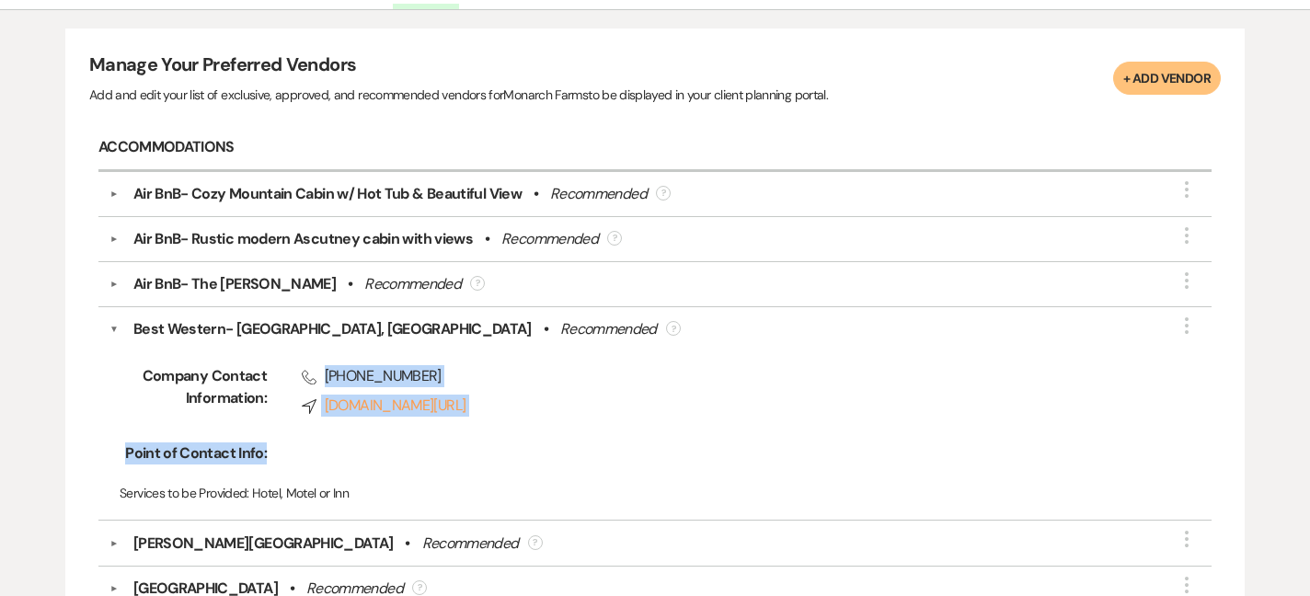
drag, startPoint x: 330, startPoint y: 371, endPoint x: 1316, endPoint y: 440, distance: 988.3
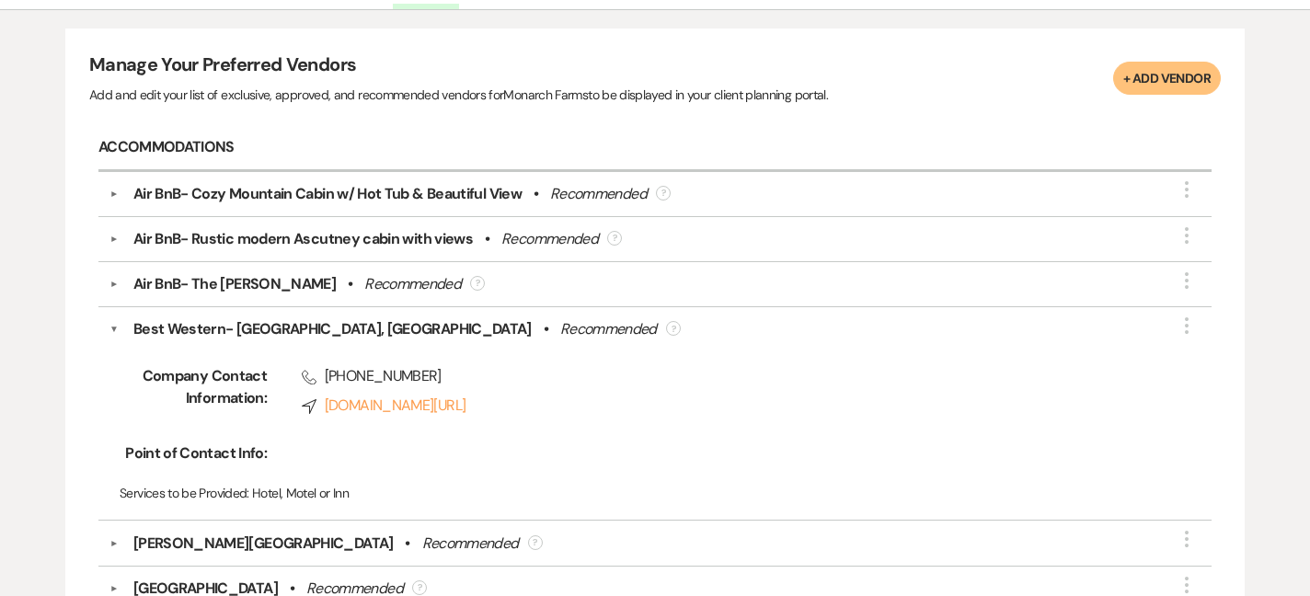
click at [102, 333] on div "▼ Best Western- [GEOGRAPHIC_DATA], [GEOGRAPHIC_DATA] • Recommended ? More Compa…" at bounding box center [654, 413] width 1113 height 213
click at [110, 328] on button "▼" at bounding box center [113, 329] width 9 height 22
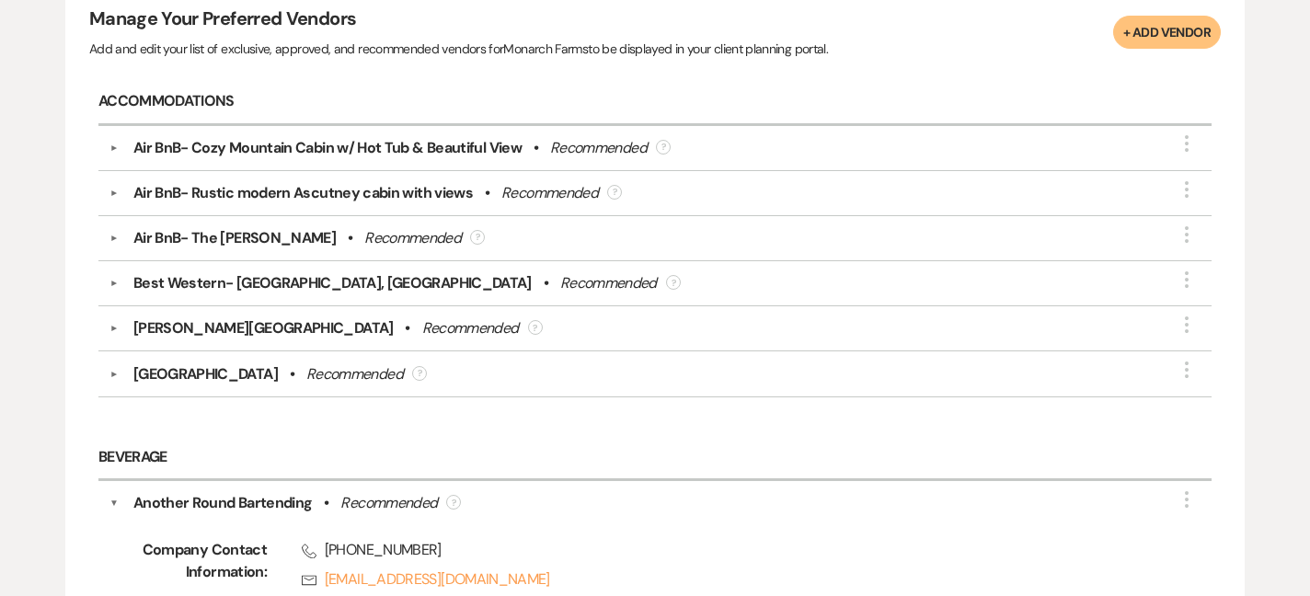
scroll to position [256, 0]
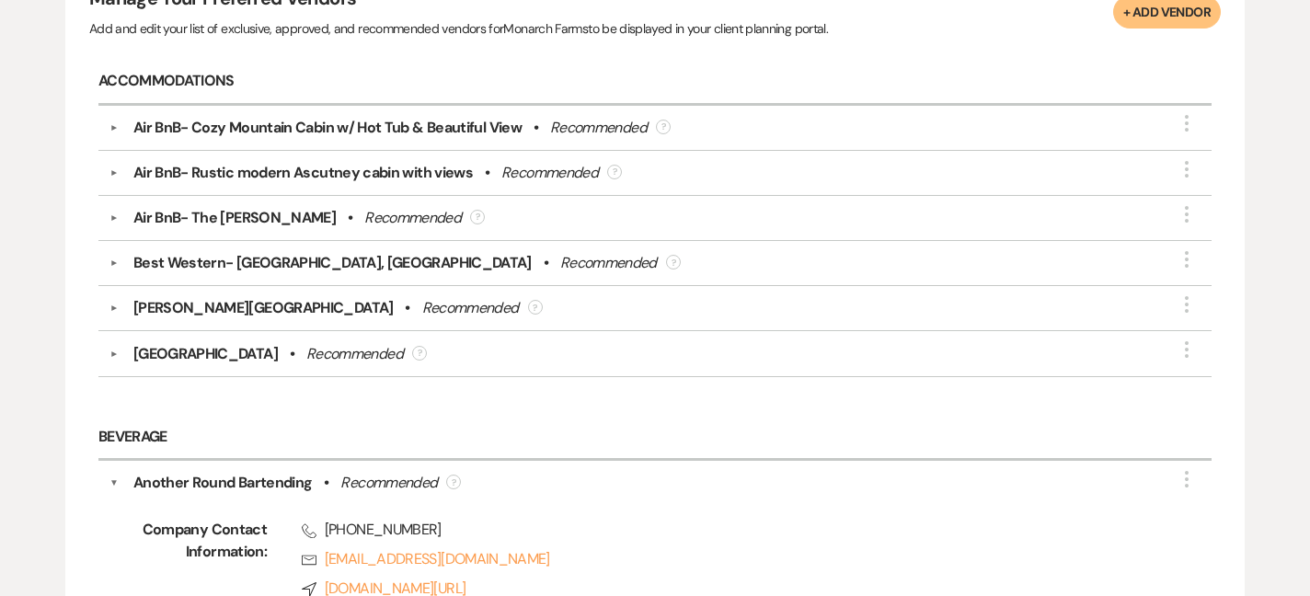
click at [115, 345] on div "▼ [GEOGRAPHIC_DATA] • Recommended ? More" at bounding box center [654, 354] width 1091 height 22
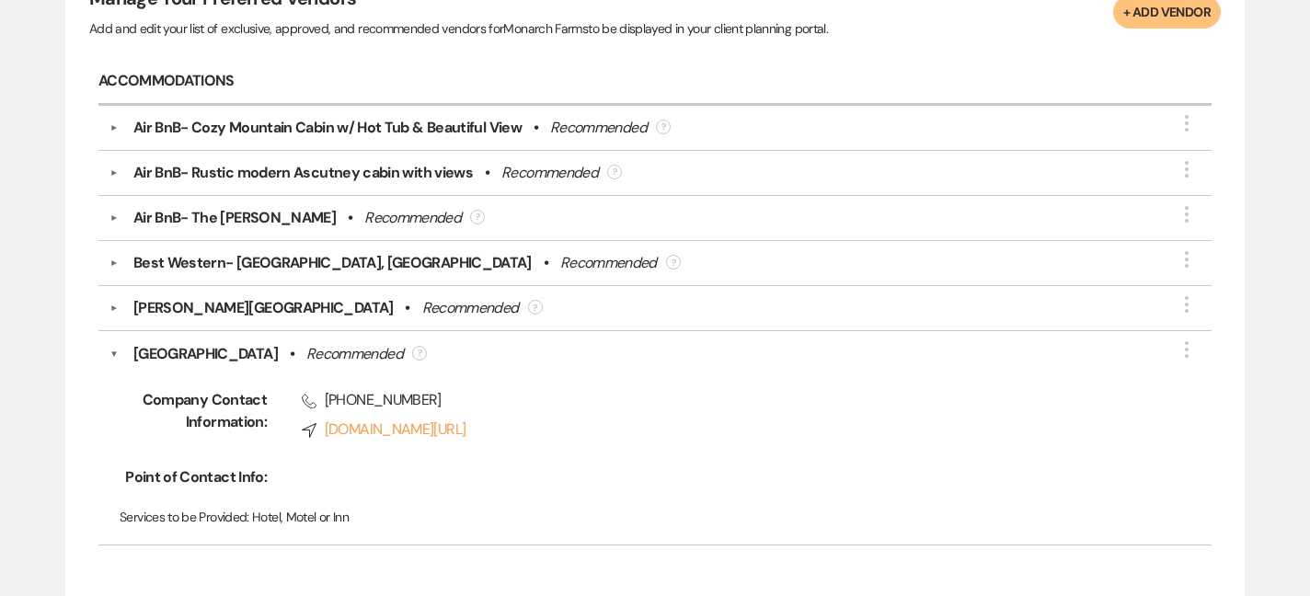
drag, startPoint x: 326, startPoint y: 397, endPoint x: 904, endPoint y: 440, distance: 580.0
click at [904, 440] on div "Phone [PHONE_NUMBER] Compass [DOMAIN_NAME][URL]" at bounding box center [707, 418] width 880 height 59
